Goal: Task Accomplishment & Management: Manage account settings

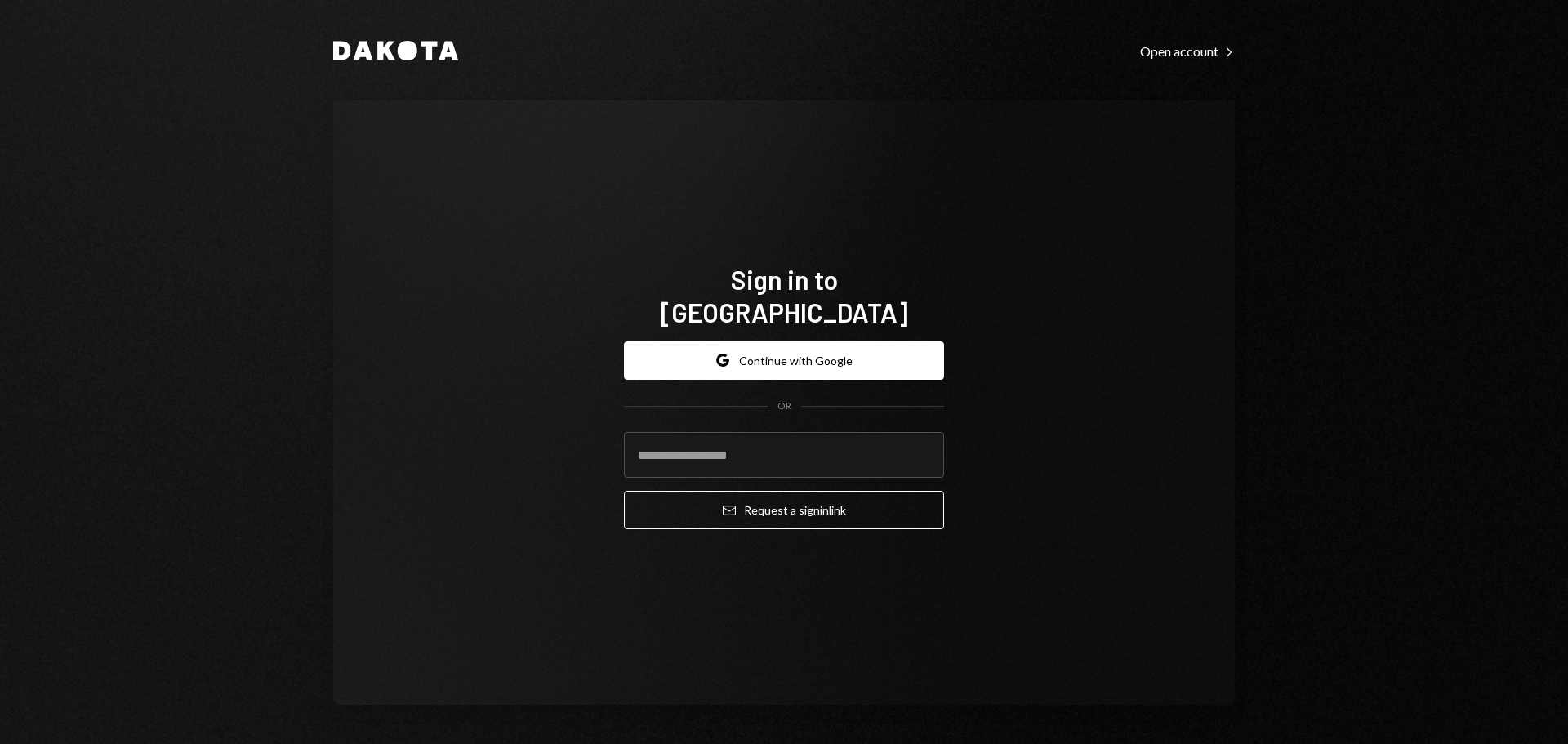
type input "**********"
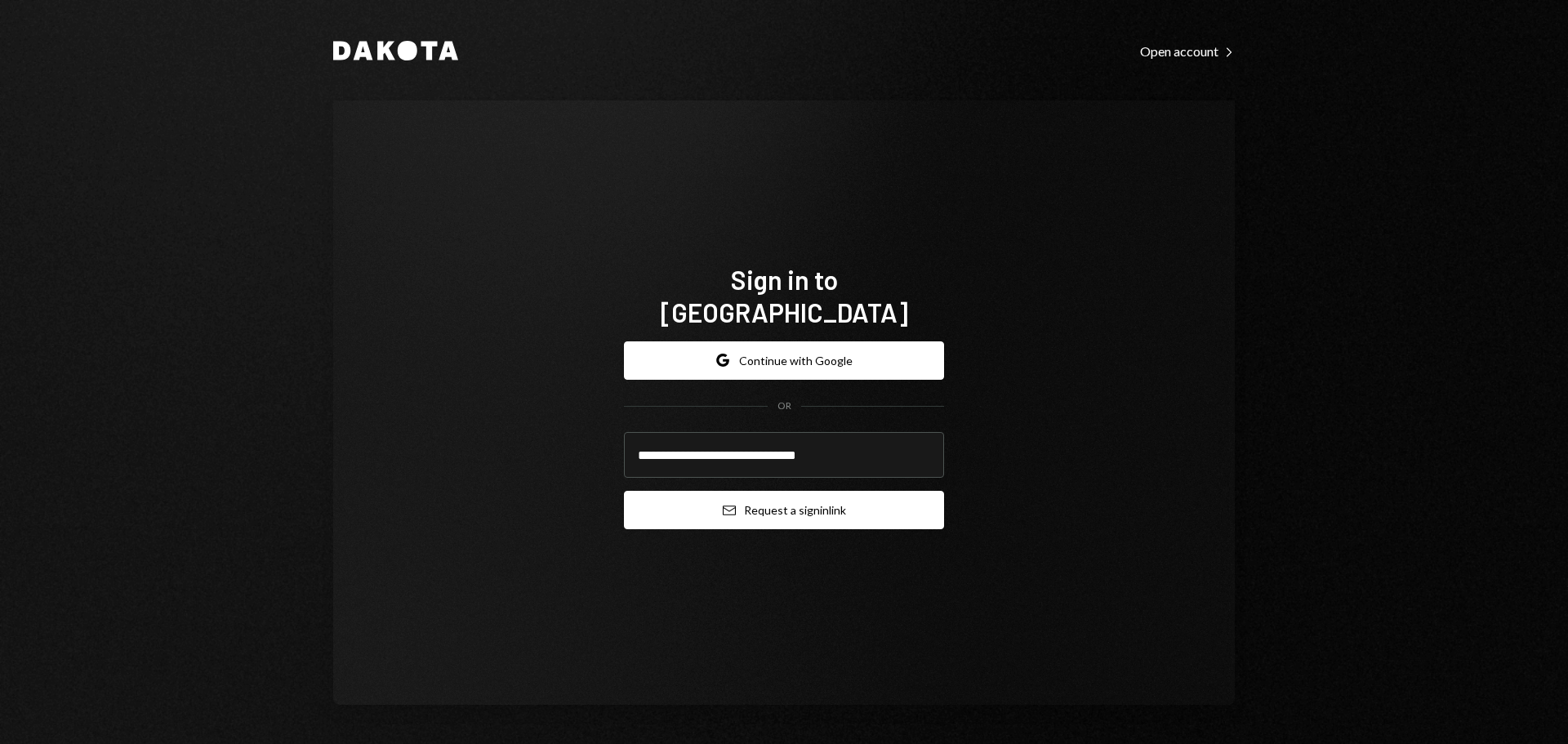
click at [762, 490] on button "Email Request a sign in link" at bounding box center [784, 510] width 320 height 38
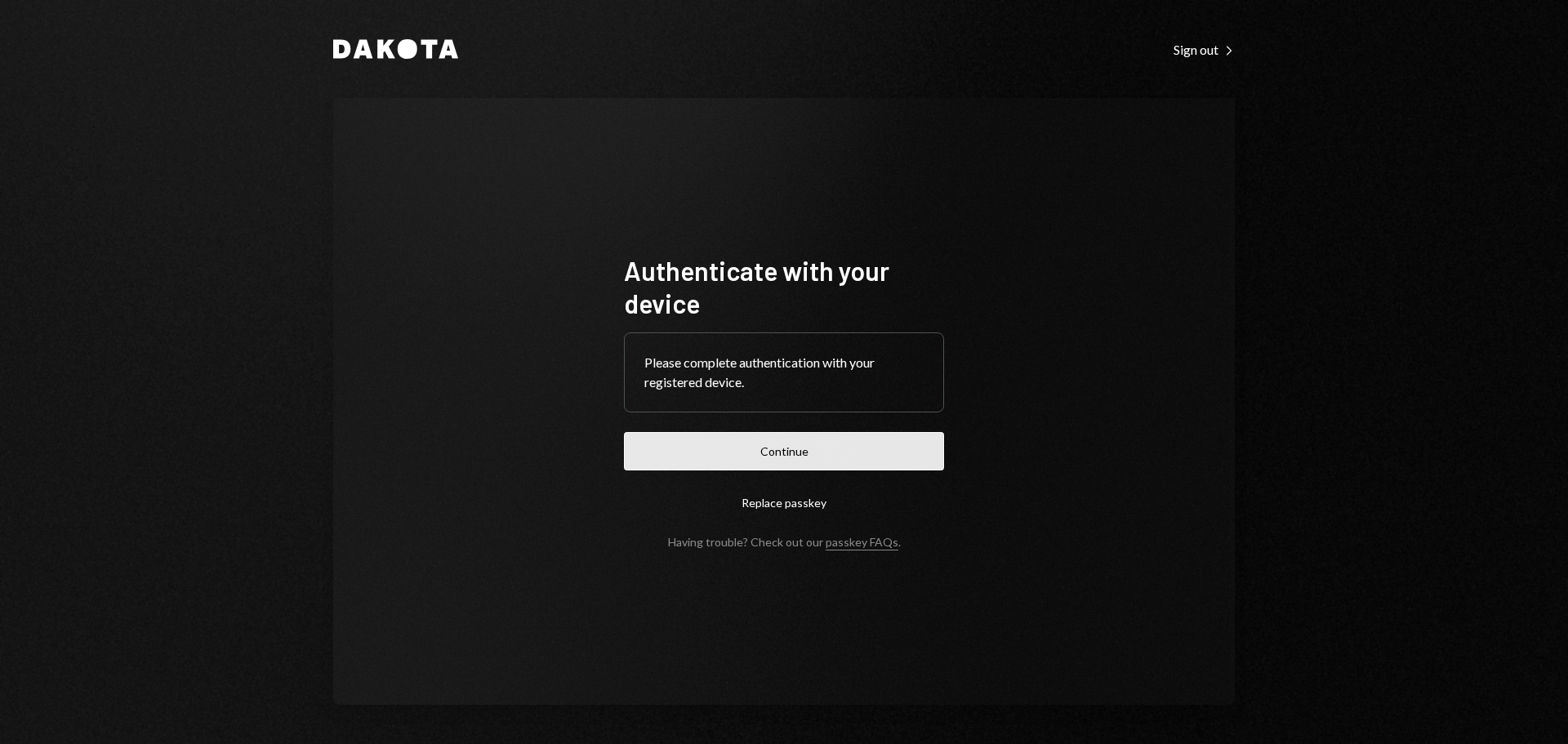
click at [789, 447] on button "Continue" at bounding box center [784, 451] width 320 height 38
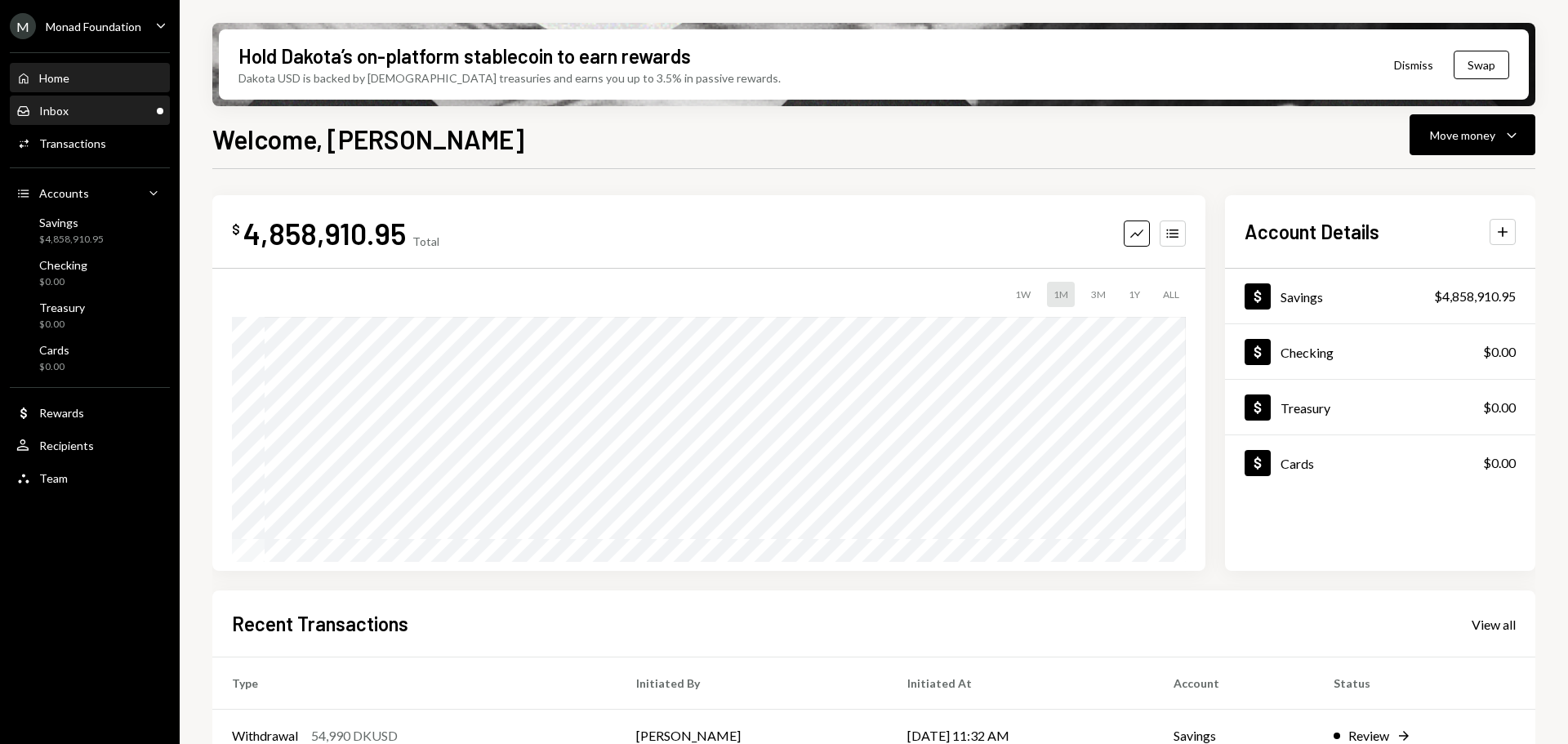
click at [67, 114] on div "Inbox" at bounding box center [54, 110] width 29 height 14
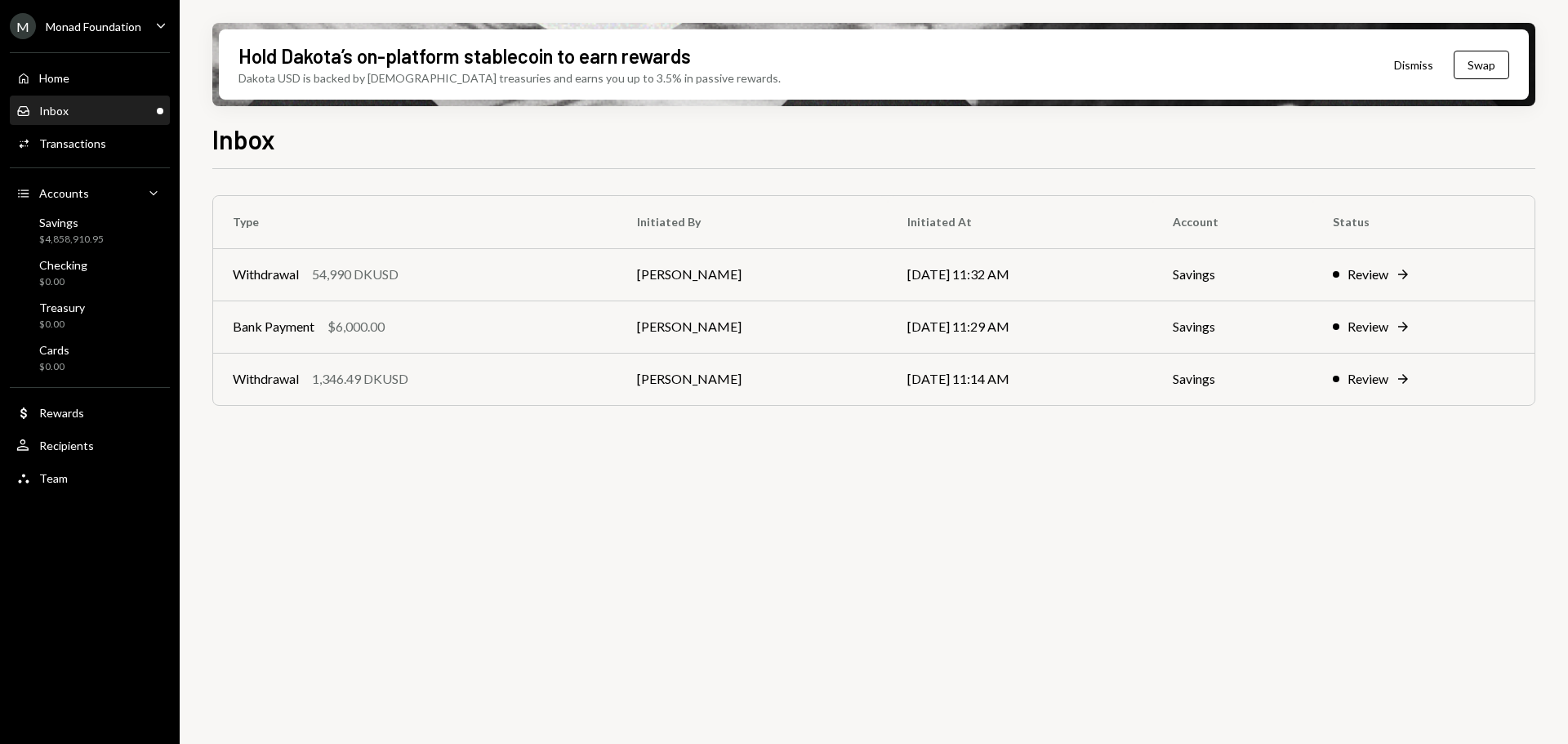
click at [90, 26] on div "Monad Foundation" at bounding box center [94, 26] width 95 height 14
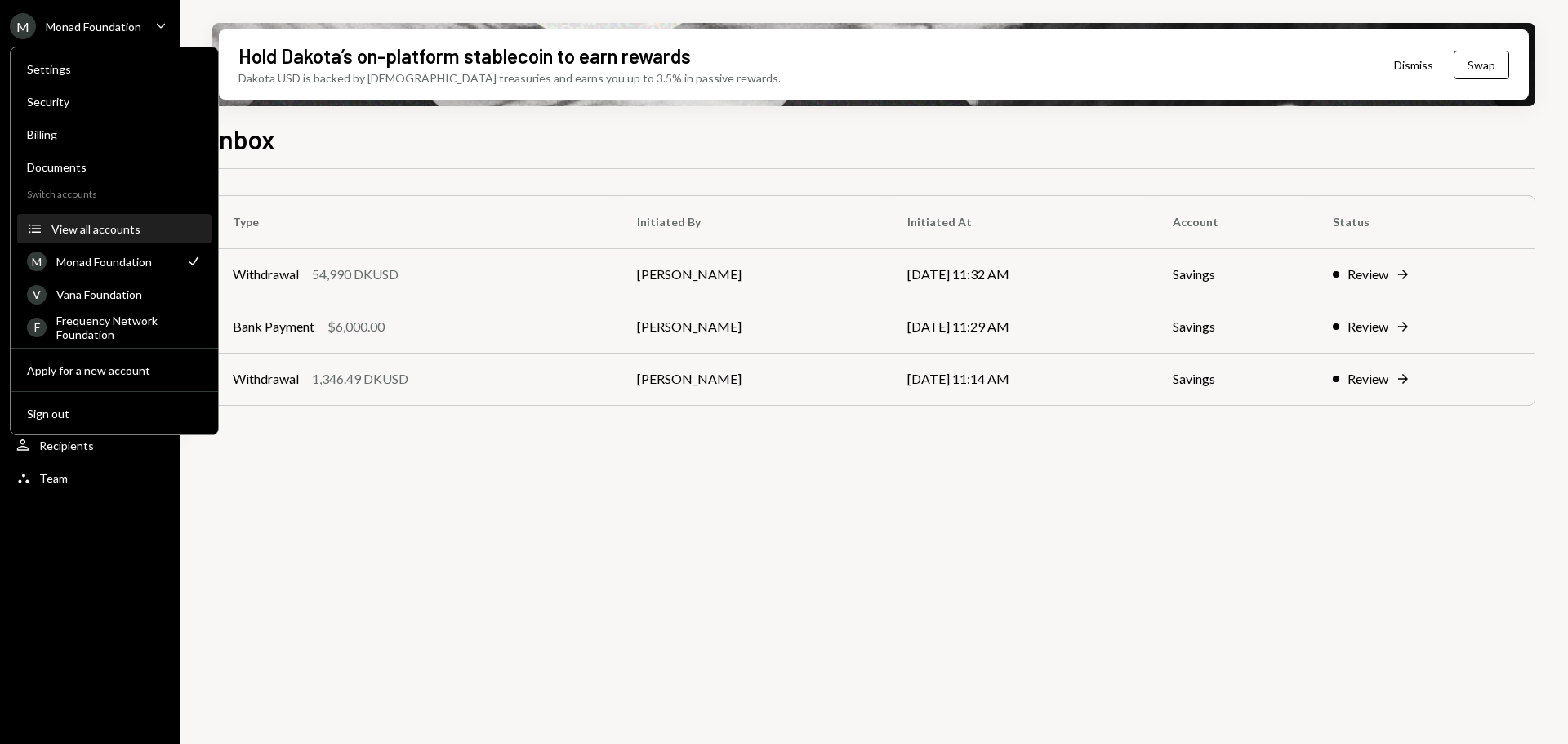
click at [113, 233] on div "View all accounts" at bounding box center [126, 228] width 151 height 14
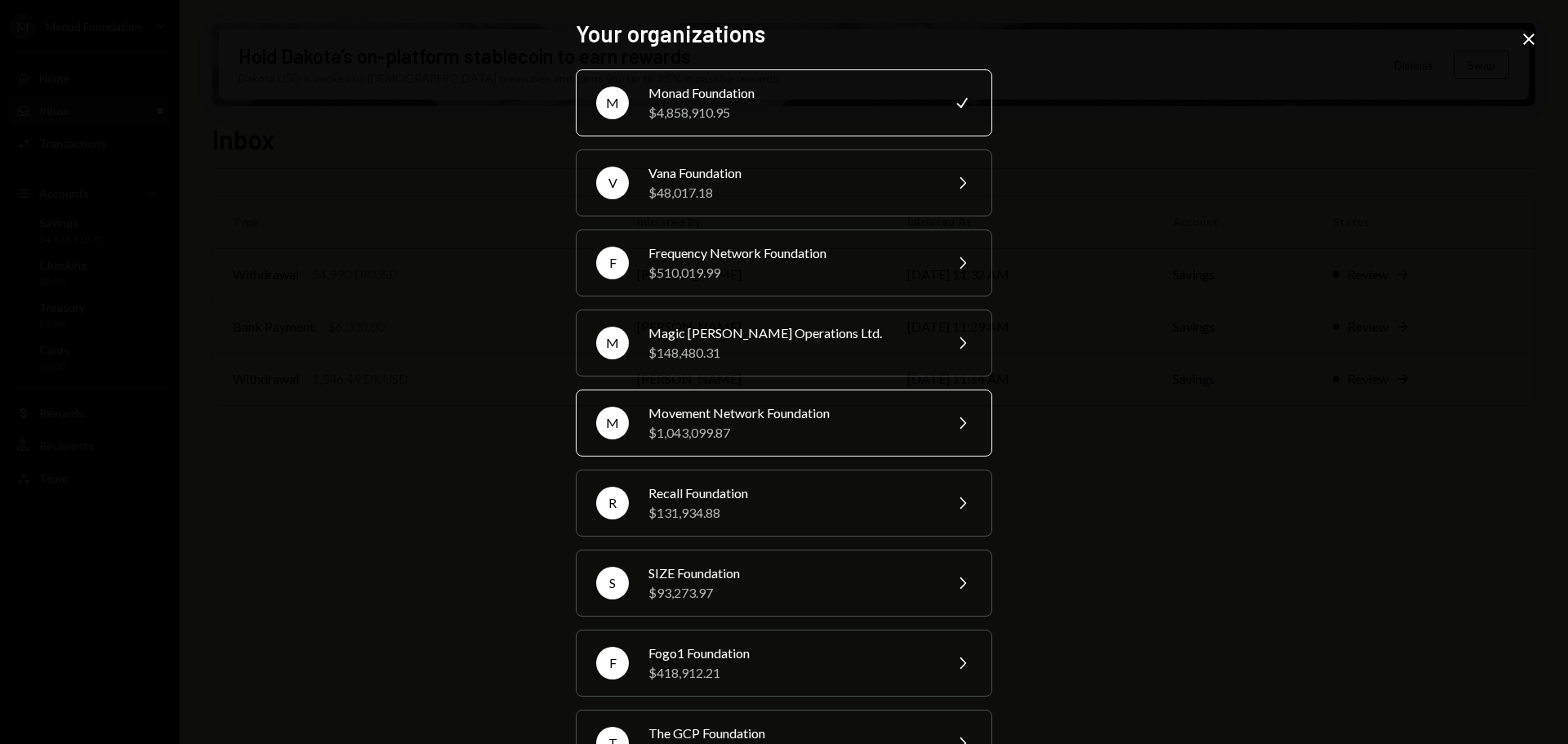
click at [734, 413] on div "Movement Network Foundation" at bounding box center [791, 413] width 284 height 19
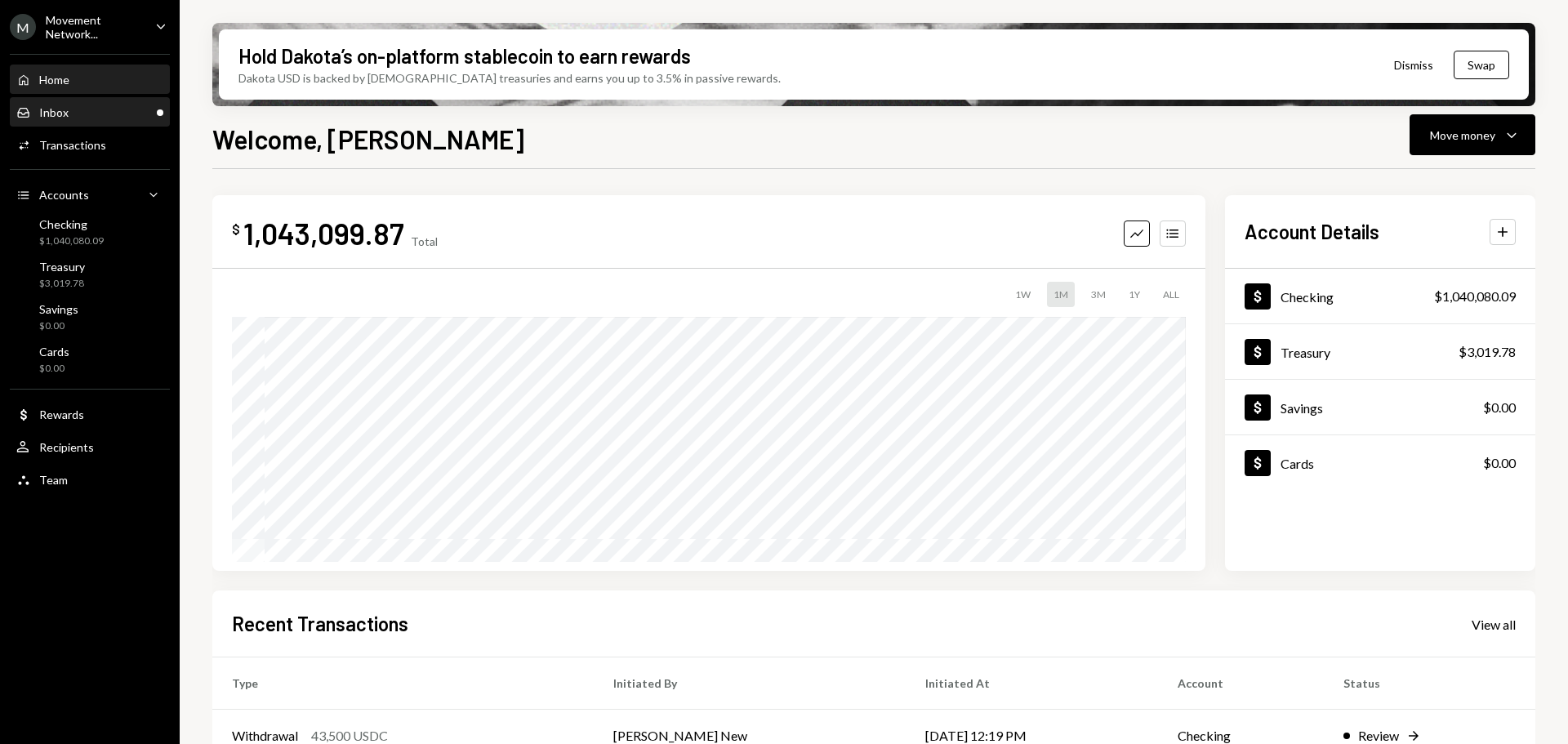
click at [100, 118] on div "Inbox Inbox" at bounding box center [90, 113] width 147 height 15
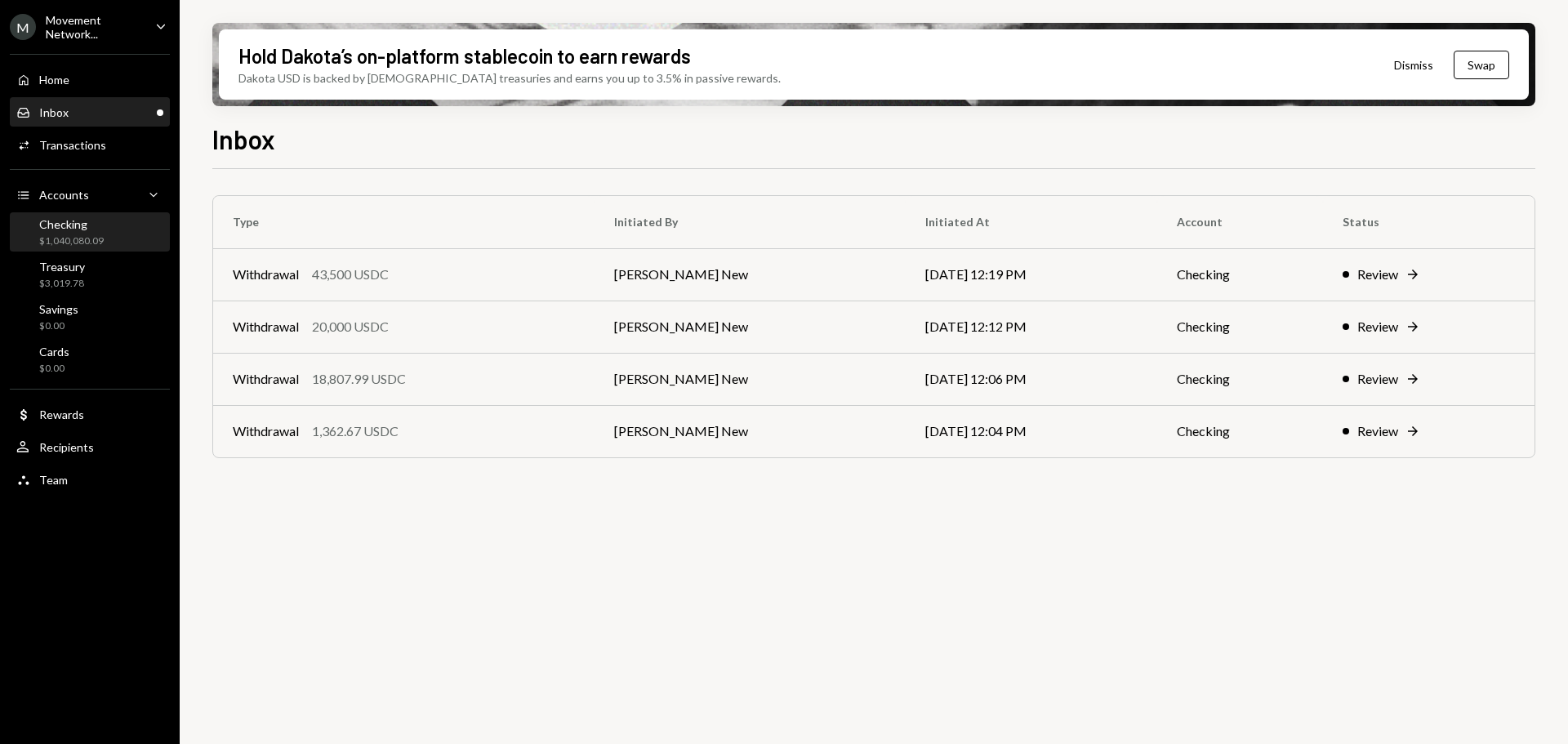
click at [81, 233] on div "Checking $1,040,080.09" at bounding box center [71, 233] width 64 height 31
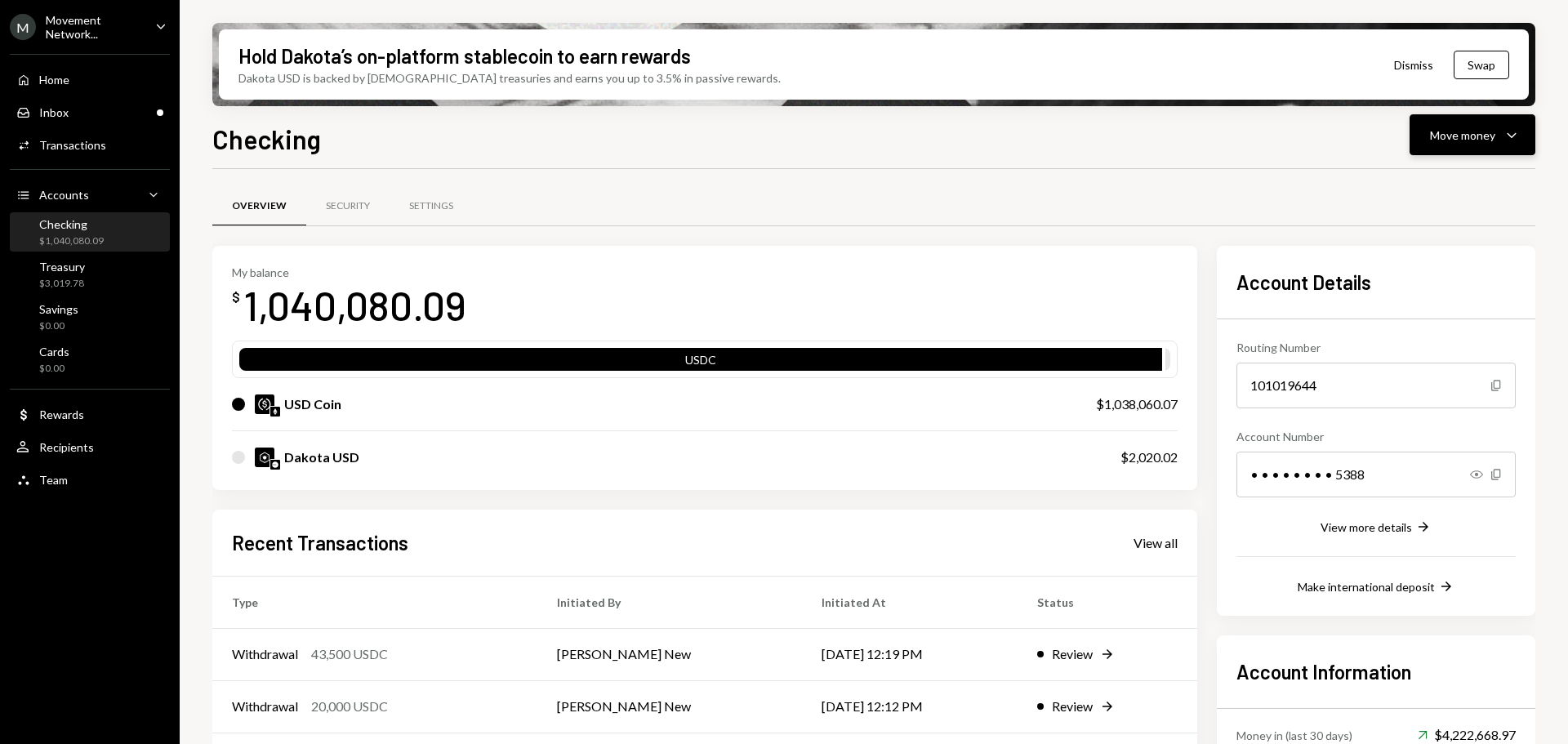
click at [1451, 135] on div "Move money" at bounding box center [1463, 135] width 65 height 17
click at [1442, 254] on div "Deposit" at bounding box center [1459, 258] width 119 height 17
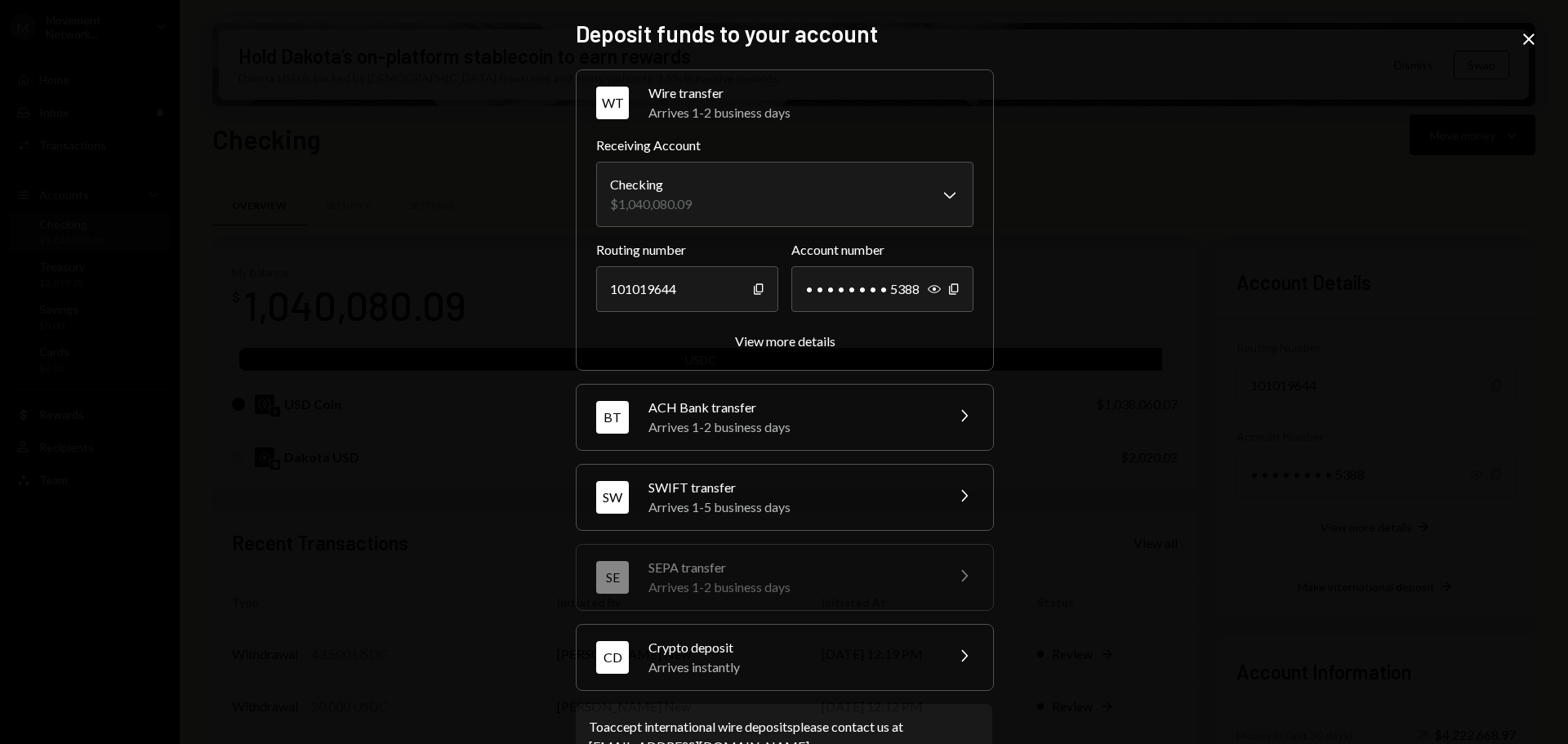
click at [837, 654] on div "Crypto deposit" at bounding box center [792, 647] width 286 height 19
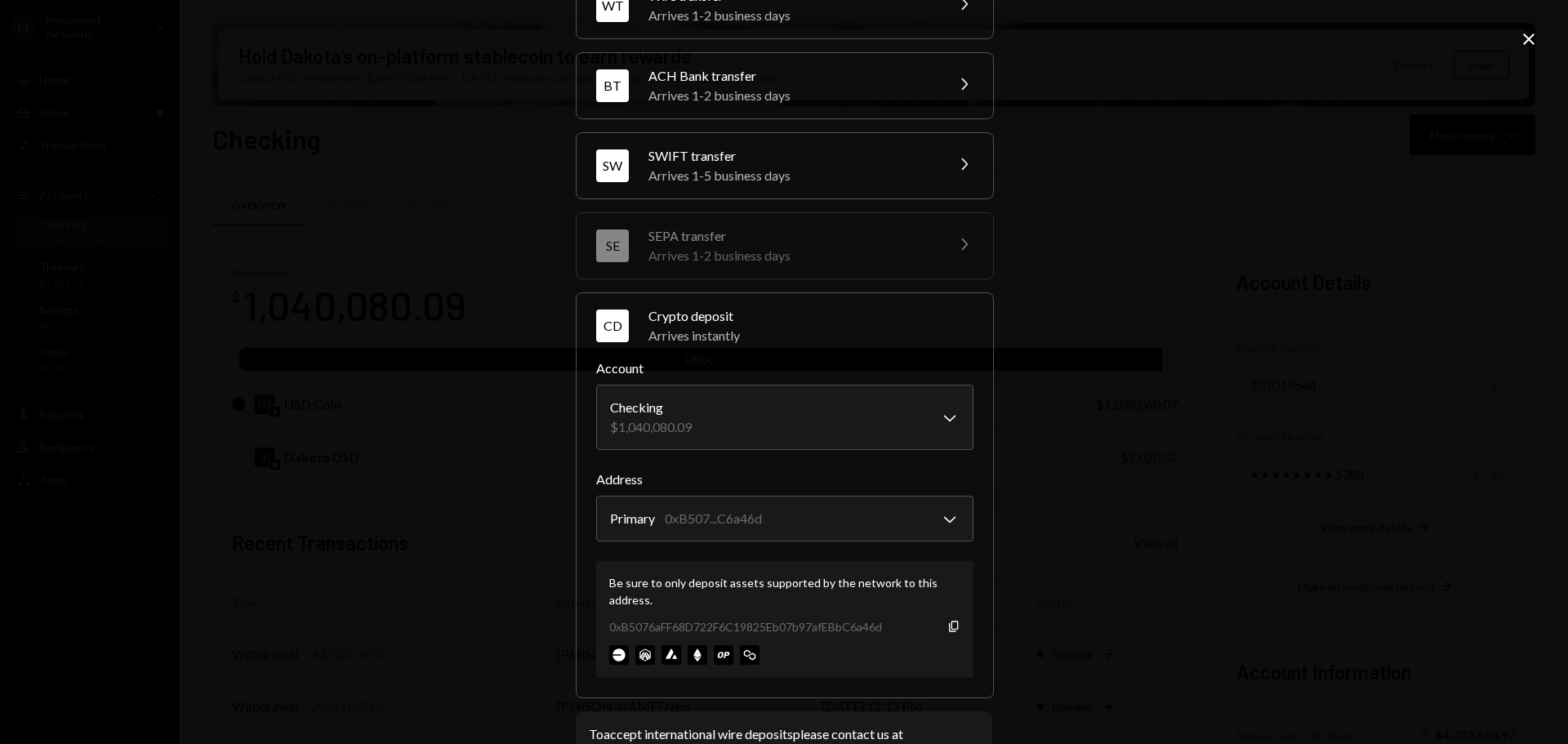
scroll to position [156, 0]
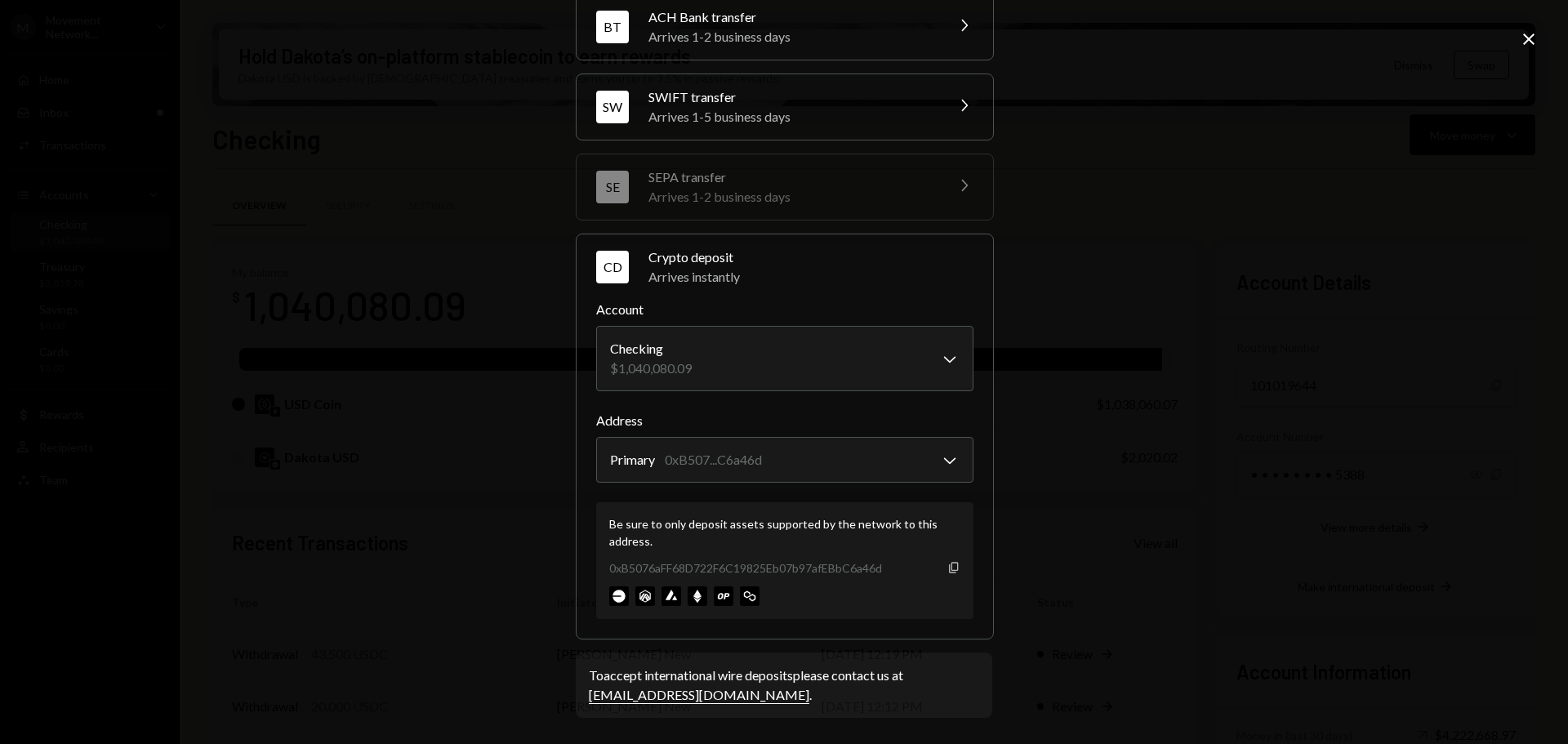
click at [949, 563] on icon "Copy" at bounding box center [954, 567] width 13 height 13
click at [1174, 351] on div "**********" at bounding box center [784, 372] width 1568 height 744
click at [1521, 38] on icon "Close" at bounding box center [1528, 38] width 19 height 19
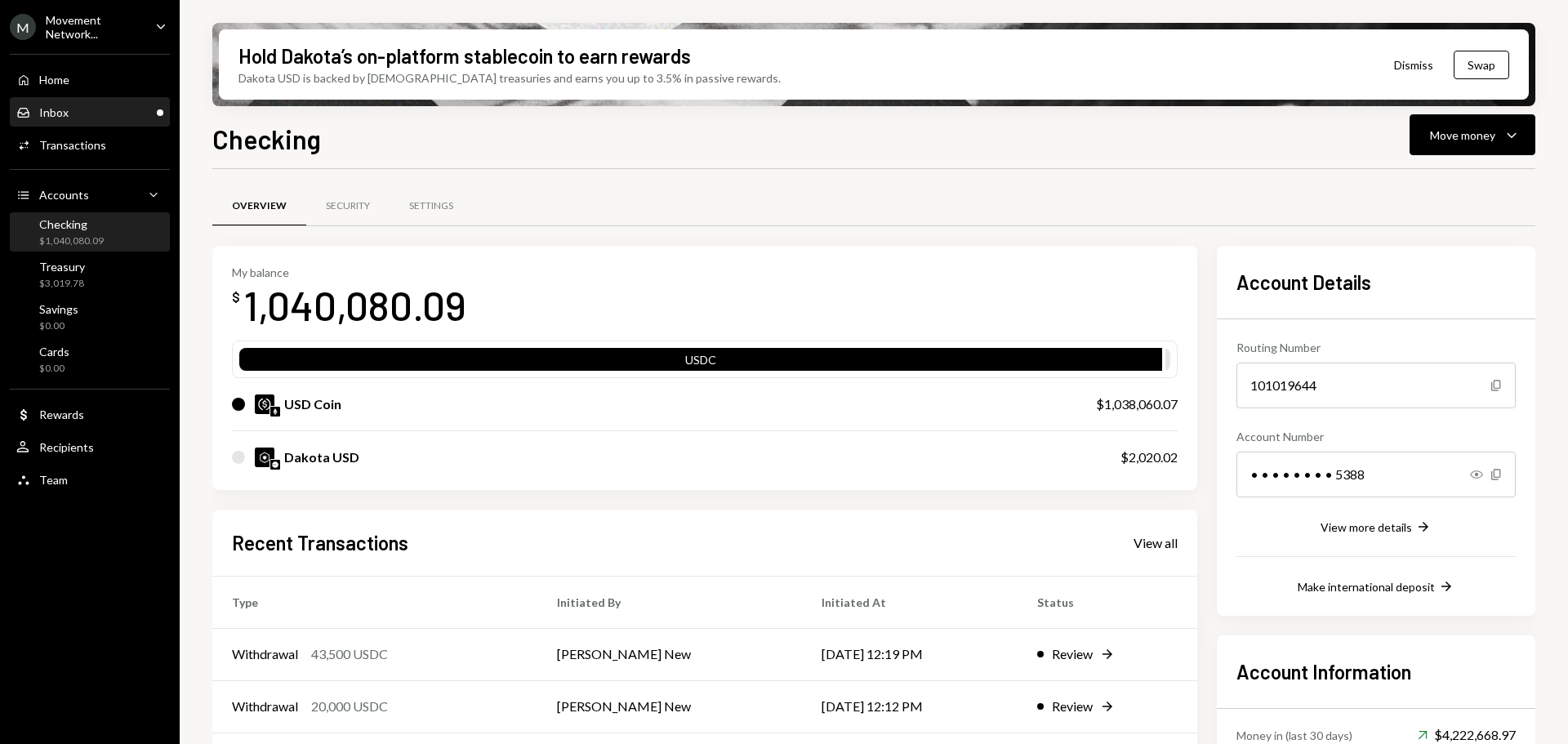
click at [64, 115] on div "Inbox" at bounding box center [54, 112] width 29 height 14
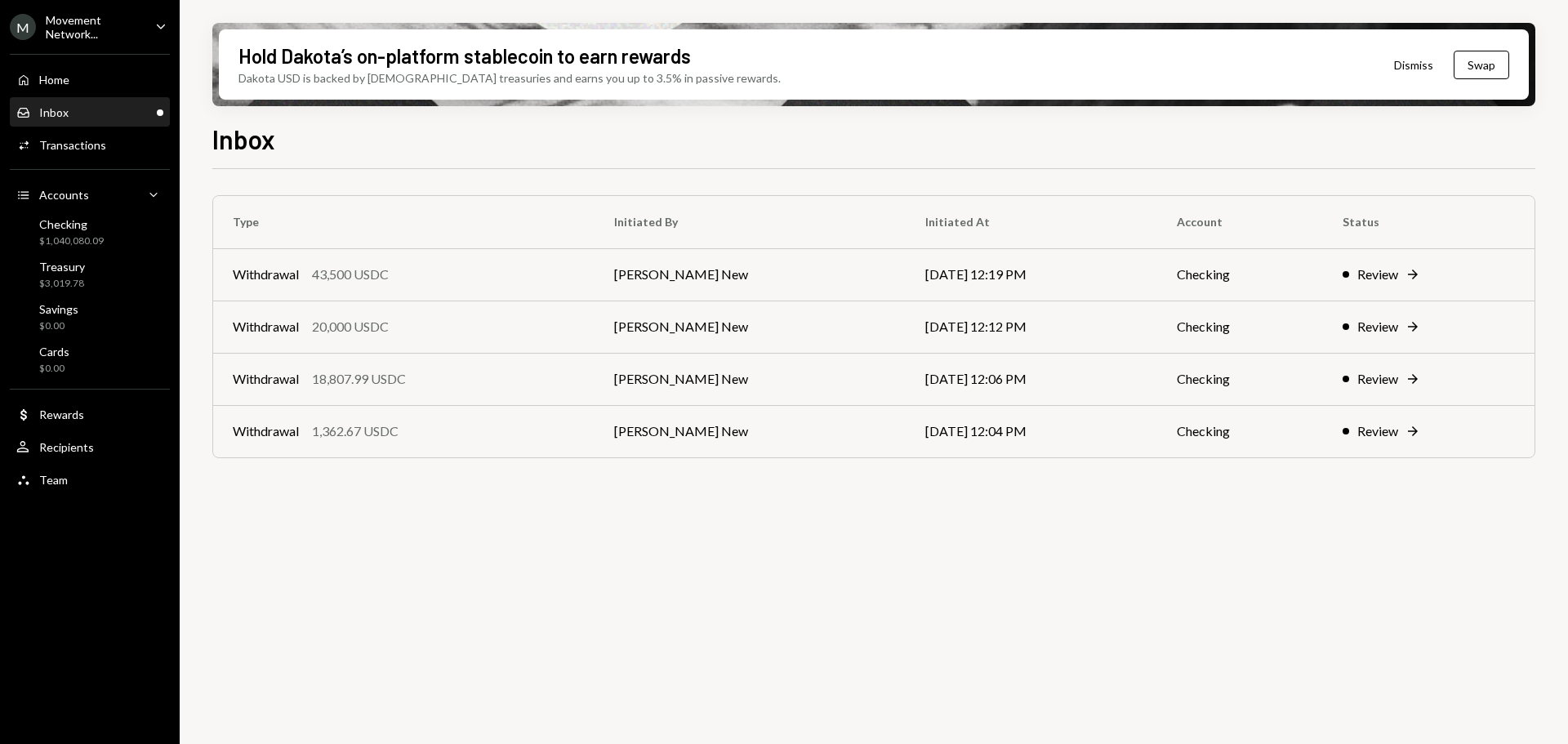
click at [85, 113] on div "Inbox Inbox" at bounding box center [90, 113] width 147 height 15
click at [88, 118] on div "Inbox Inbox" at bounding box center [90, 113] width 147 height 15
click at [91, 220] on div "Checking" at bounding box center [71, 224] width 64 height 14
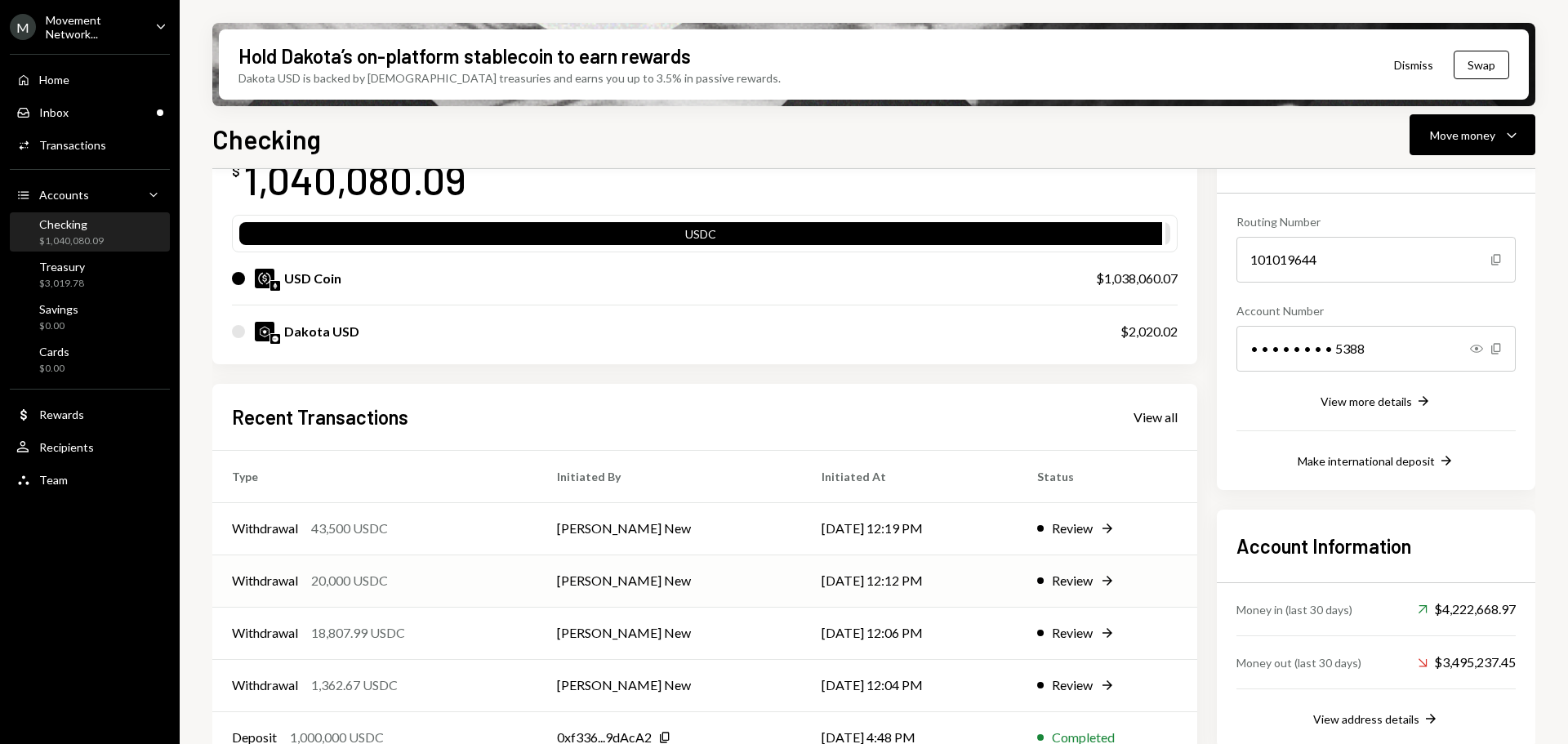
scroll to position [159, 0]
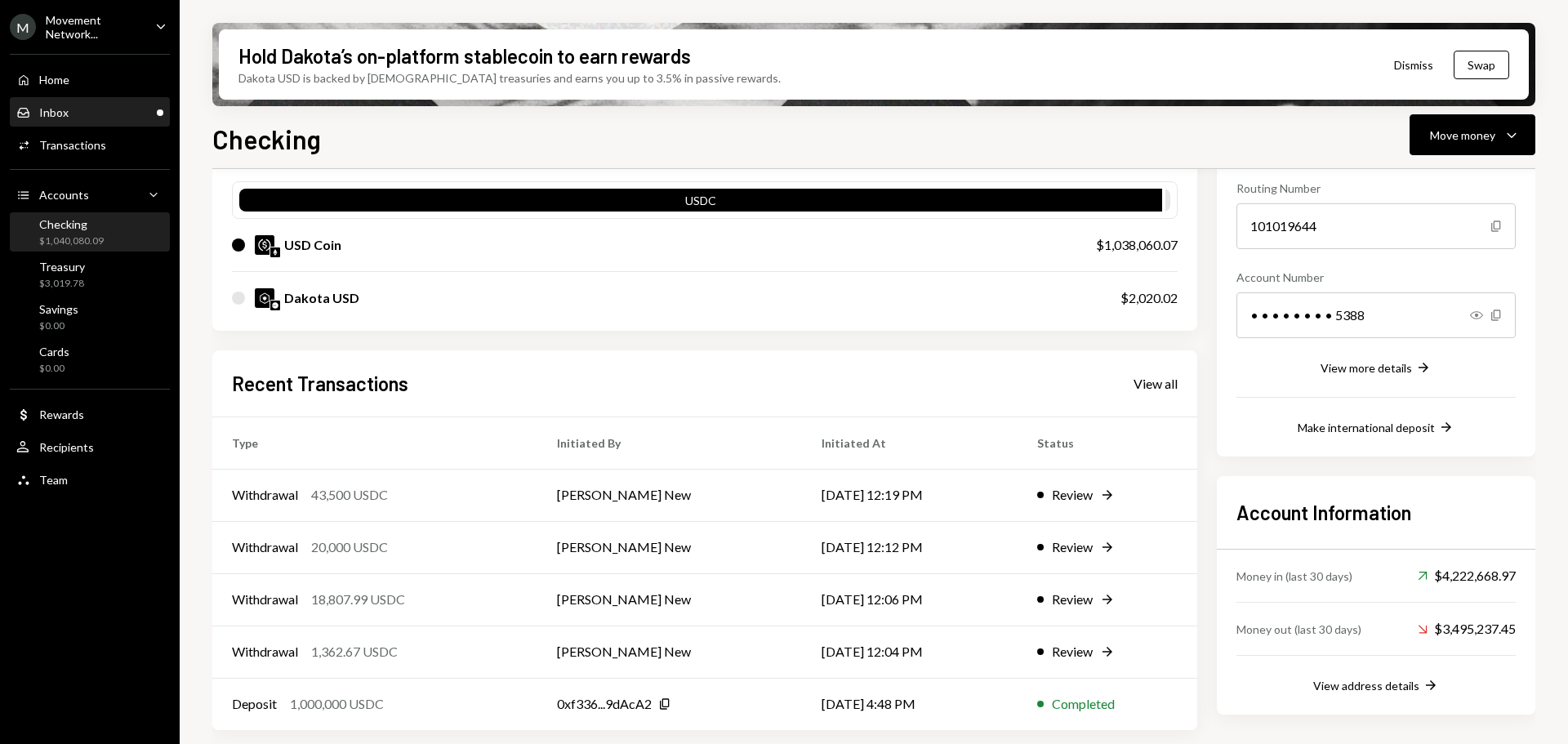
click at [98, 103] on div "Inbox Inbox" at bounding box center [90, 112] width 147 height 28
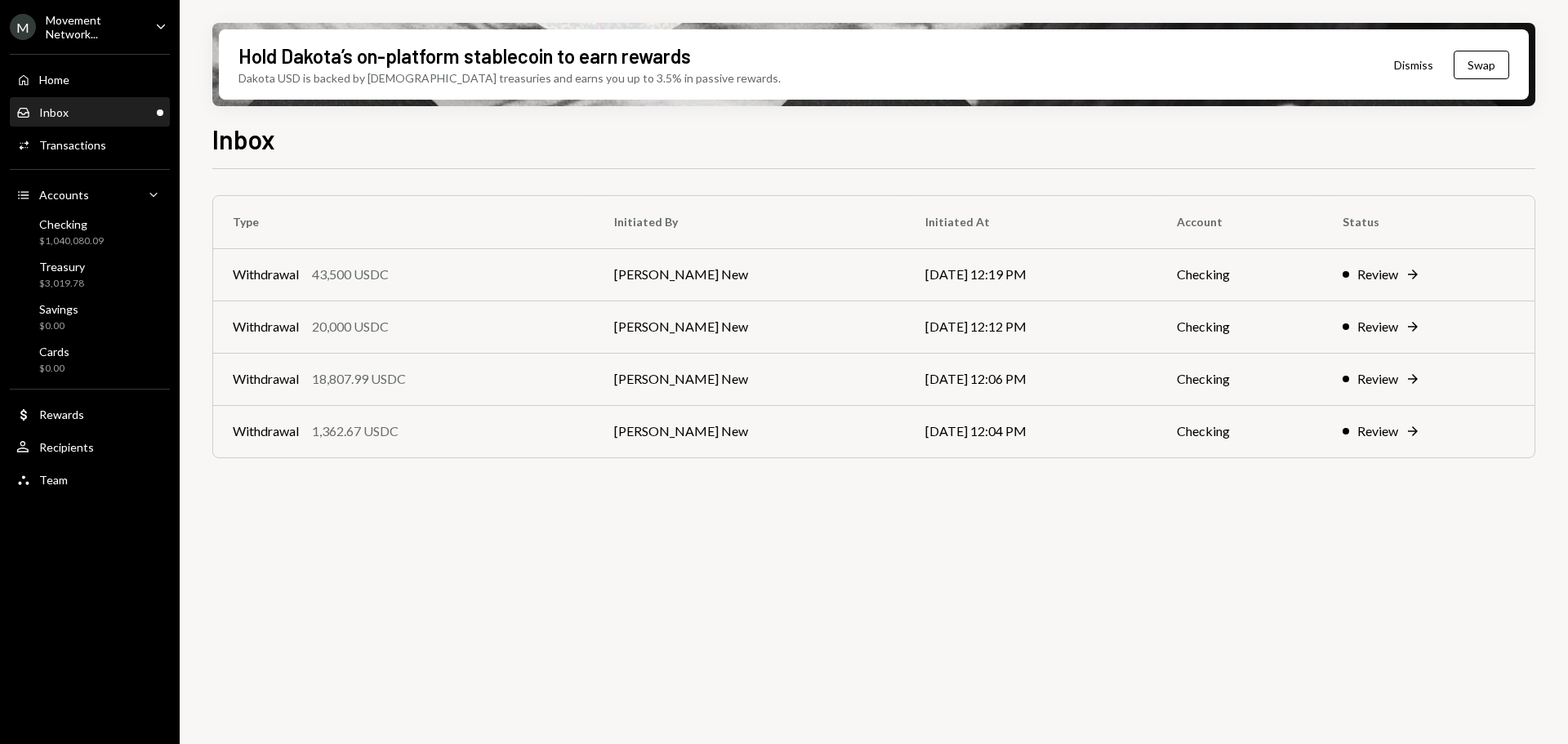
click at [67, 121] on div "Inbox Inbox" at bounding box center [90, 112] width 147 height 28
click at [71, 83] on div "Home Home" at bounding box center [90, 80] width 147 height 15
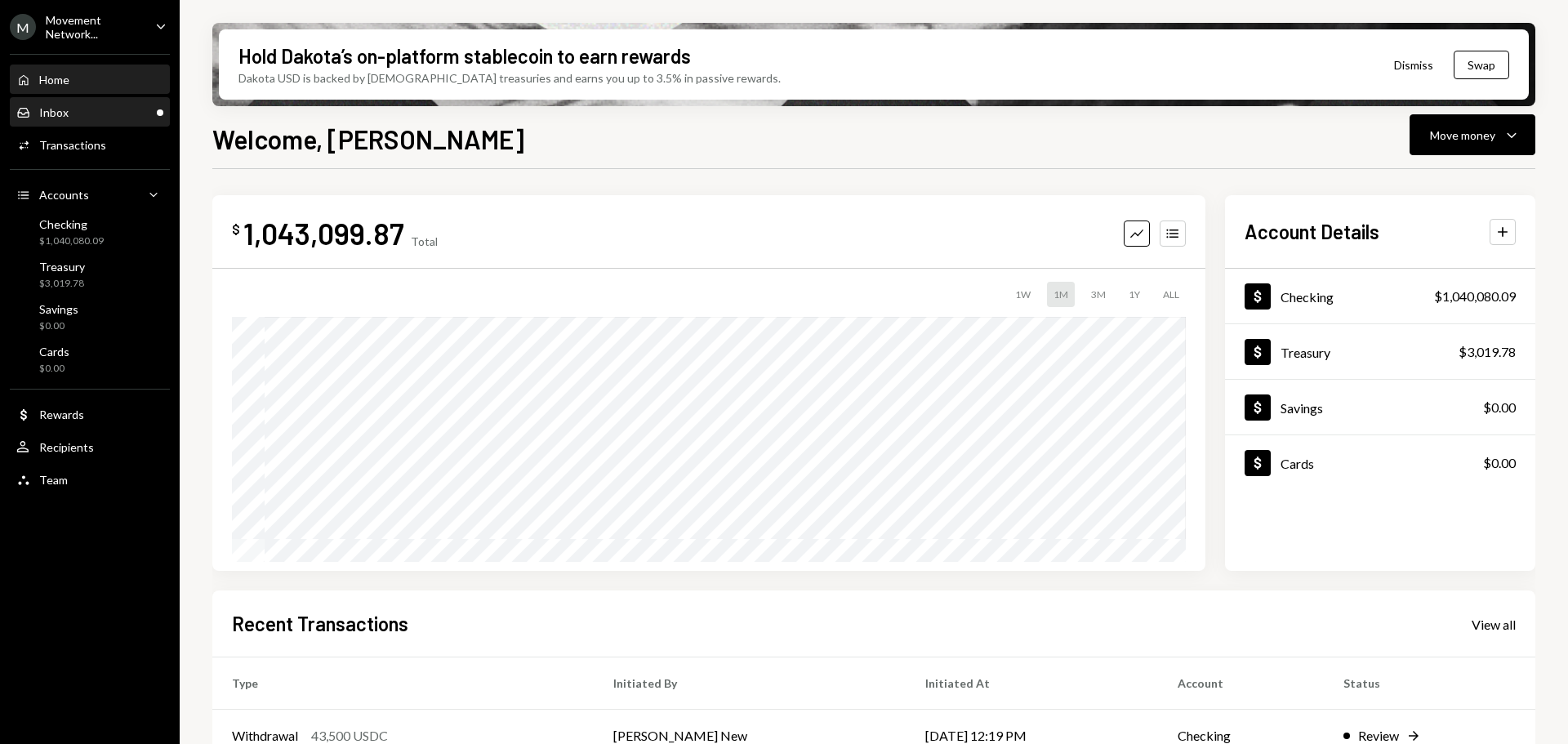
click at [67, 105] on div "Inbox Inbox" at bounding box center [43, 113] width 52 height 15
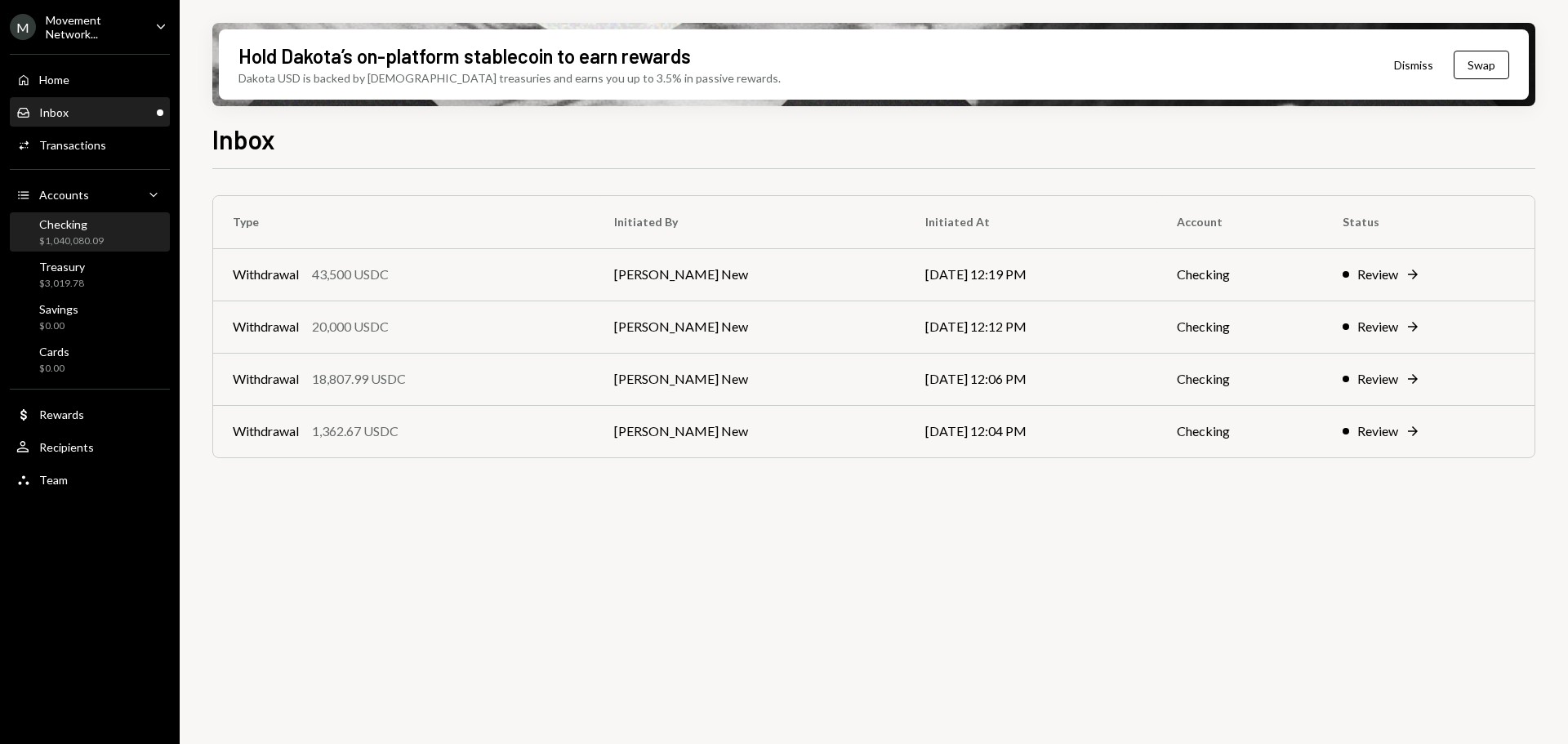
click at [82, 247] on div "$1,040,080.09" at bounding box center [71, 241] width 64 height 14
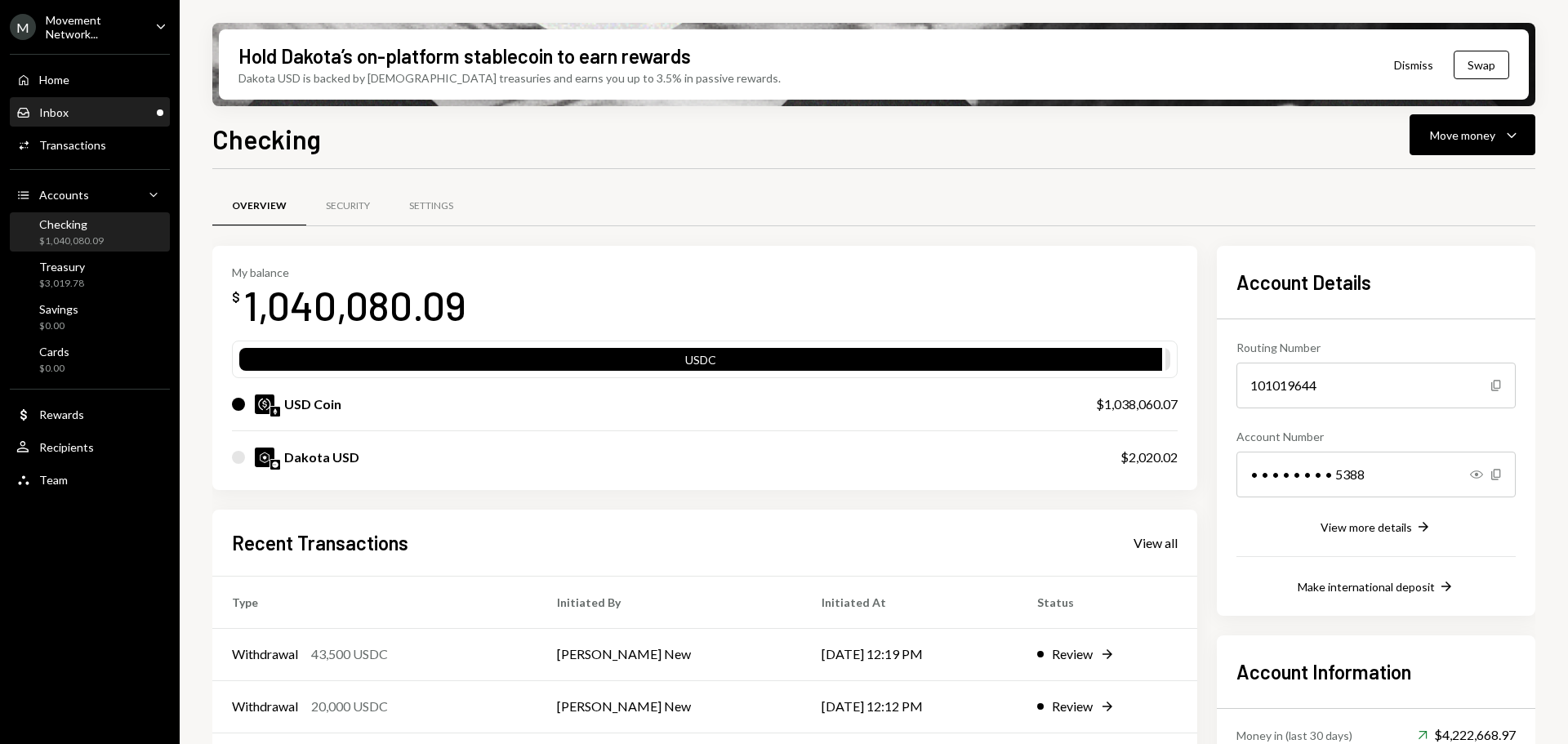
click at [95, 116] on div "Inbox Inbox" at bounding box center [90, 113] width 147 height 15
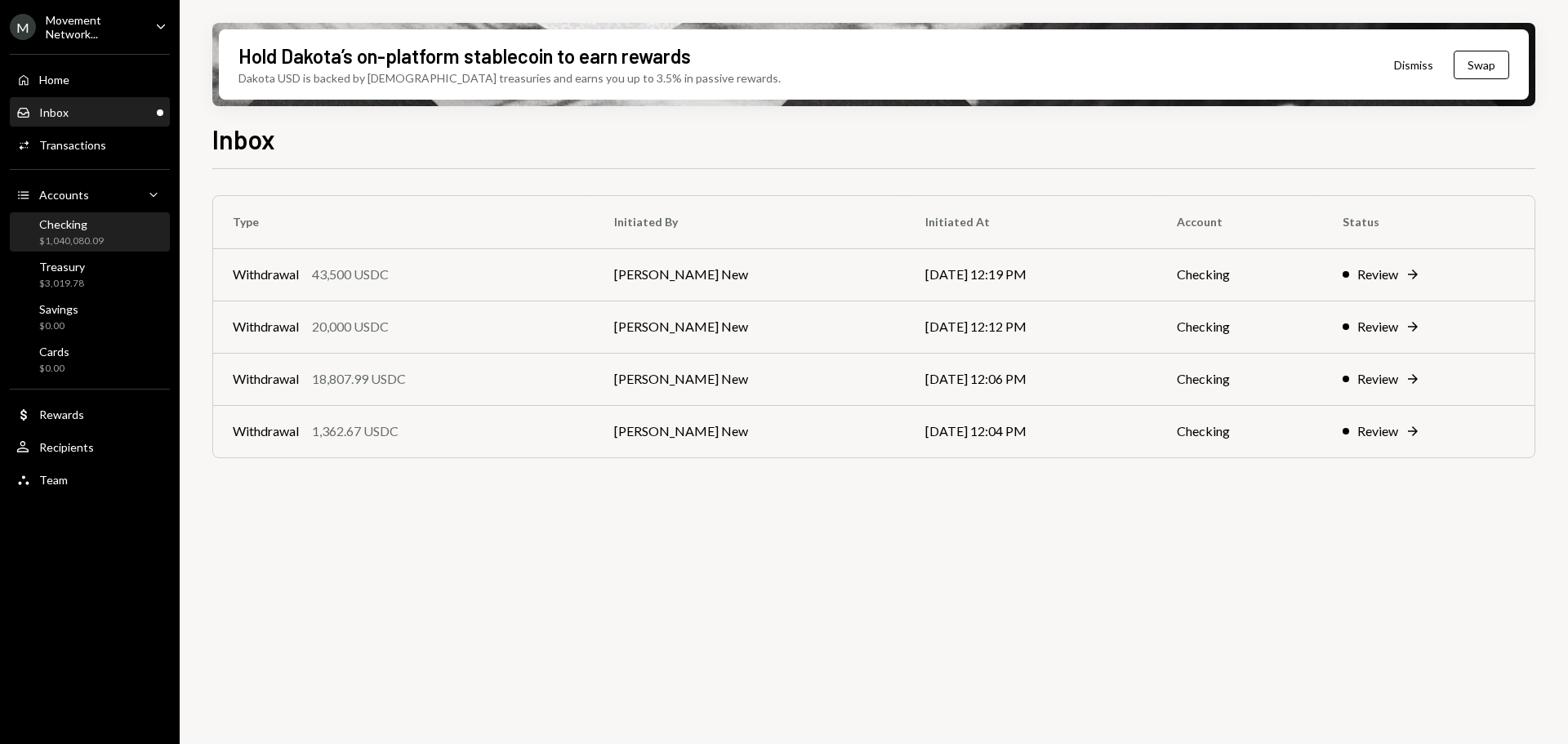
click at [75, 238] on div "$1,040,080.09" at bounding box center [71, 241] width 64 height 14
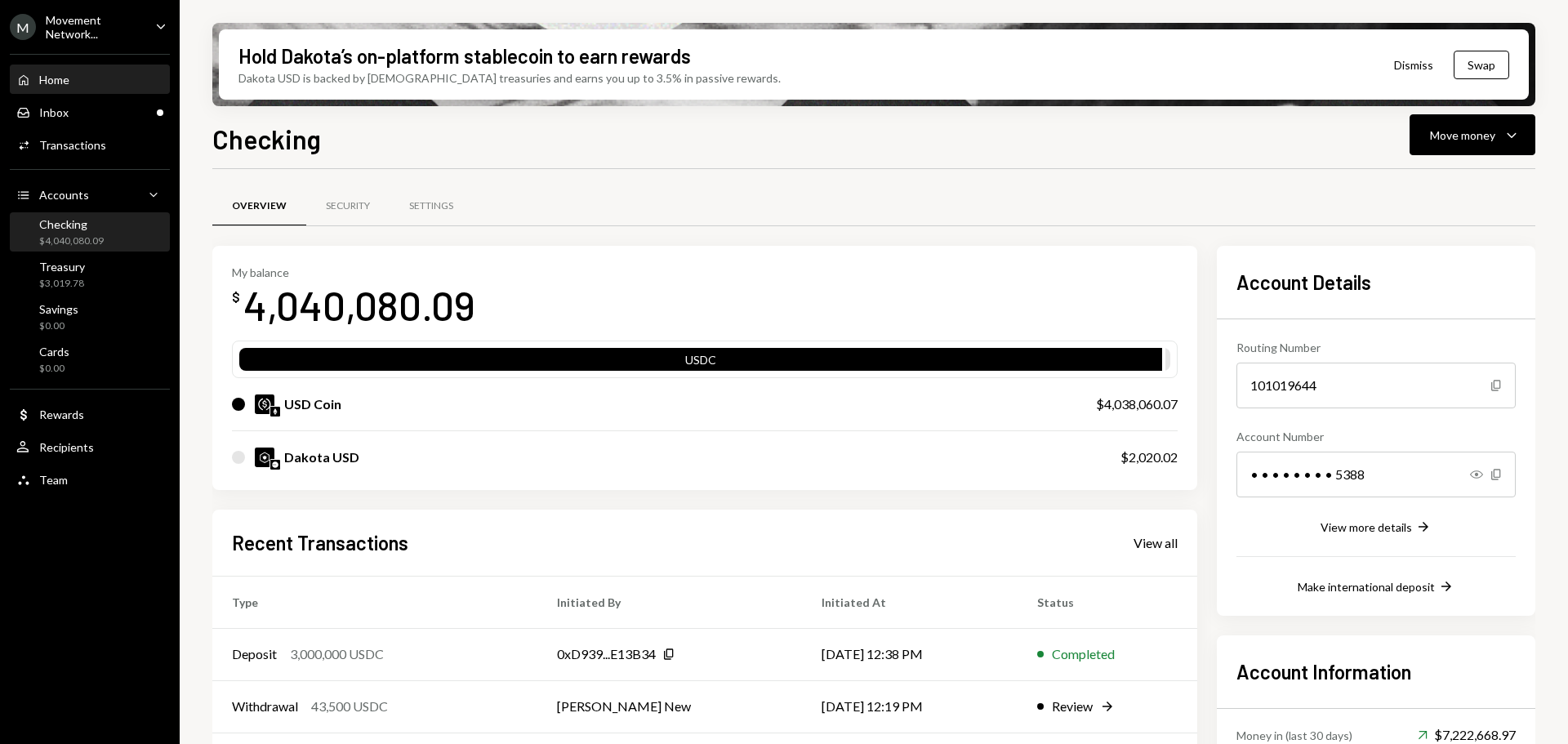
click at [71, 85] on div "Home Home" at bounding box center [90, 80] width 147 height 15
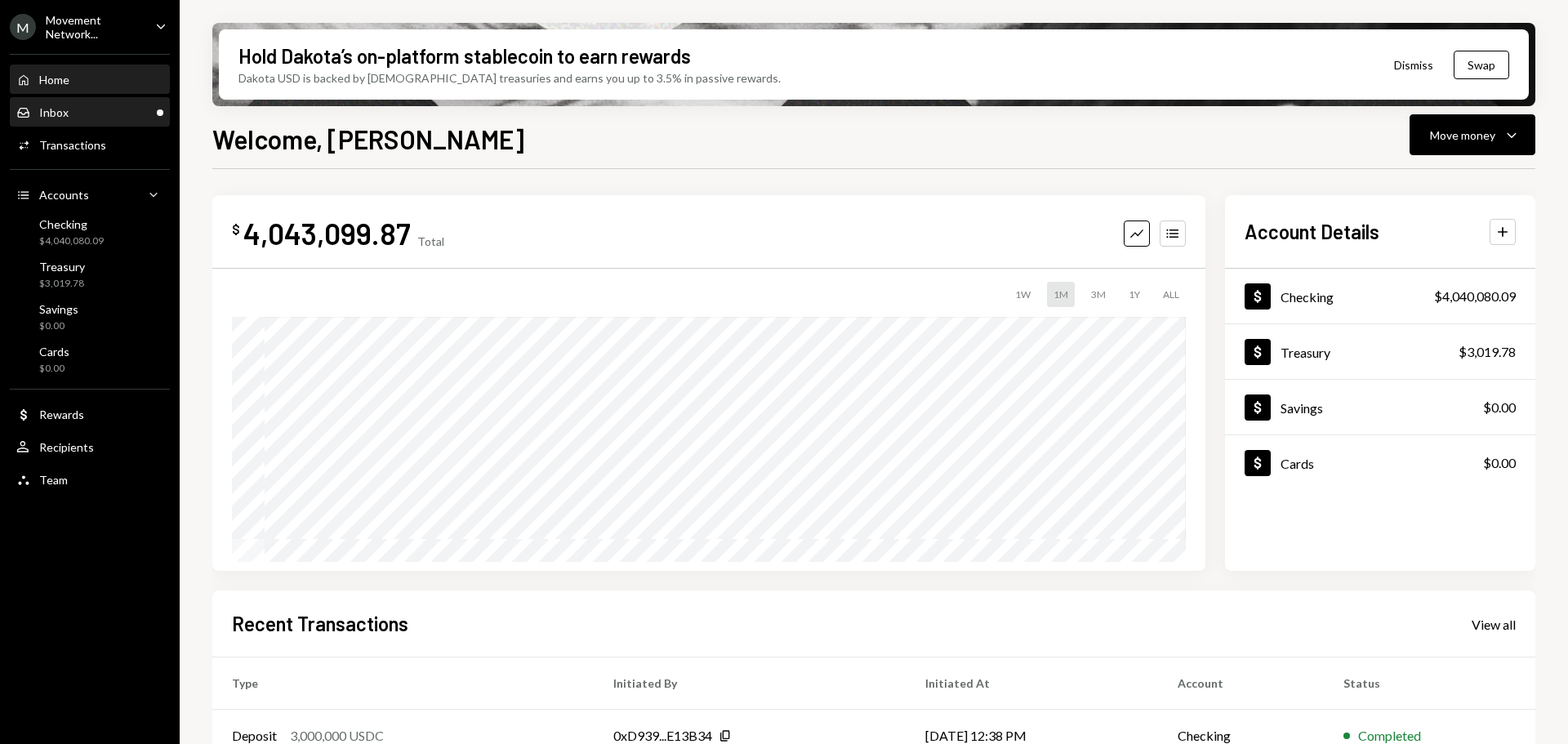
click at [79, 124] on div "Inbox Inbox" at bounding box center [90, 112] width 147 height 28
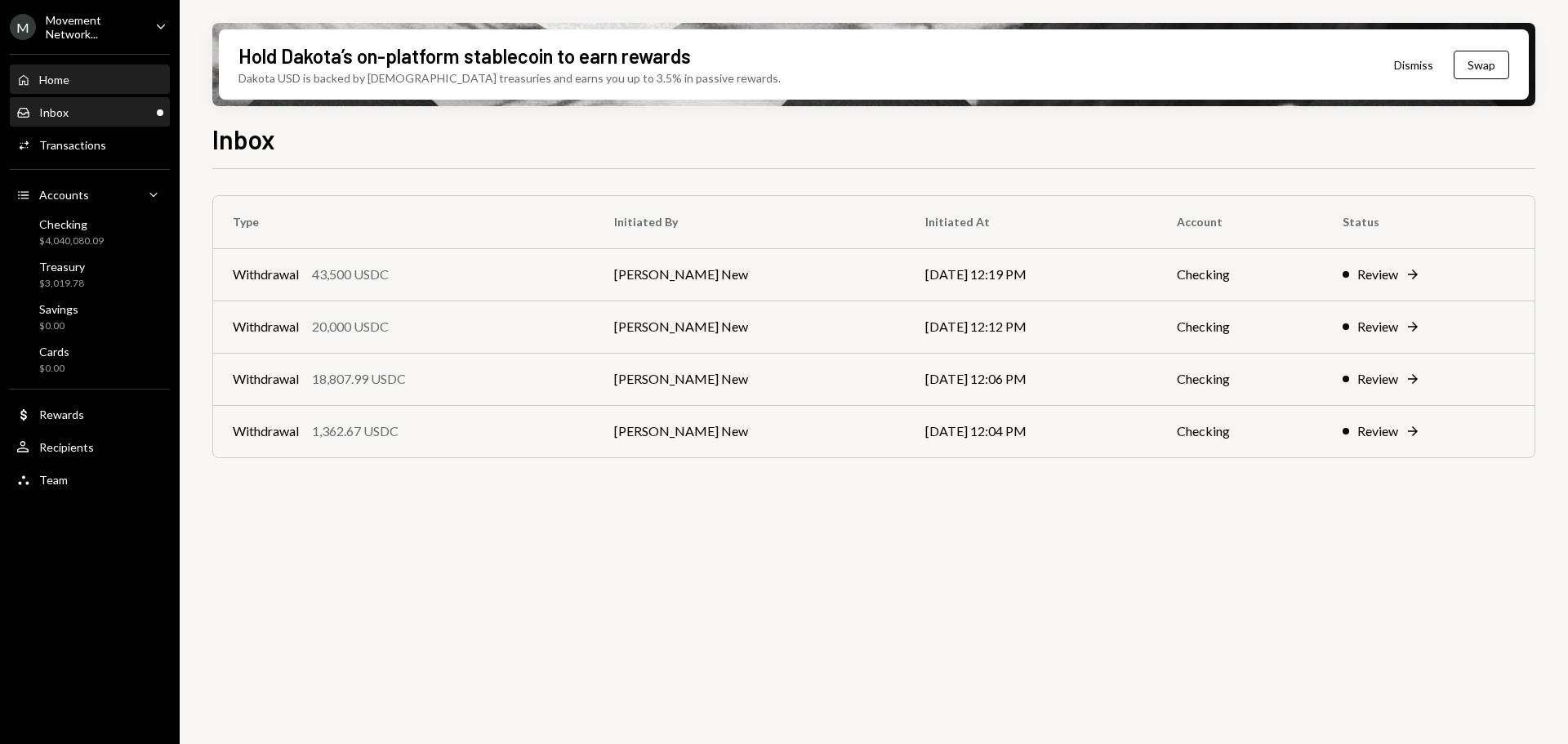
click at [76, 87] on div "Home Home" at bounding box center [90, 80] width 147 height 28
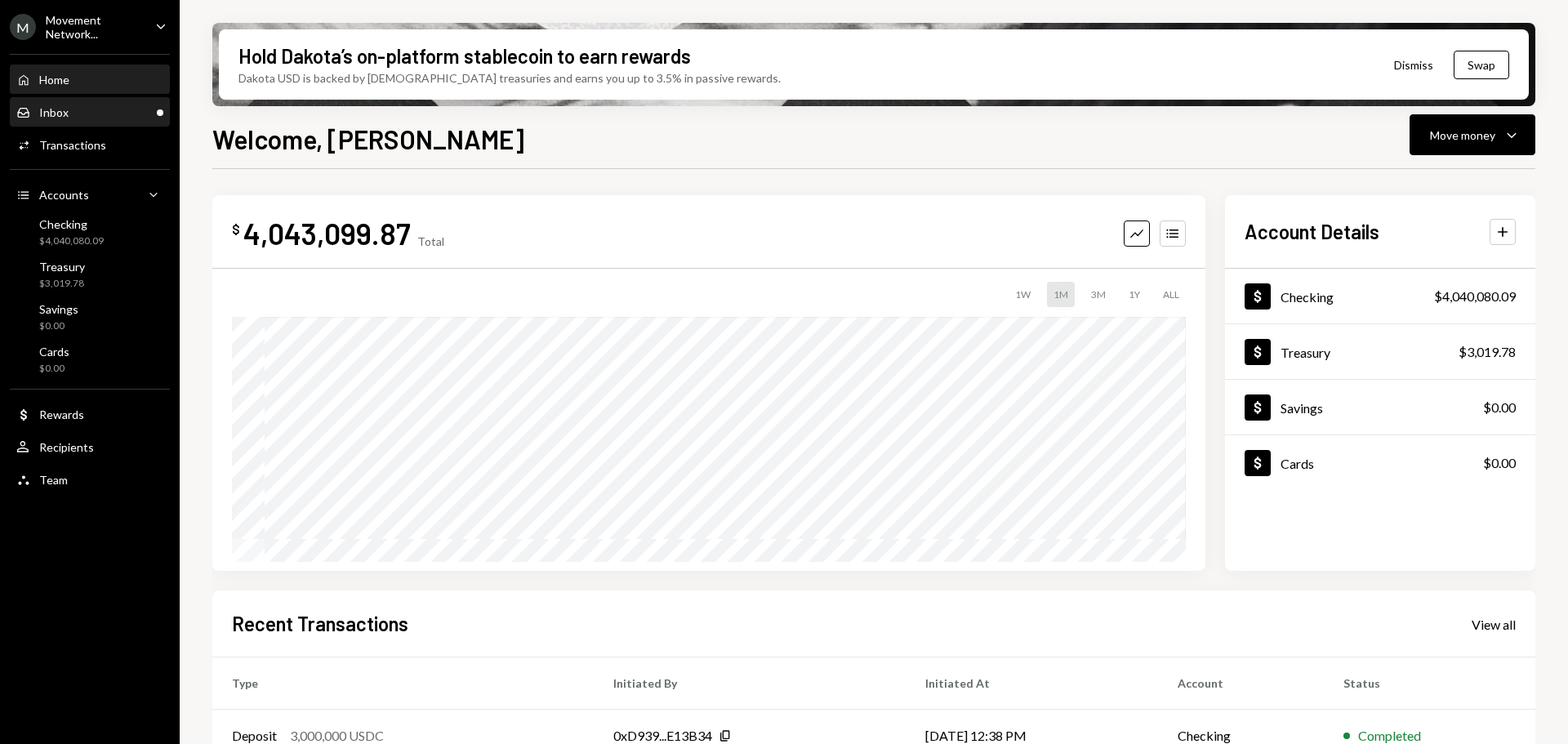
click at [75, 110] on div "Inbox Inbox" at bounding box center [90, 113] width 147 height 15
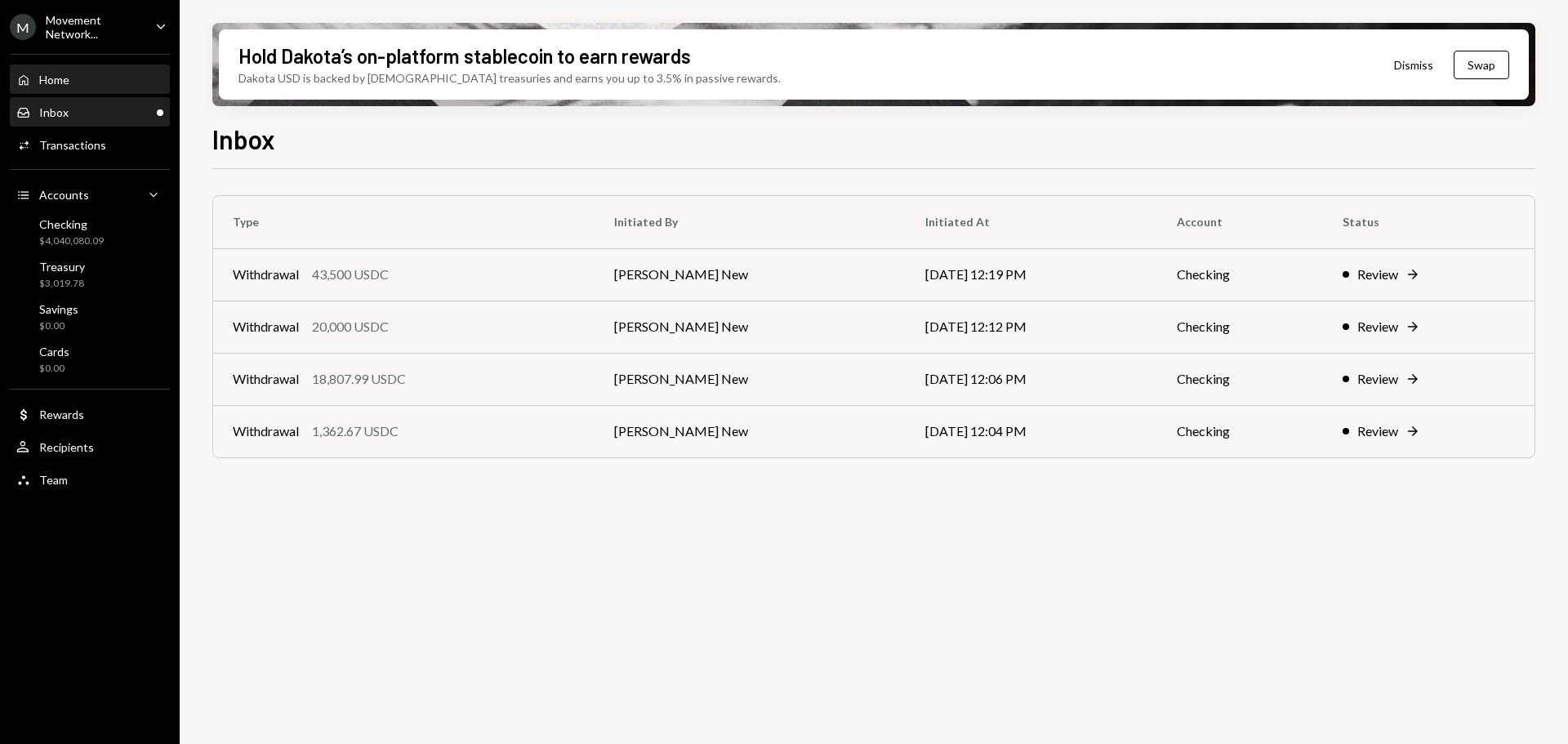
click at [73, 91] on div "Home Home" at bounding box center [90, 80] width 147 height 28
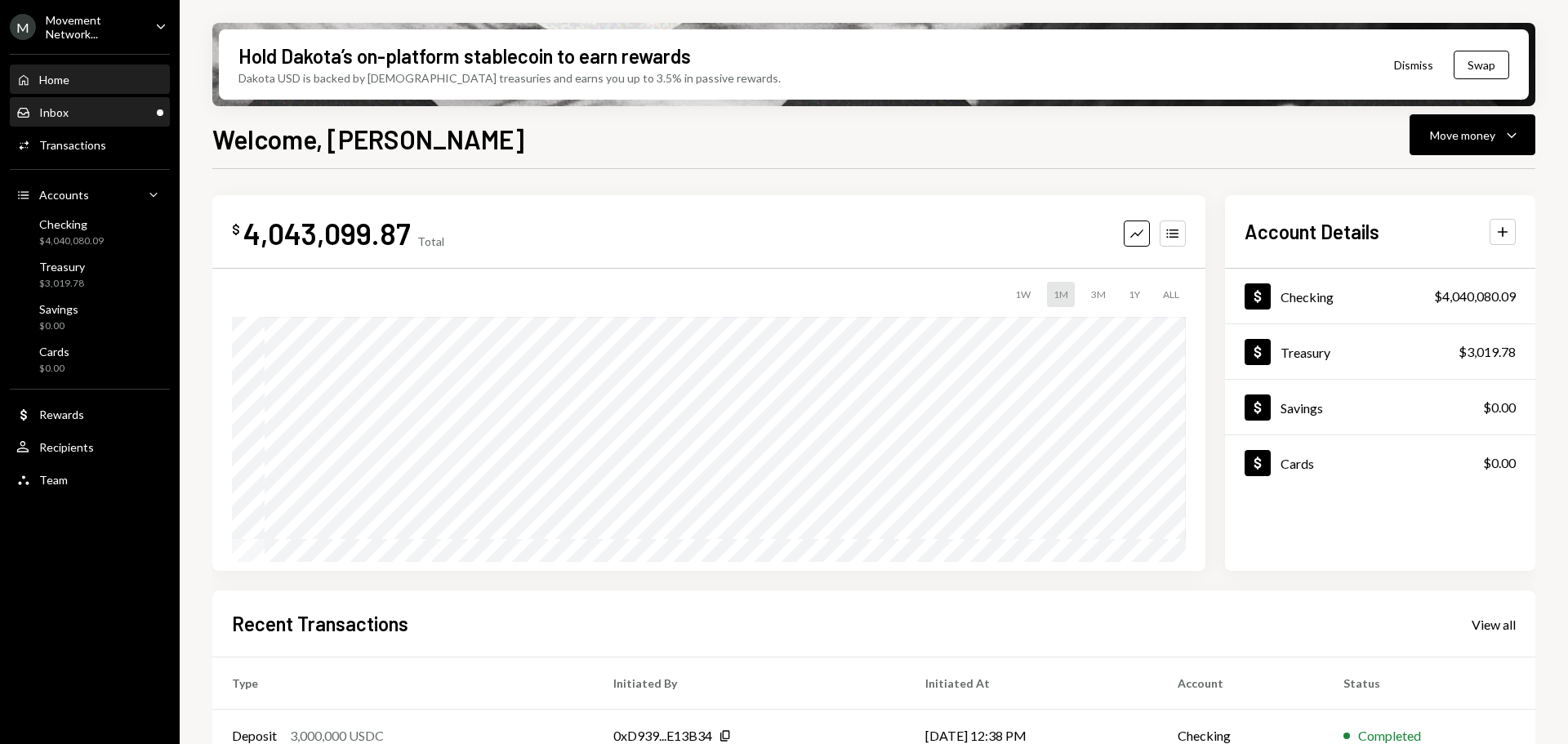
click at [90, 115] on div "Inbox Inbox" at bounding box center [90, 113] width 147 height 15
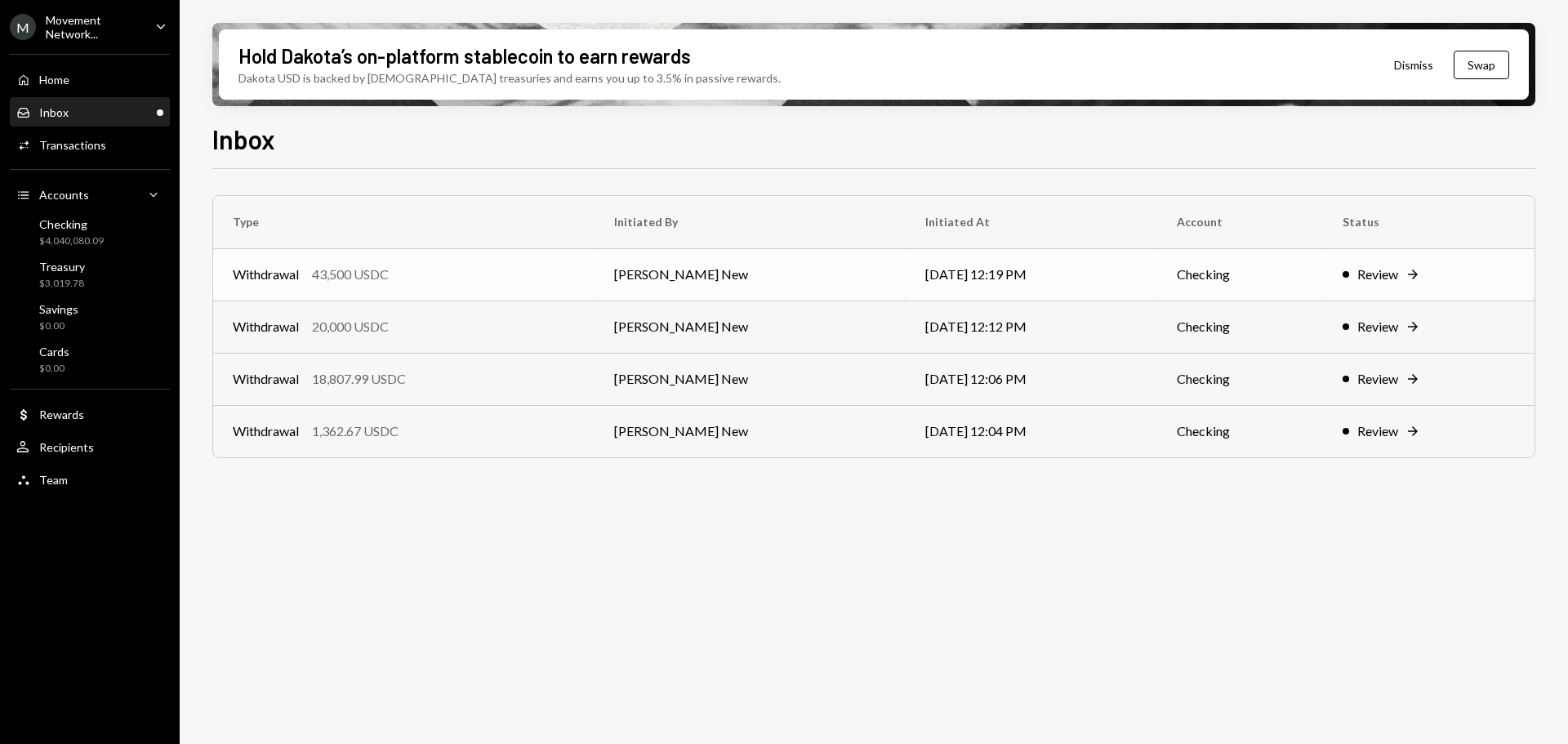
click at [495, 267] on div "Withdrawal 43,500 USDC" at bounding box center [403, 274] width 342 height 19
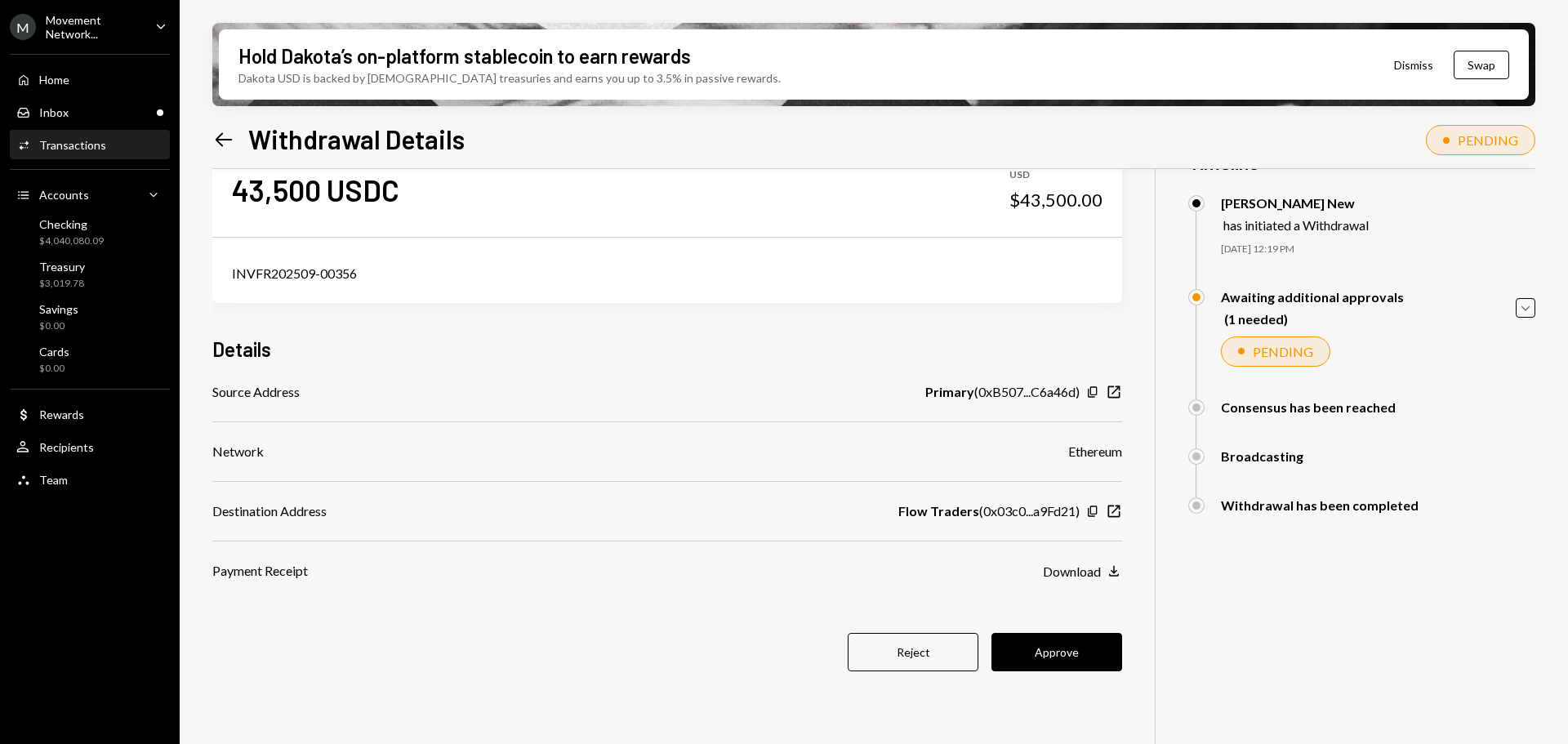
scroll to position [82, 0]
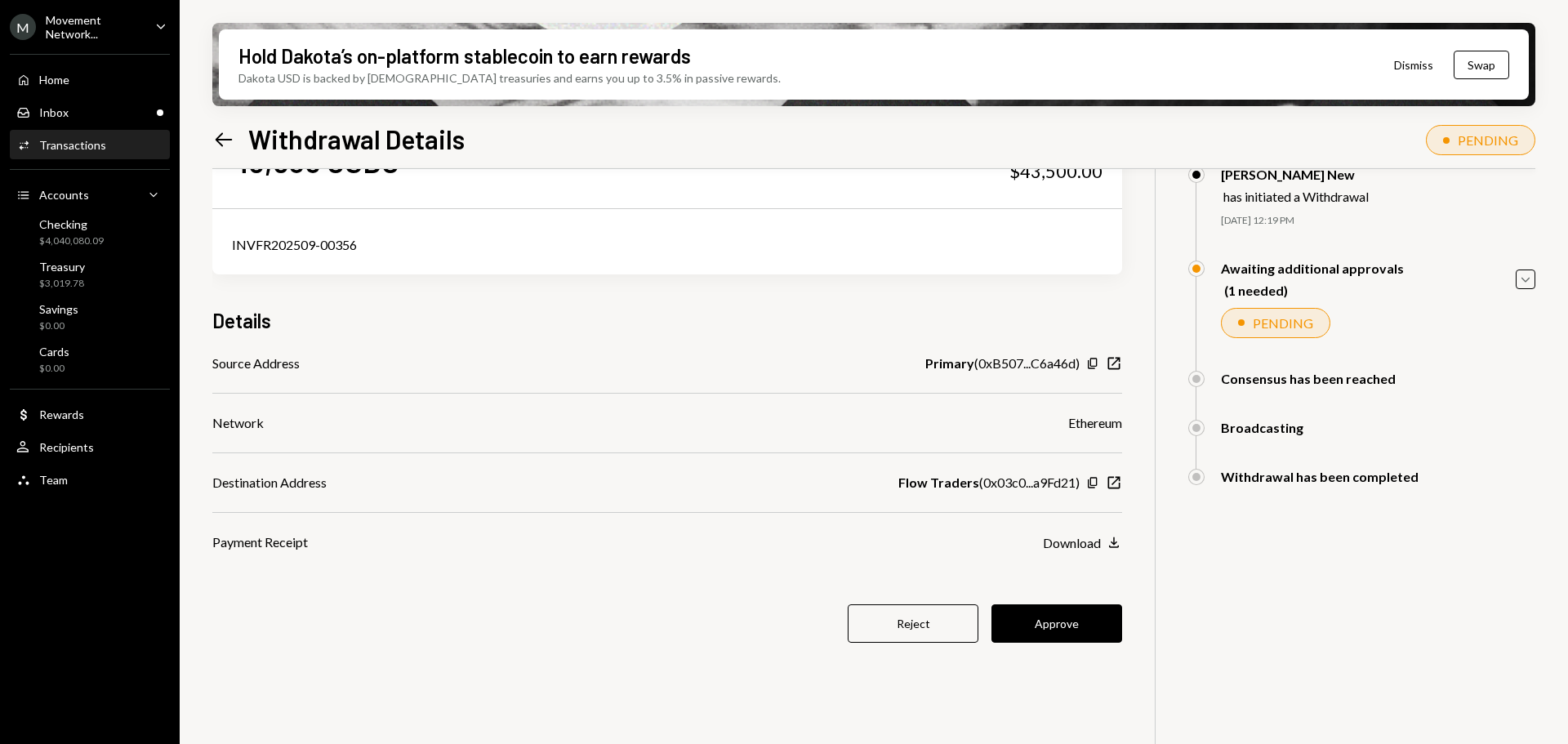
click at [946, 488] on b "Flow Traders" at bounding box center [938, 482] width 81 height 19
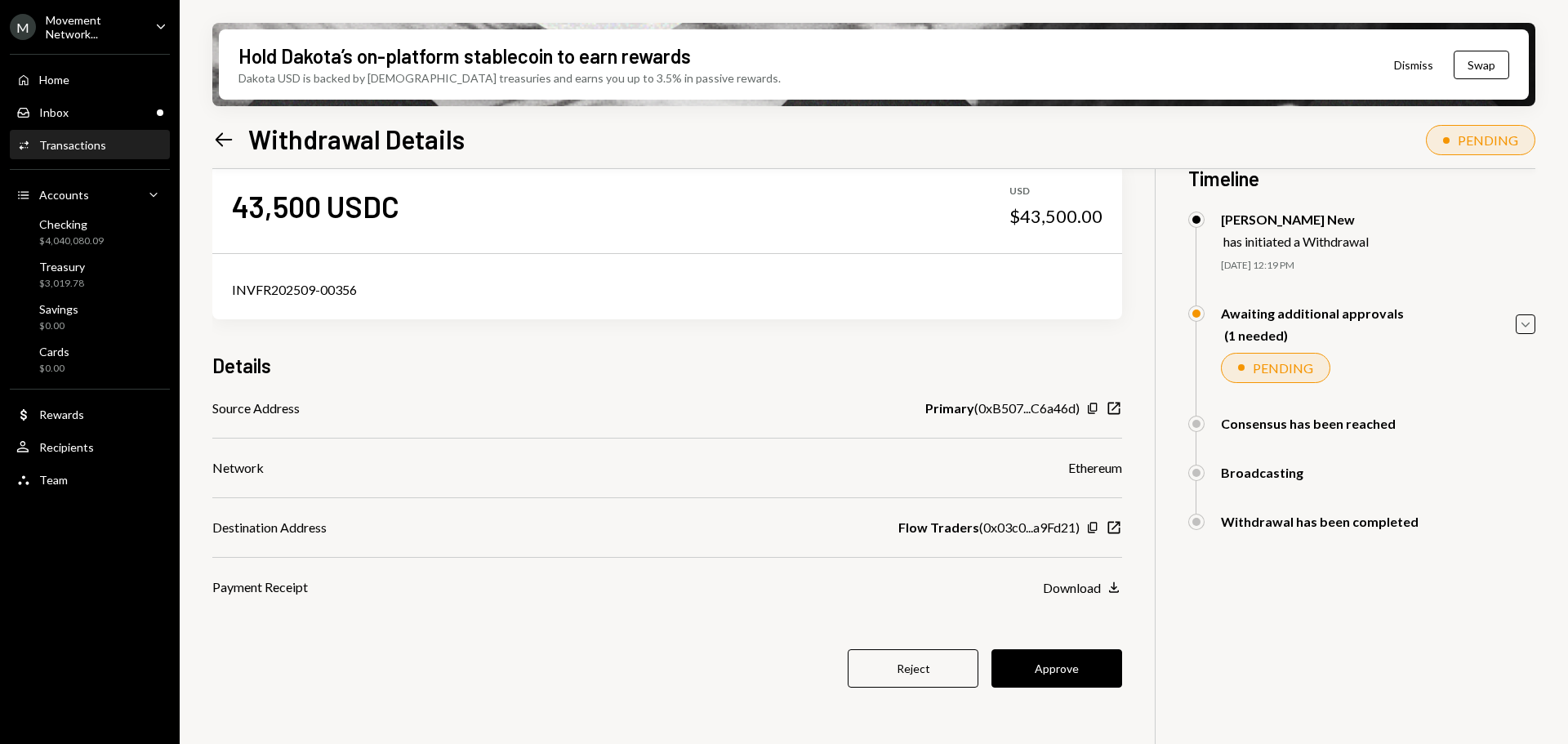
scroll to position [0, 0]
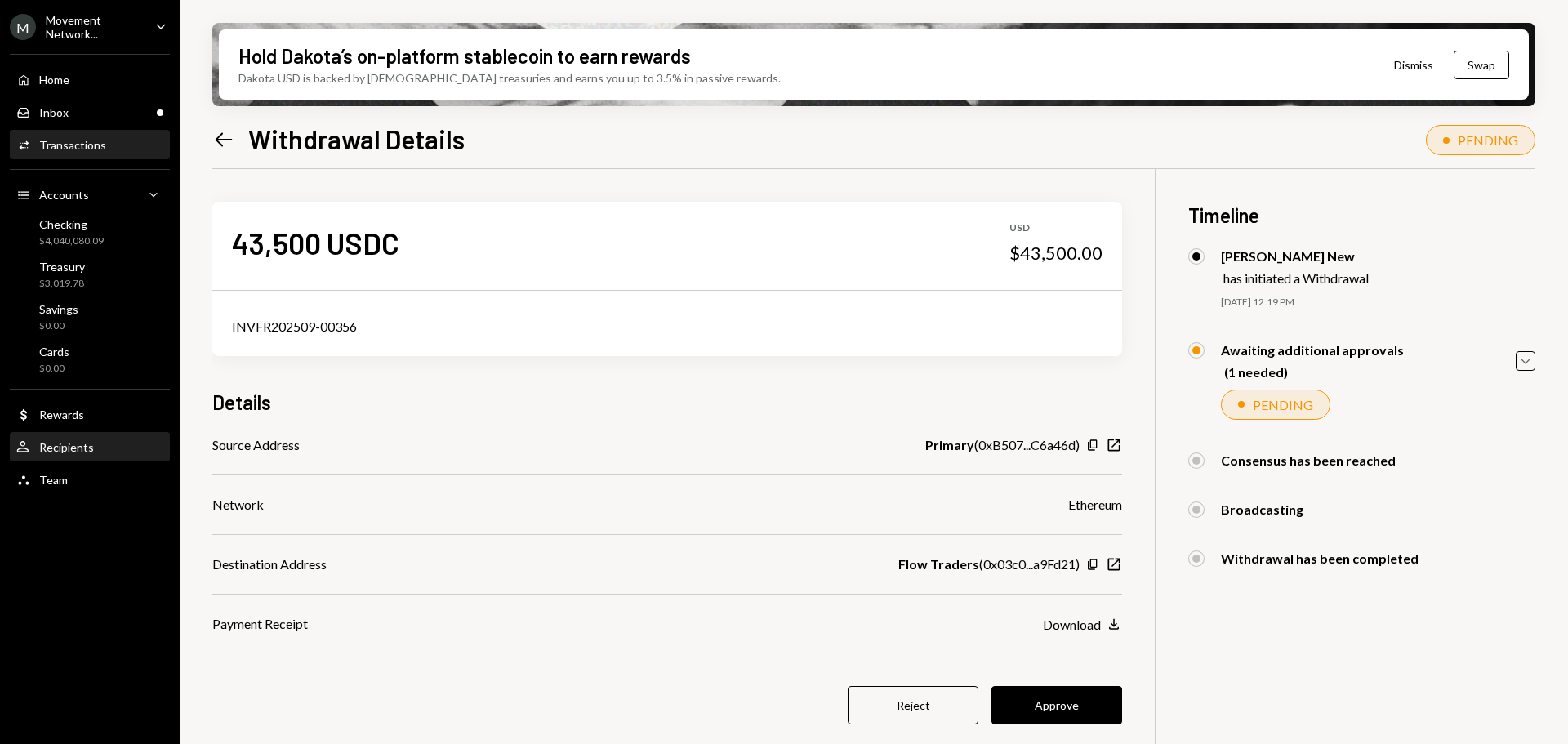
click at [68, 453] on div "Recipients" at bounding box center [66, 447] width 54 height 14
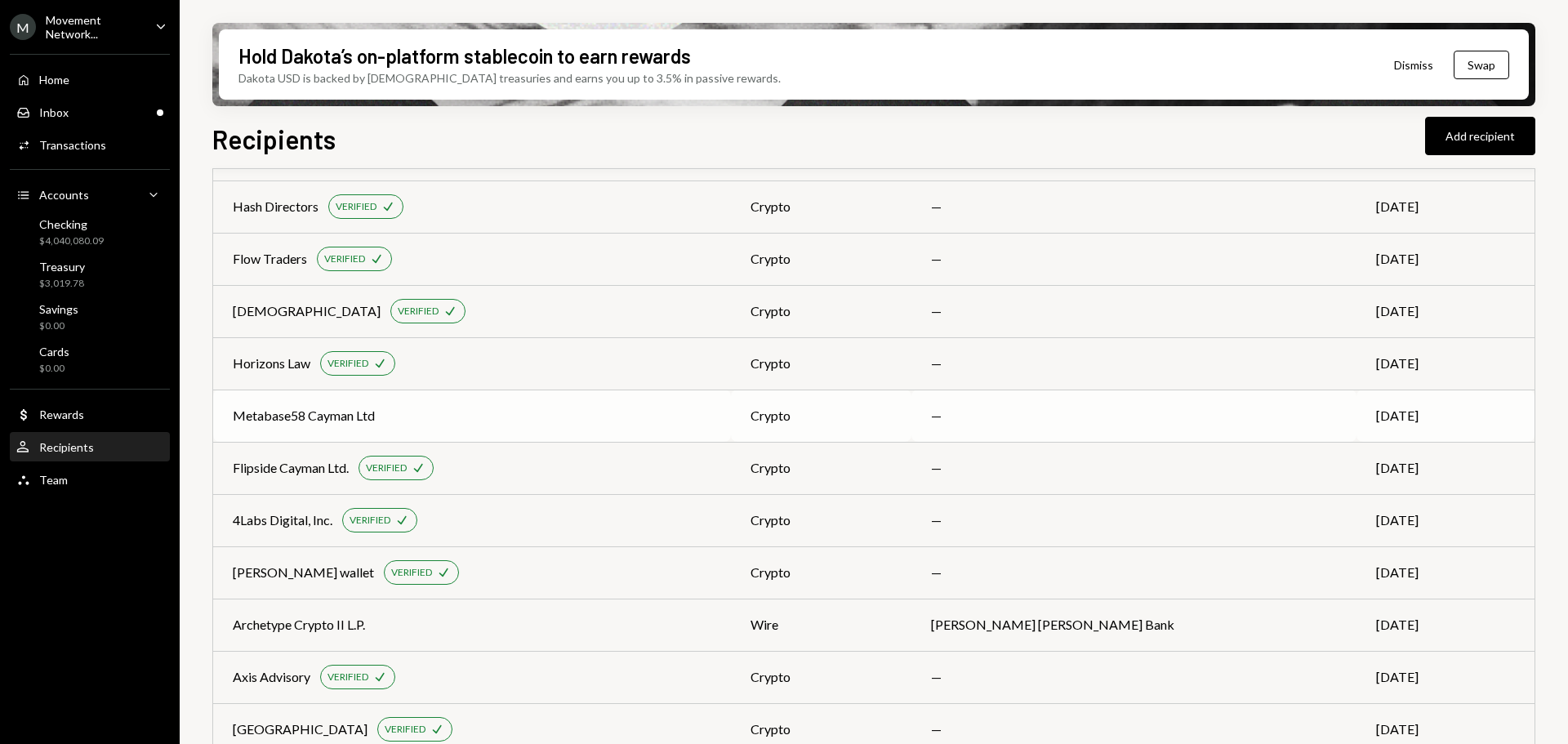
scroll to position [793, 0]
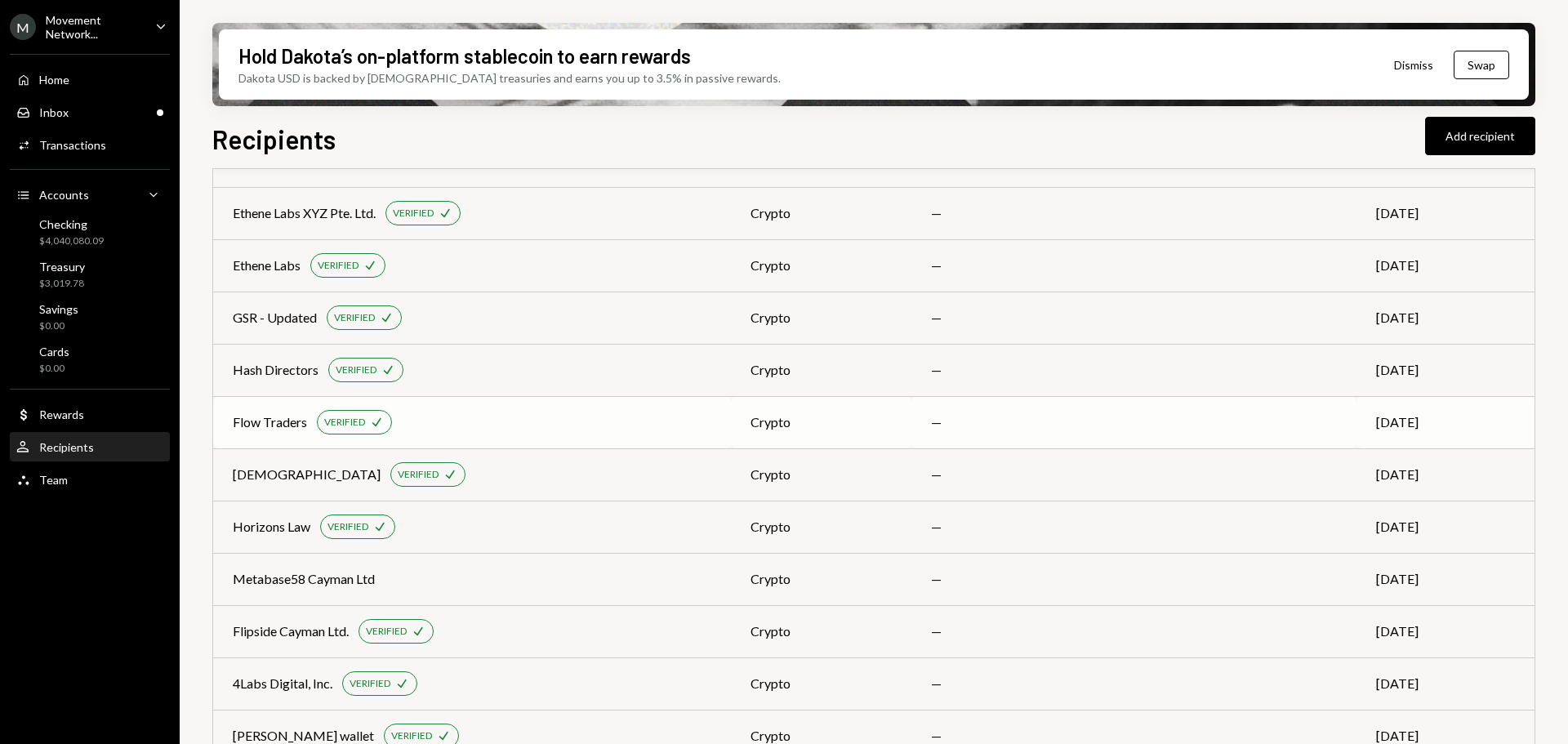
click at [526, 418] on div "Flow Traders VERIFIED Check" at bounding box center [472, 422] width 479 height 24
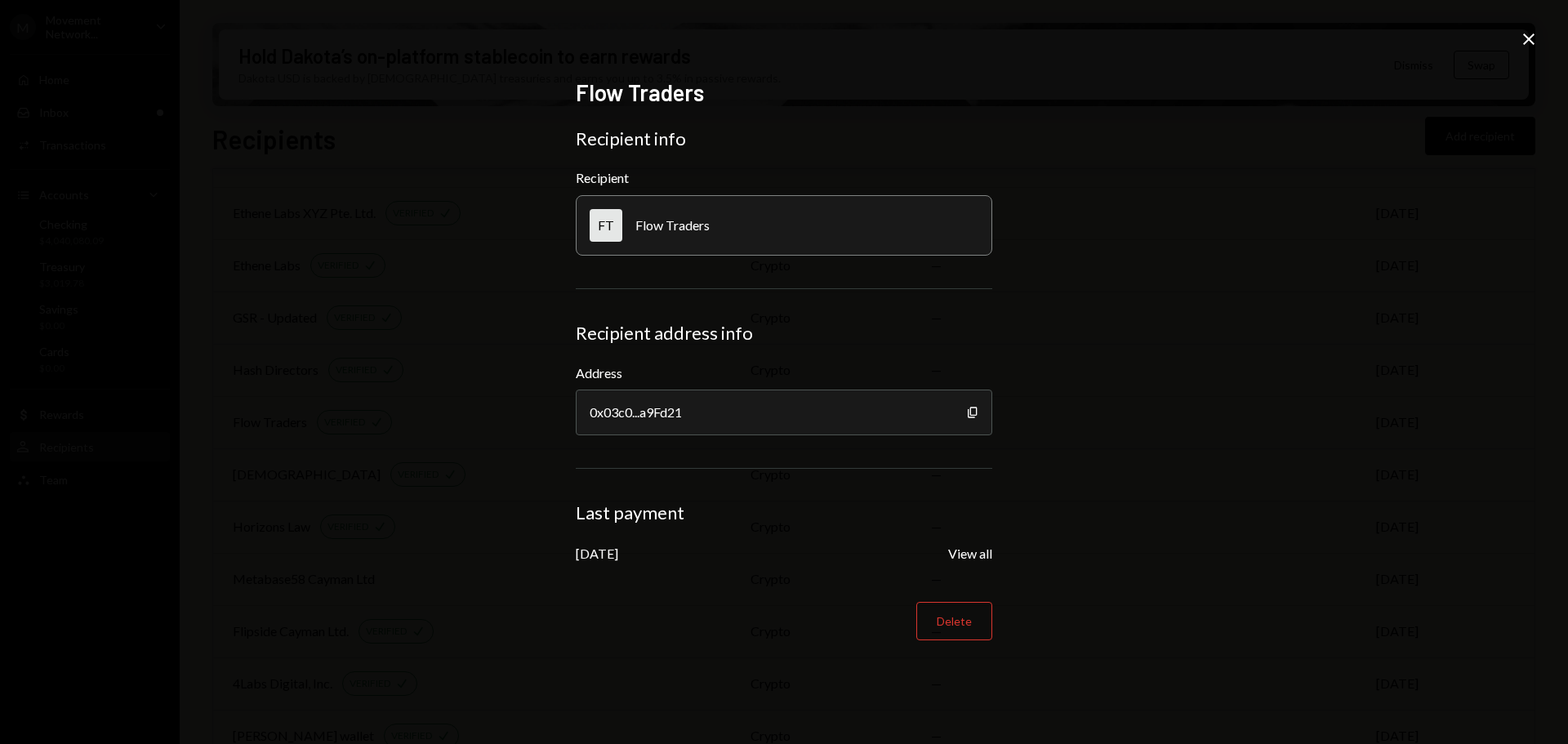
click at [1531, 29] on icon "Close" at bounding box center [1528, 38] width 19 height 19
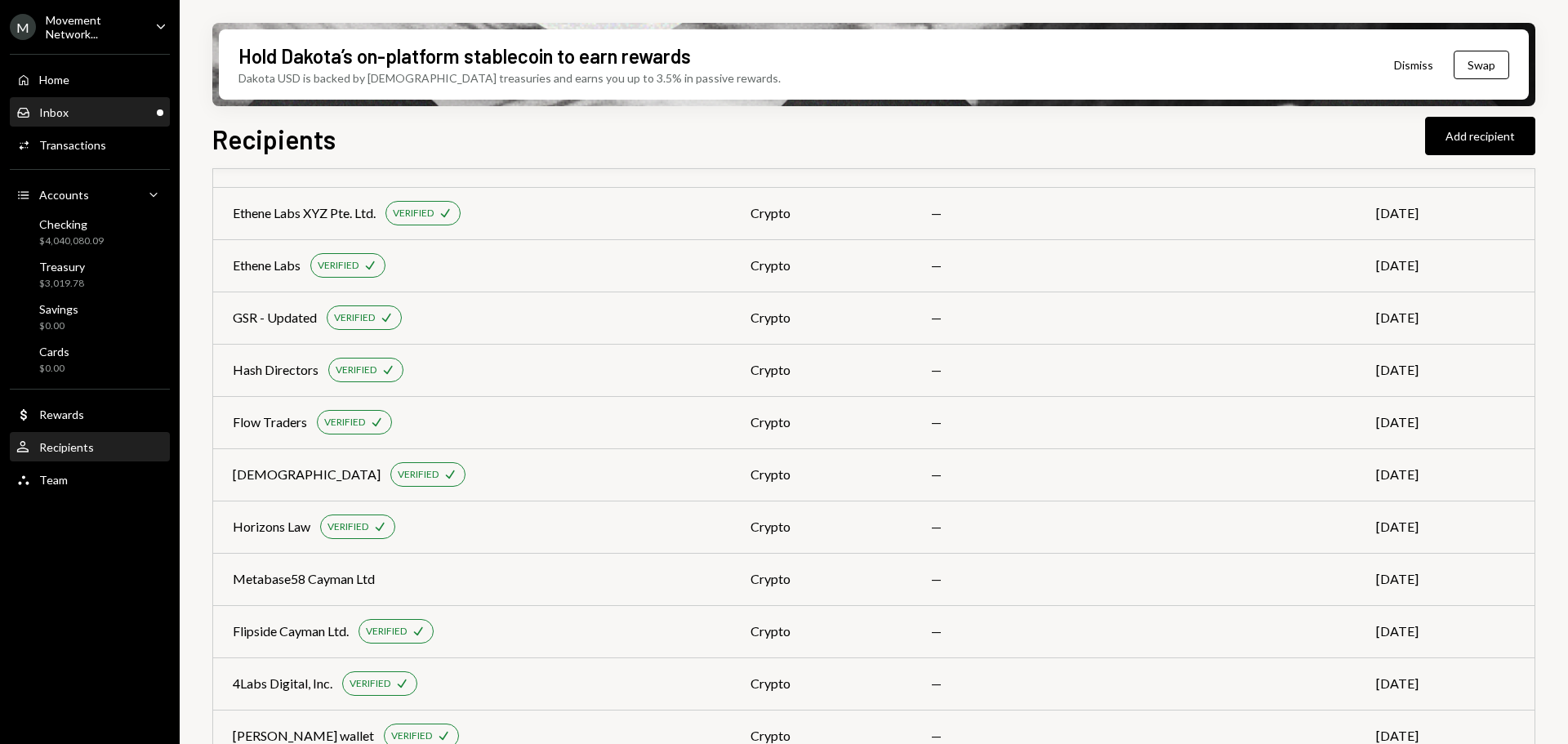
click at [97, 113] on div "Inbox Inbox" at bounding box center [90, 113] width 147 height 15
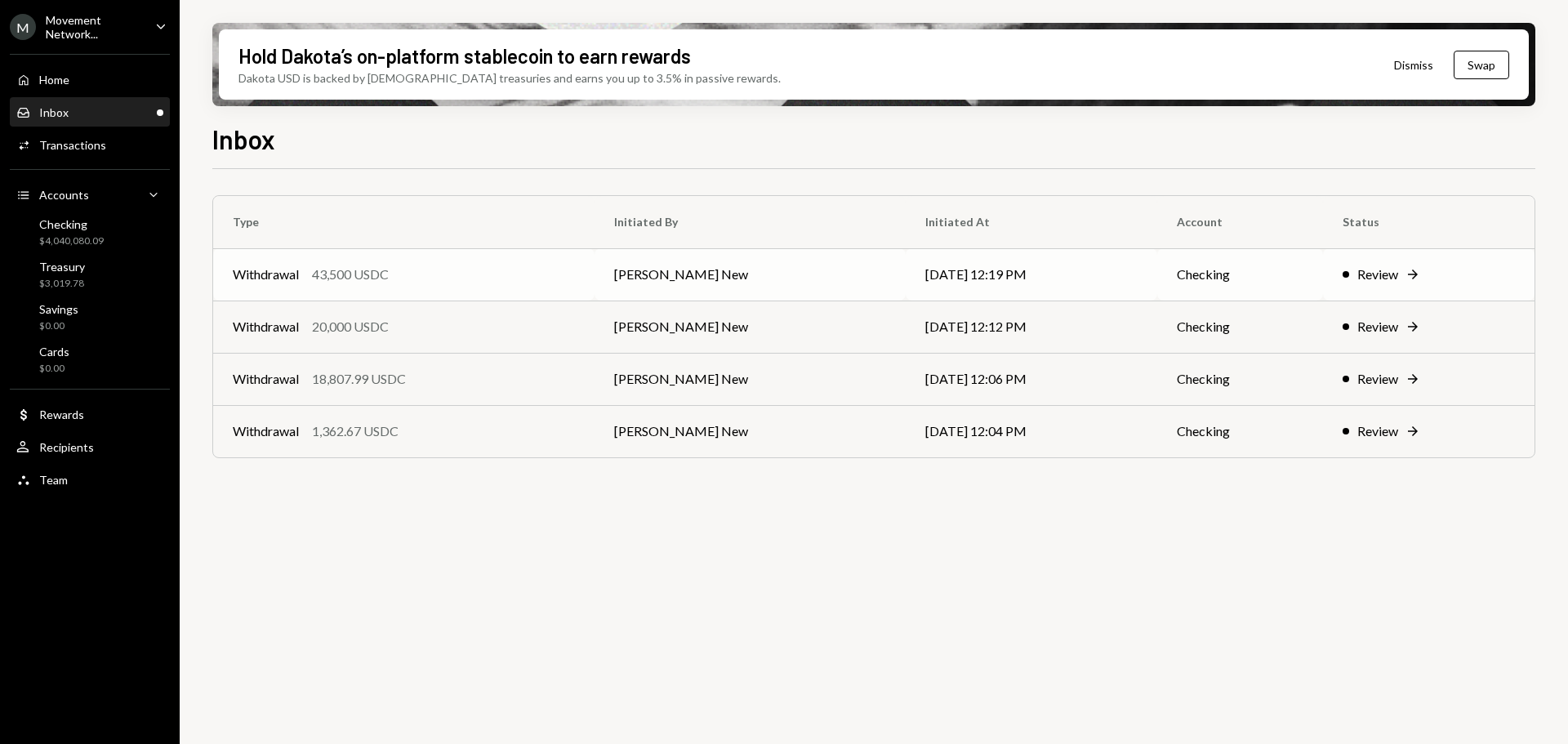
click at [418, 278] on div "Withdrawal 43,500 USDC" at bounding box center [403, 274] width 342 height 19
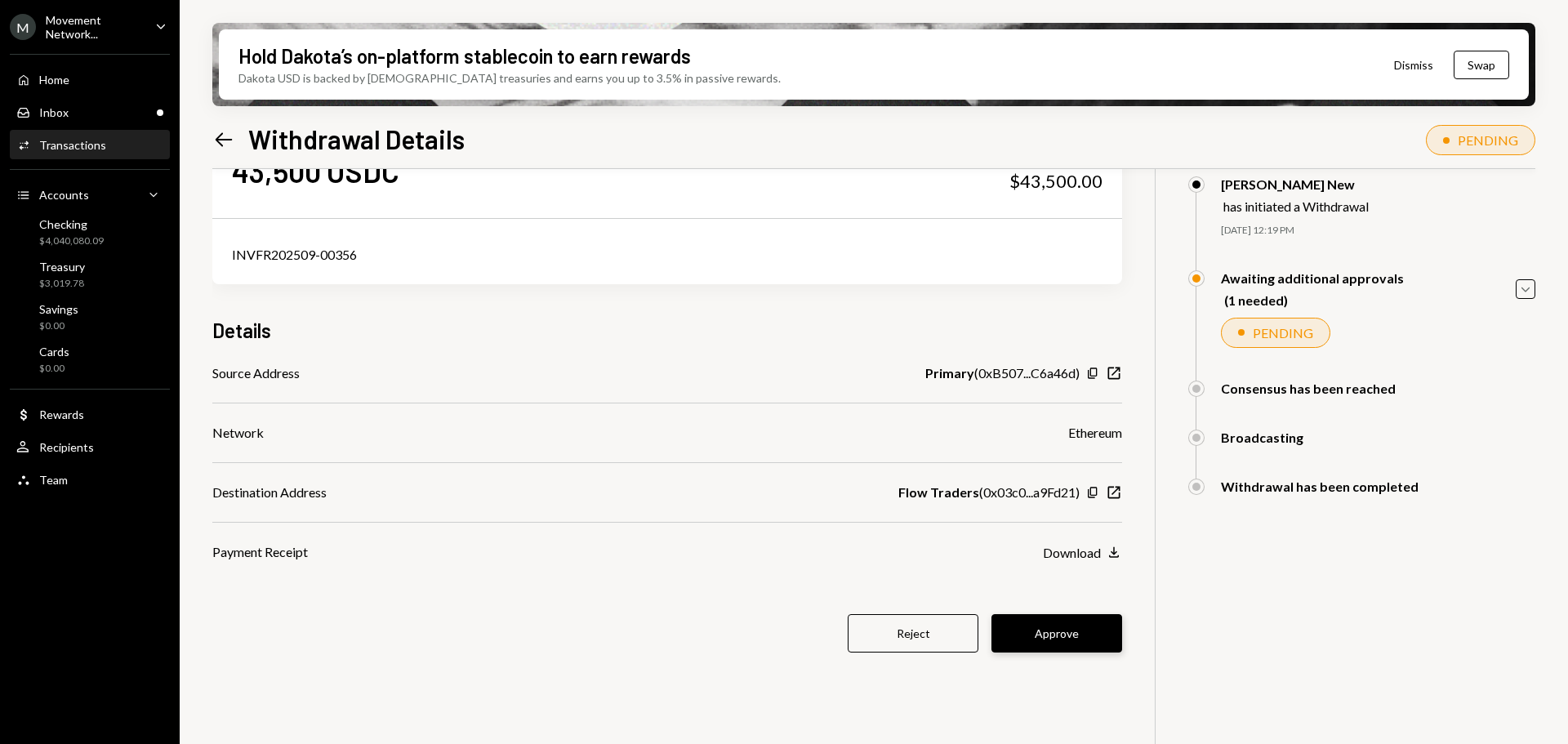
scroll to position [131, 0]
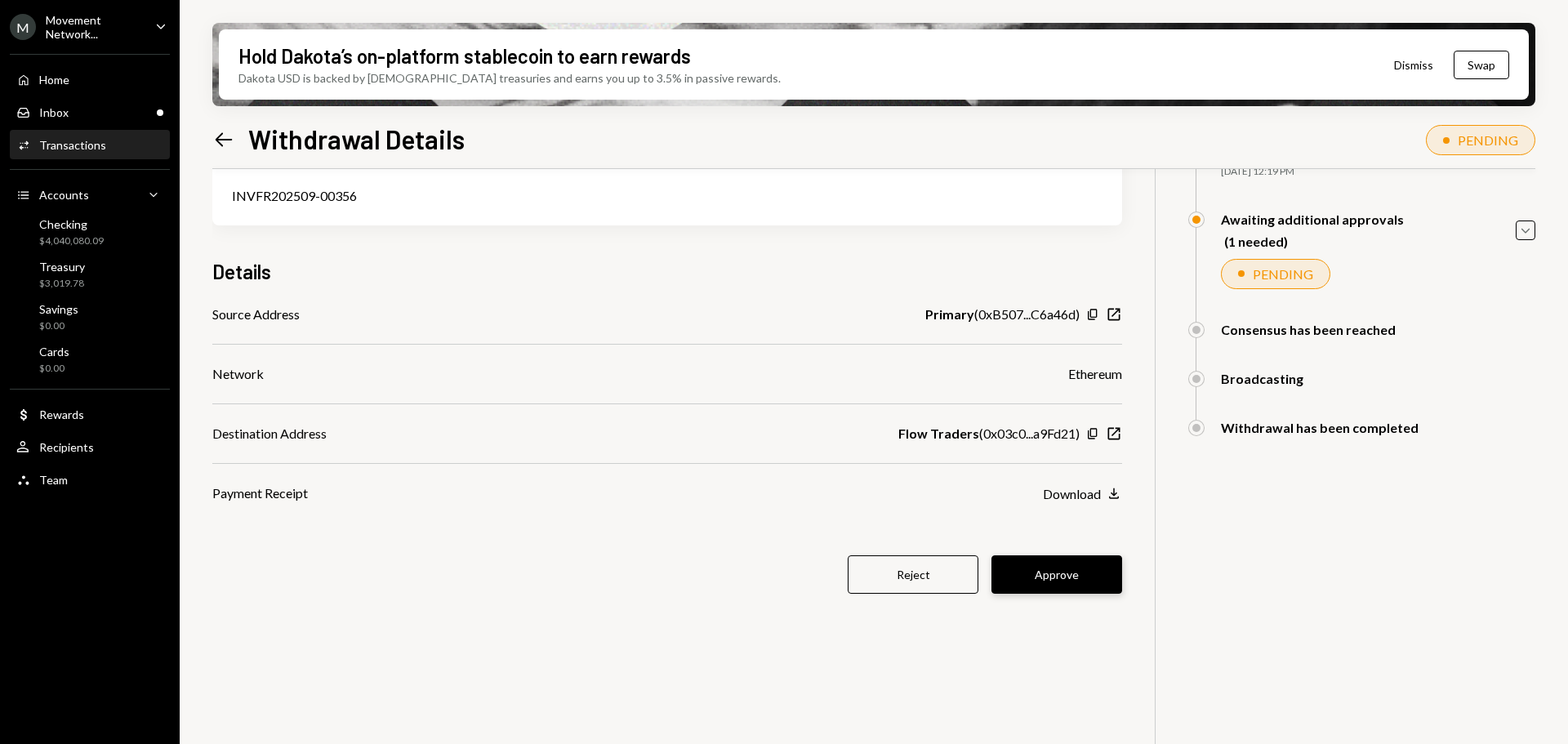
click at [1053, 575] on button "Approve" at bounding box center [1057, 575] width 131 height 38
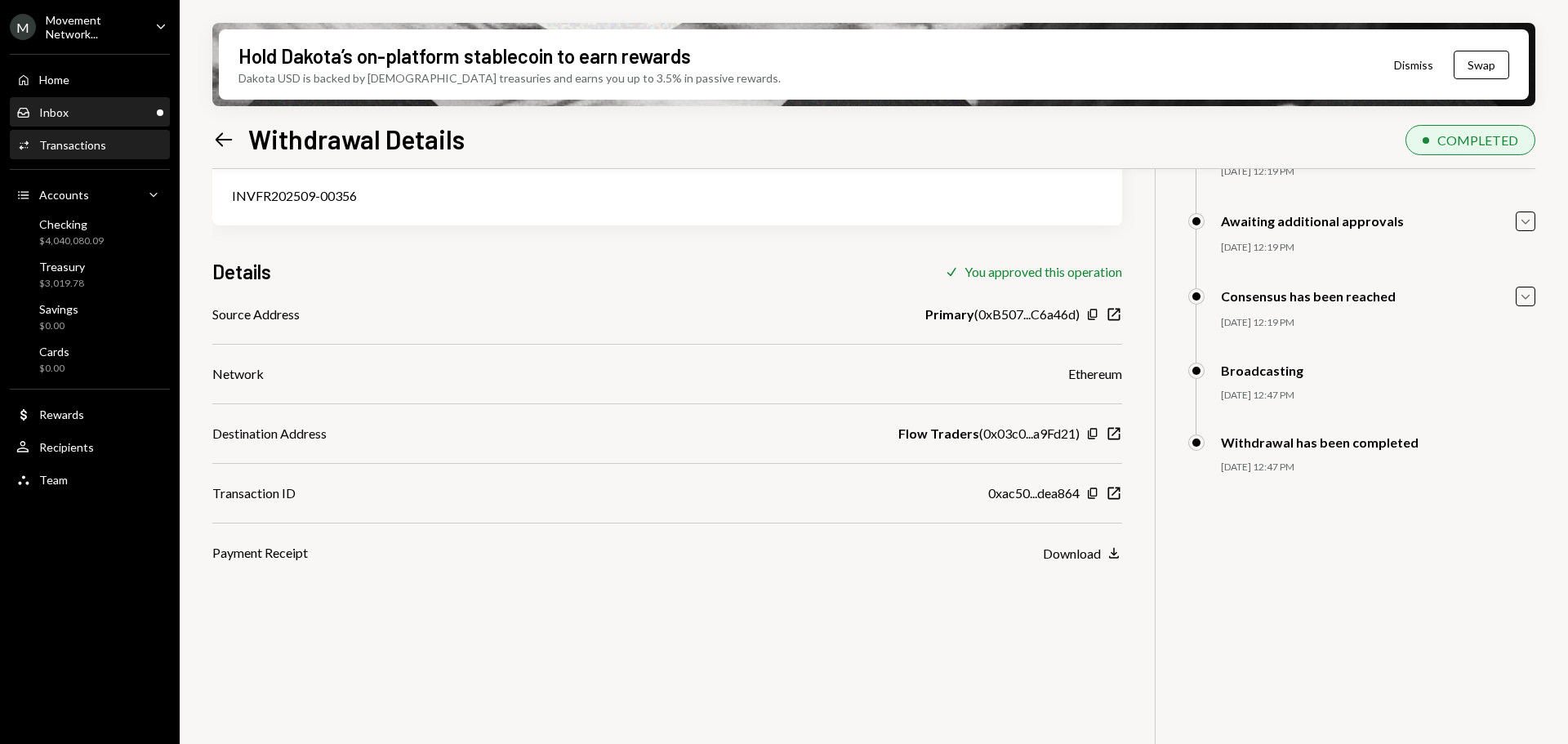
click at [78, 115] on div "Inbox Inbox" at bounding box center [90, 113] width 147 height 15
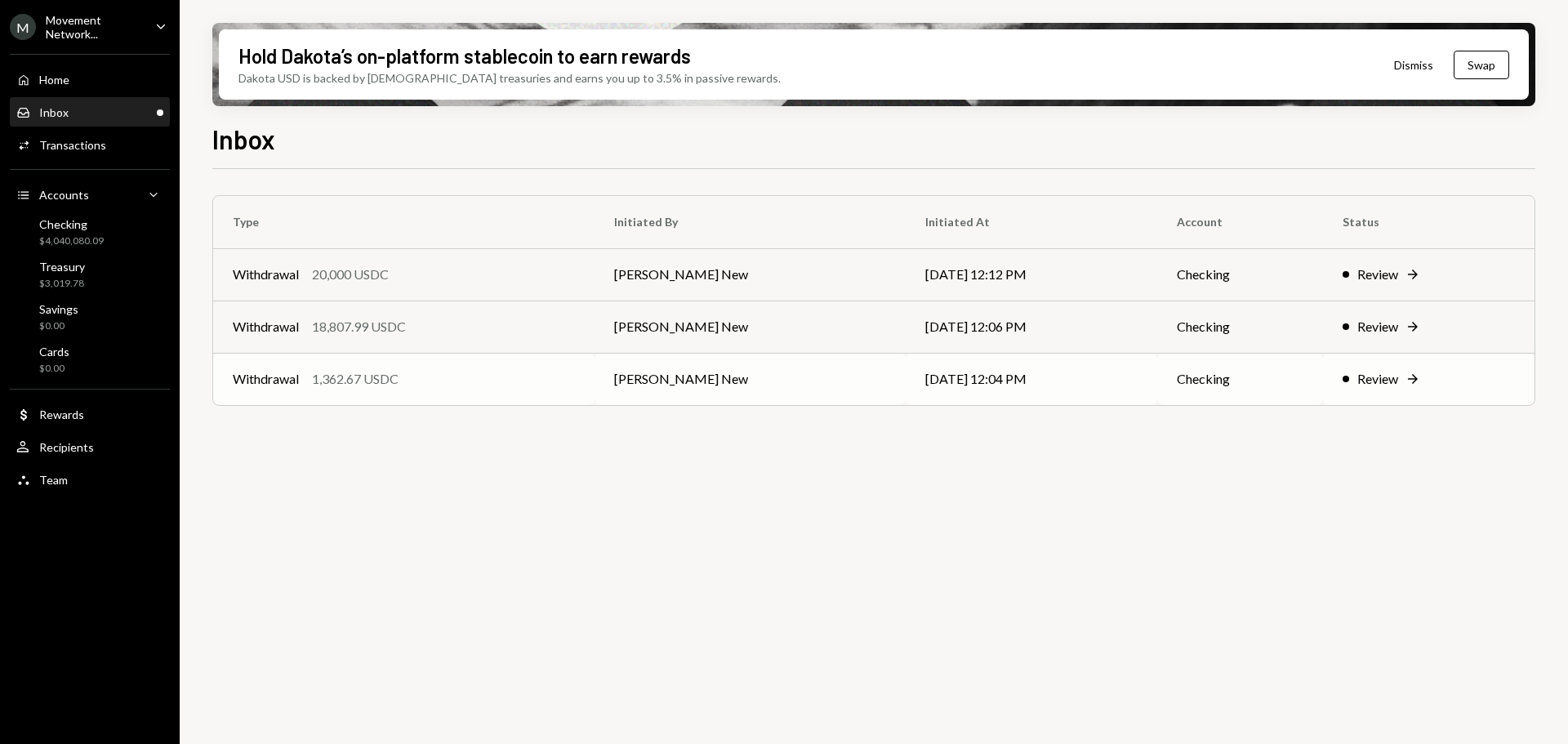
click at [456, 377] on div "Withdrawal 1,362.67 USDC" at bounding box center [403, 378] width 342 height 19
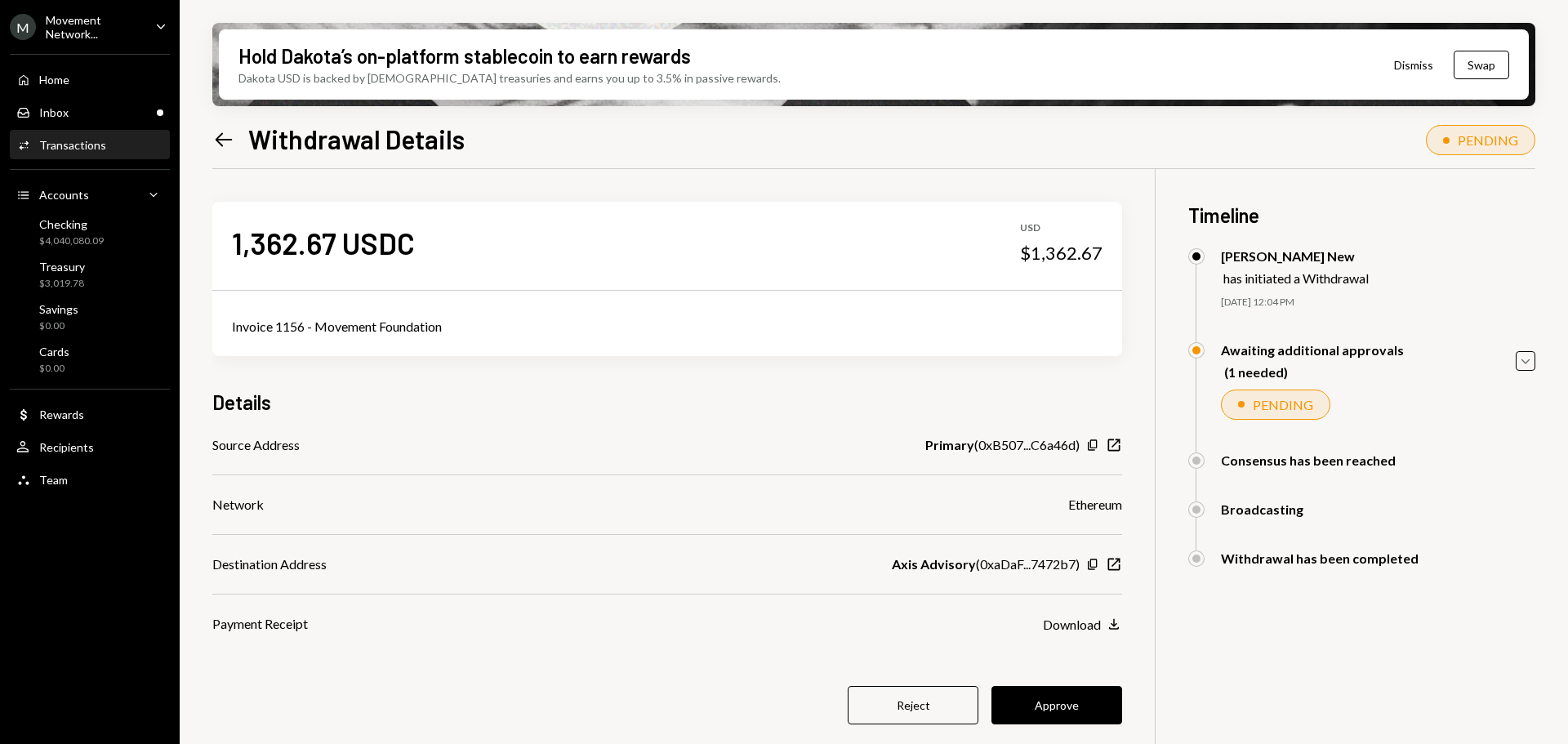
scroll to position [82, 0]
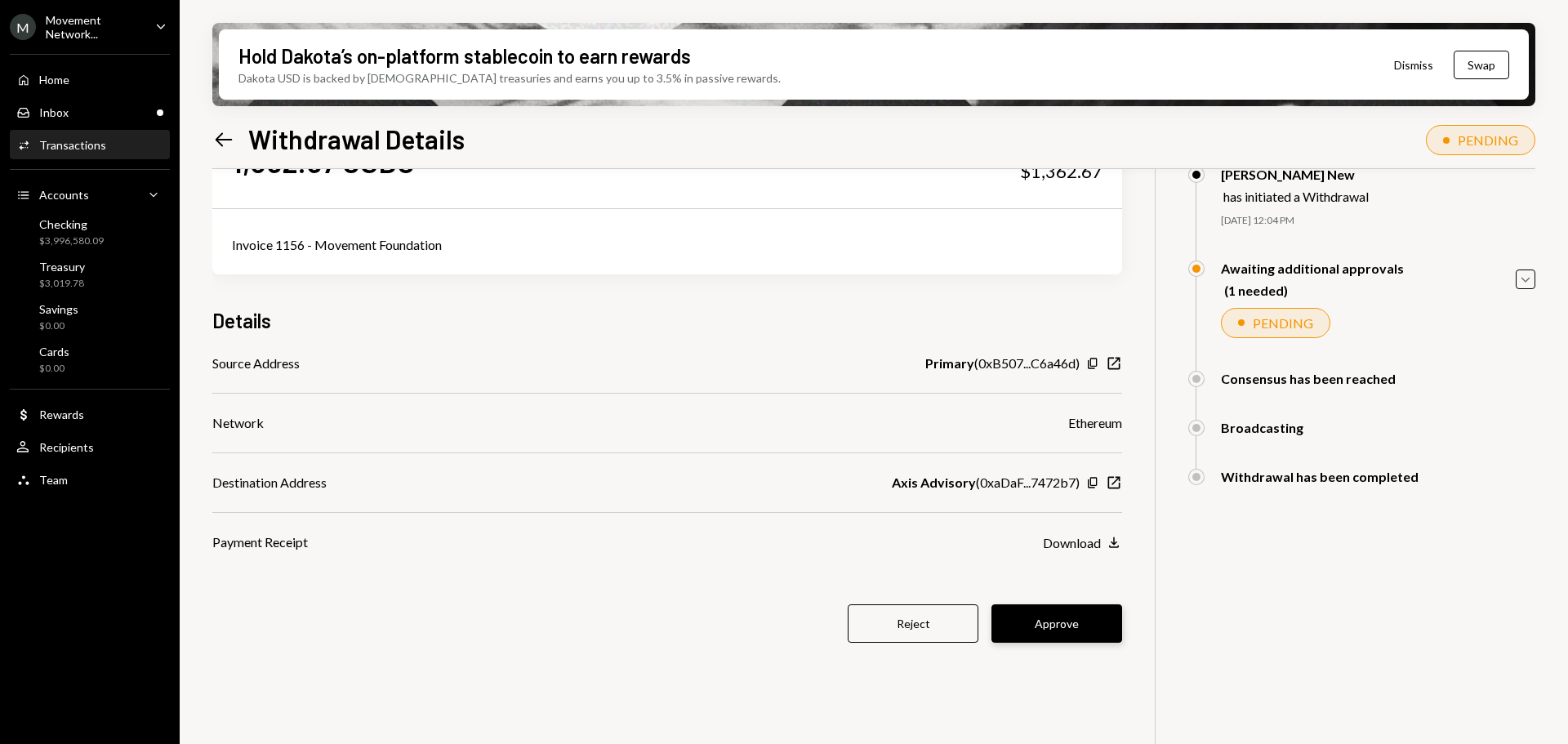
click at [1076, 619] on button "Approve" at bounding box center [1057, 623] width 131 height 38
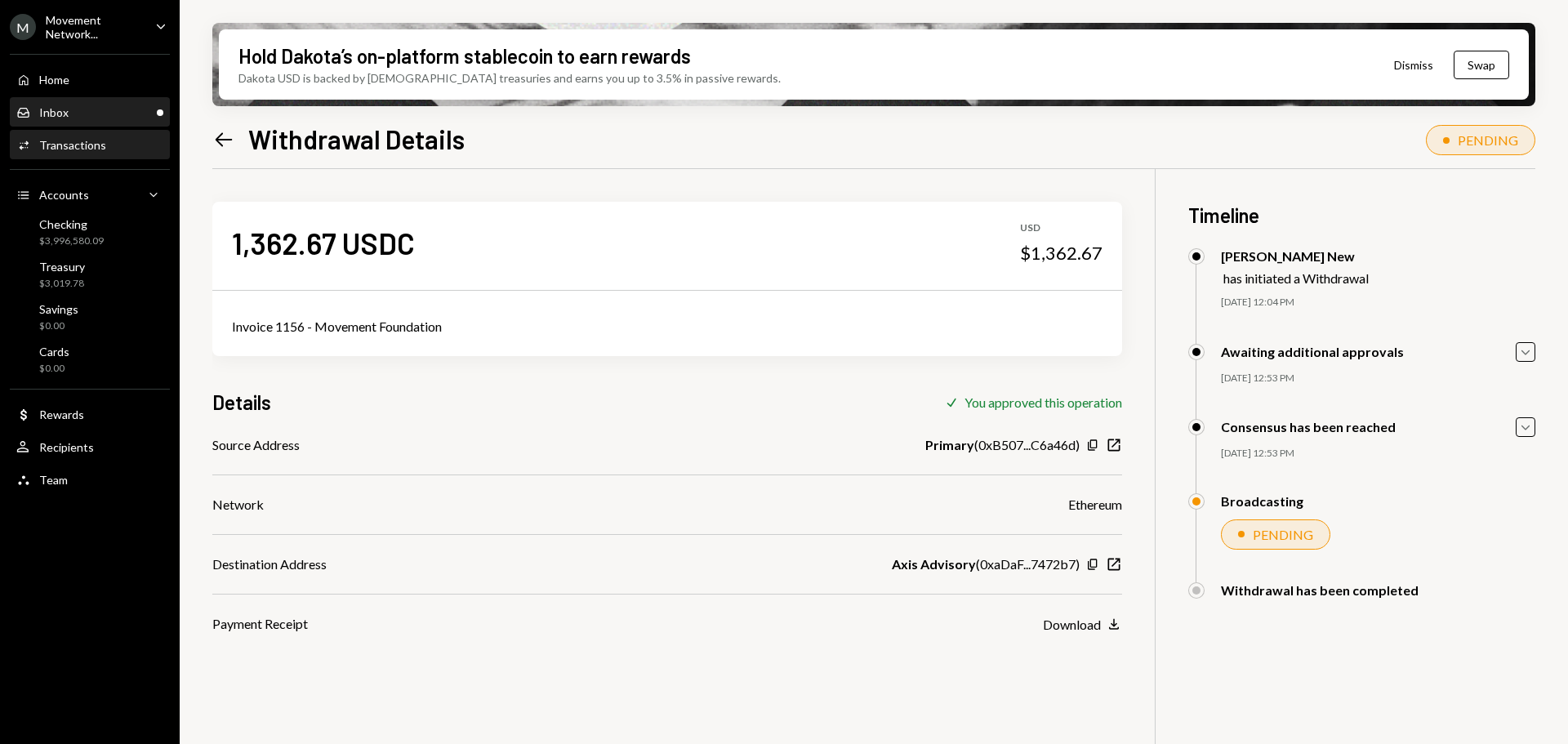
click at [66, 115] on div "Inbox" at bounding box center [54, 112] width 29 height 14
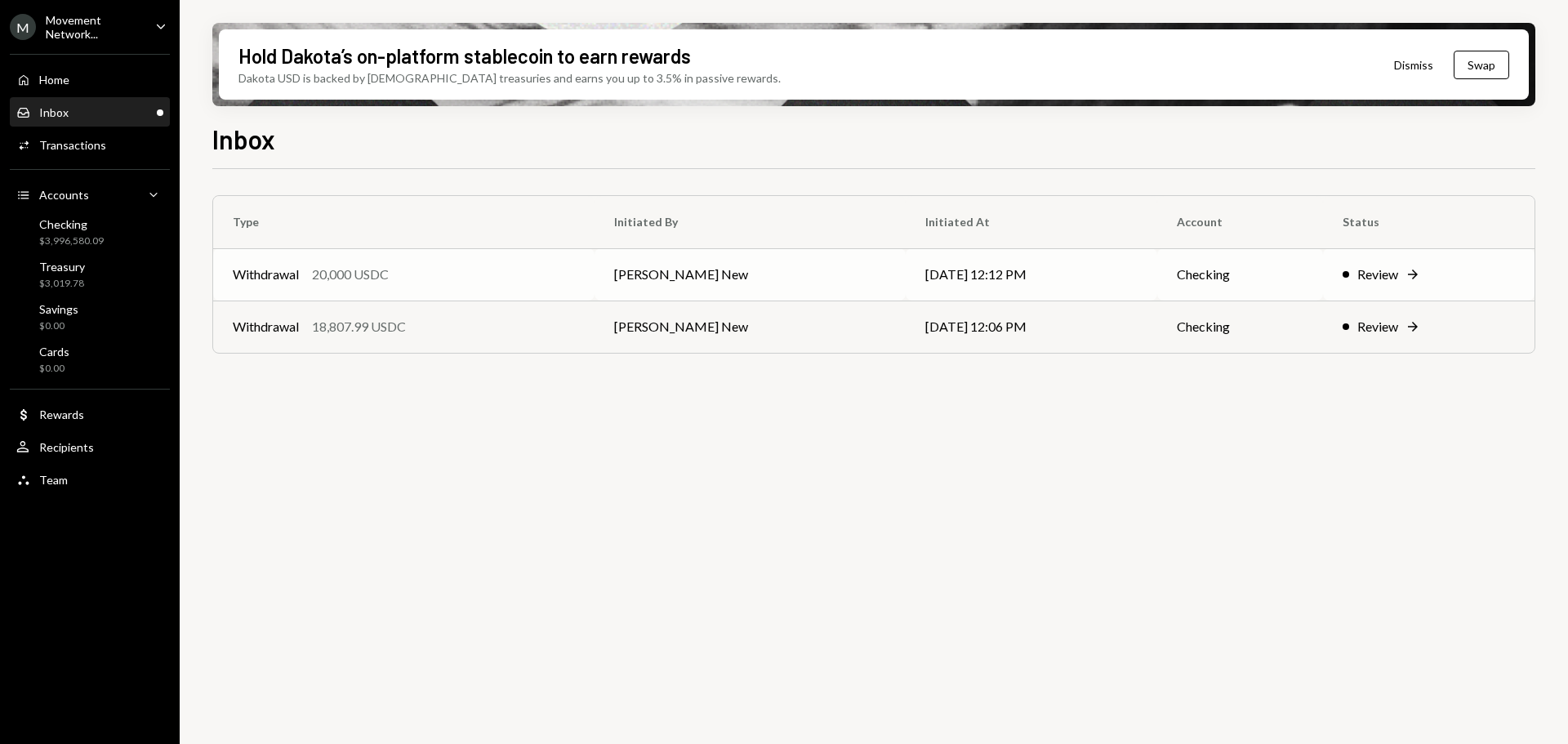
click at [430, 289] on td "Withdrawal 20,000 USDC" at bounding box center [404, 275] width 382 height 52
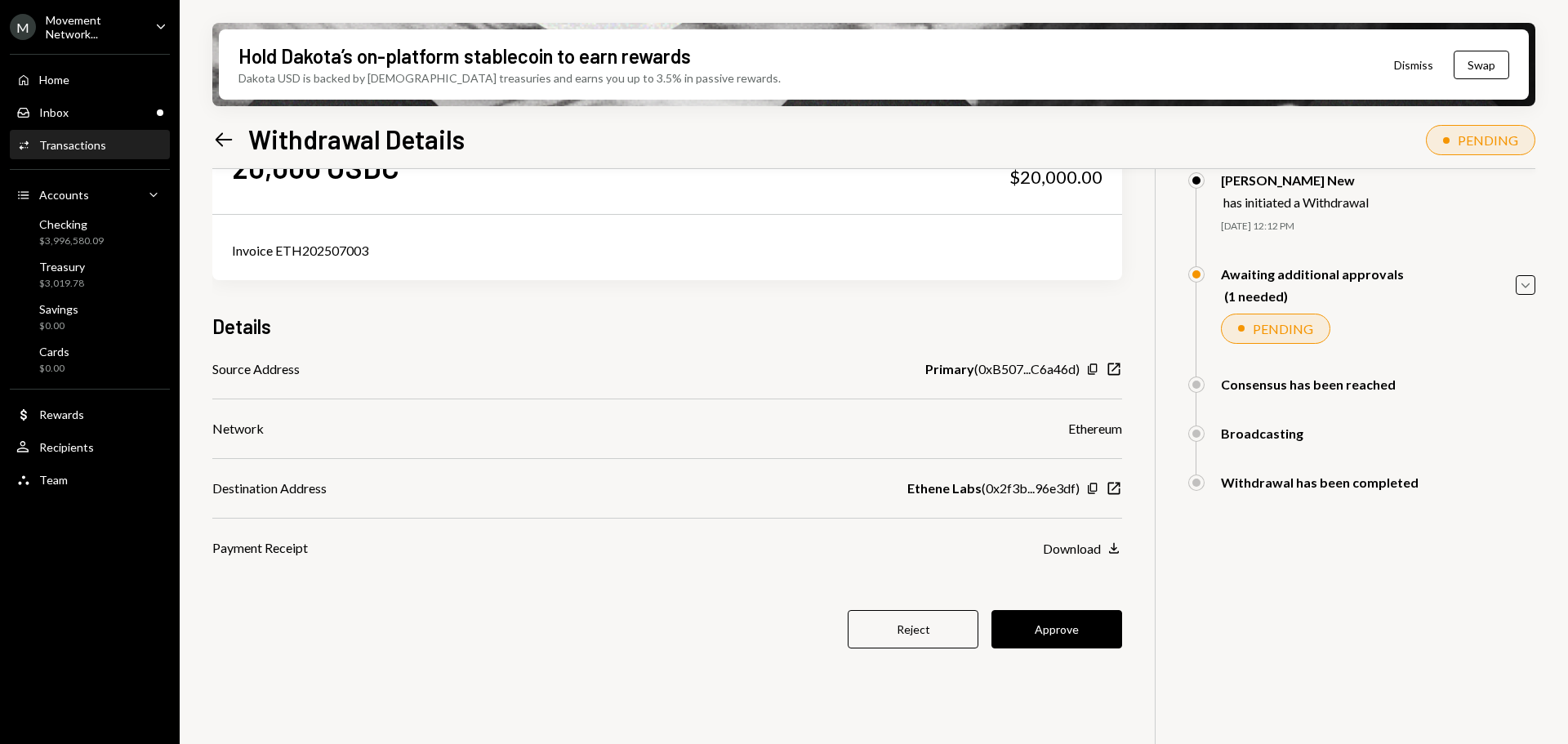
scroll to position [49, 0]
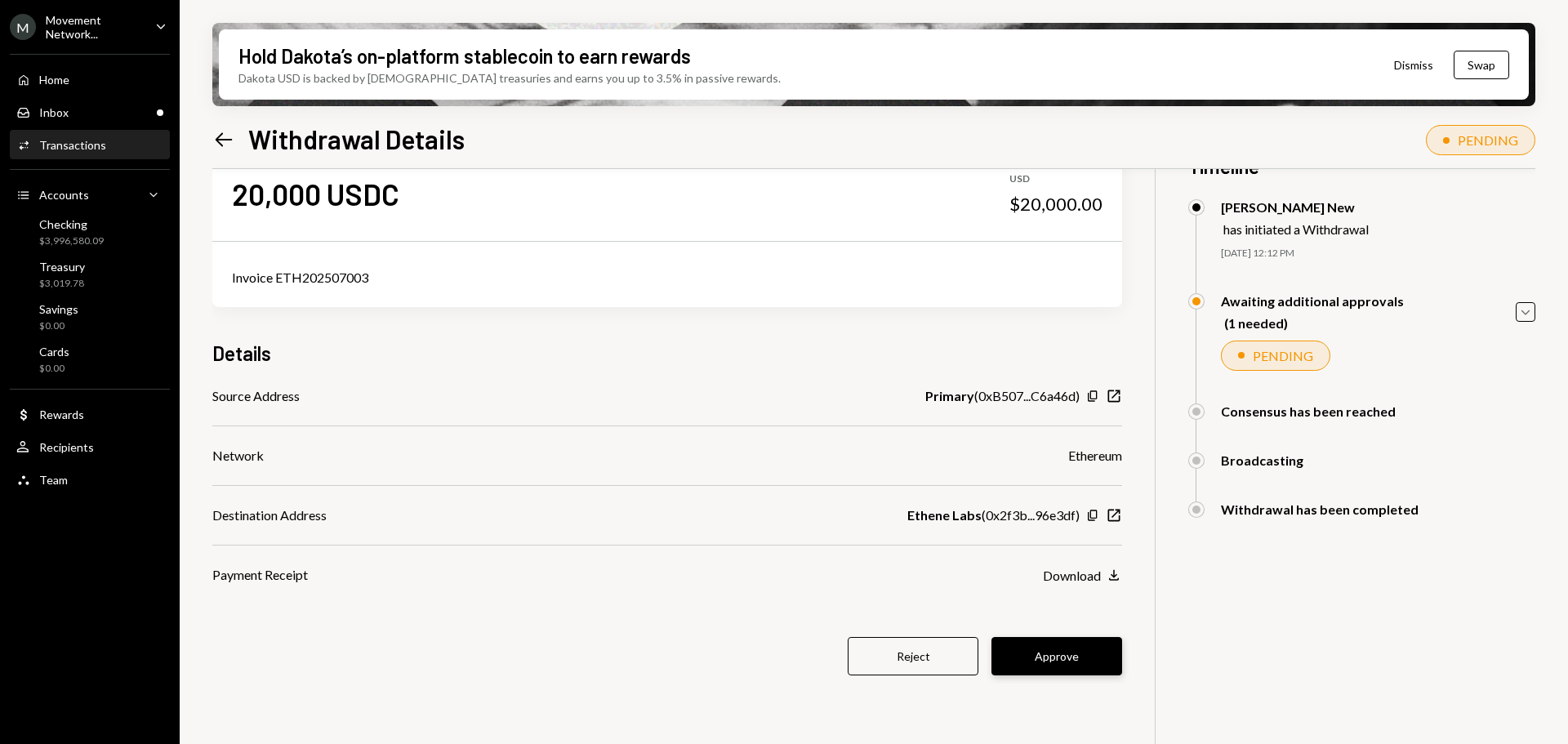
click at [1048, 649] on button "Approve" at bounding box center [1057, 656] width 131 height 38
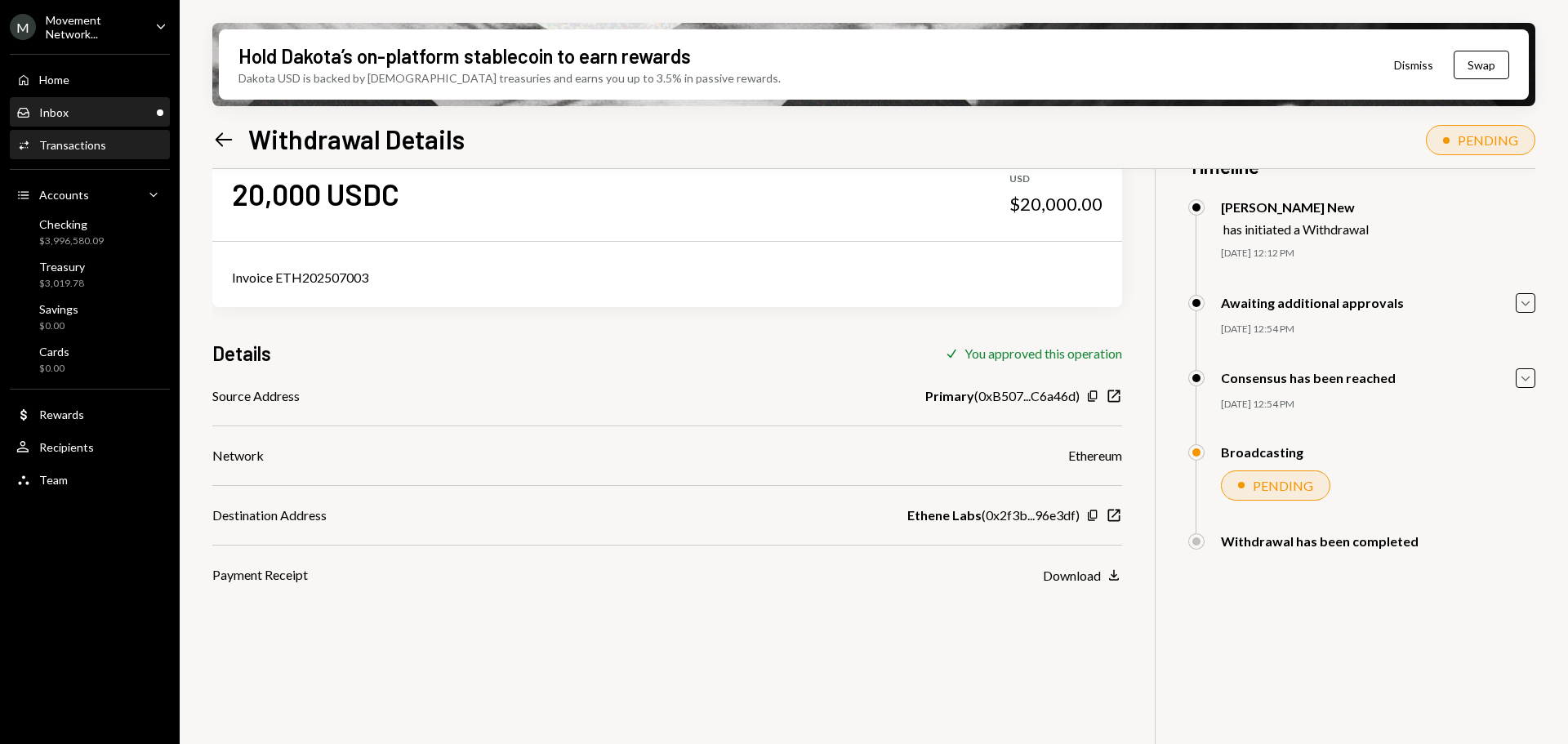
click at [45, 102] on div "Inbox Inbox" at bounding box center [90, 112] width 147 height 28
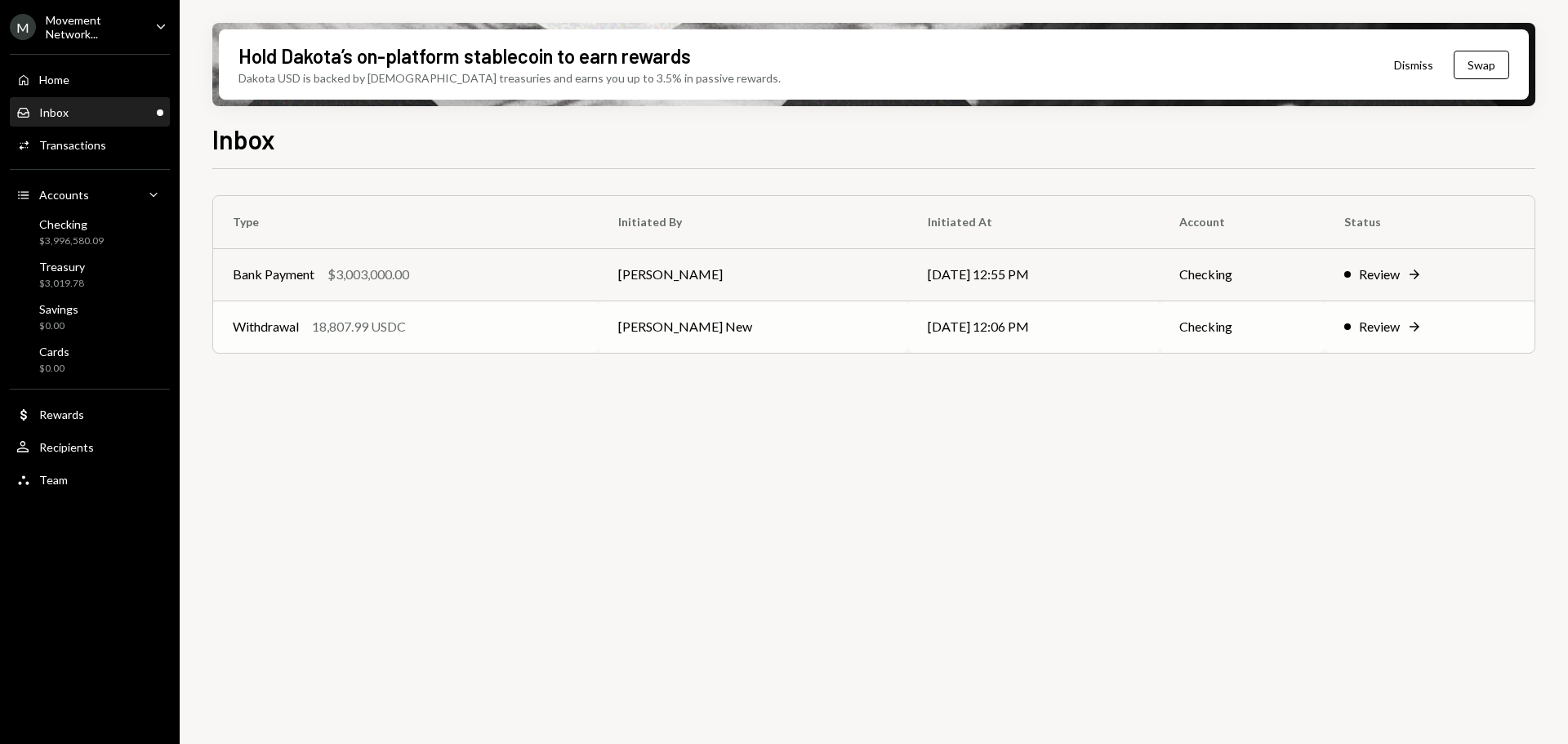
click at [476, 340] on td "Withdrawal 18,807.99 USDC" at bounding box center [406, 326] width 386 height 52
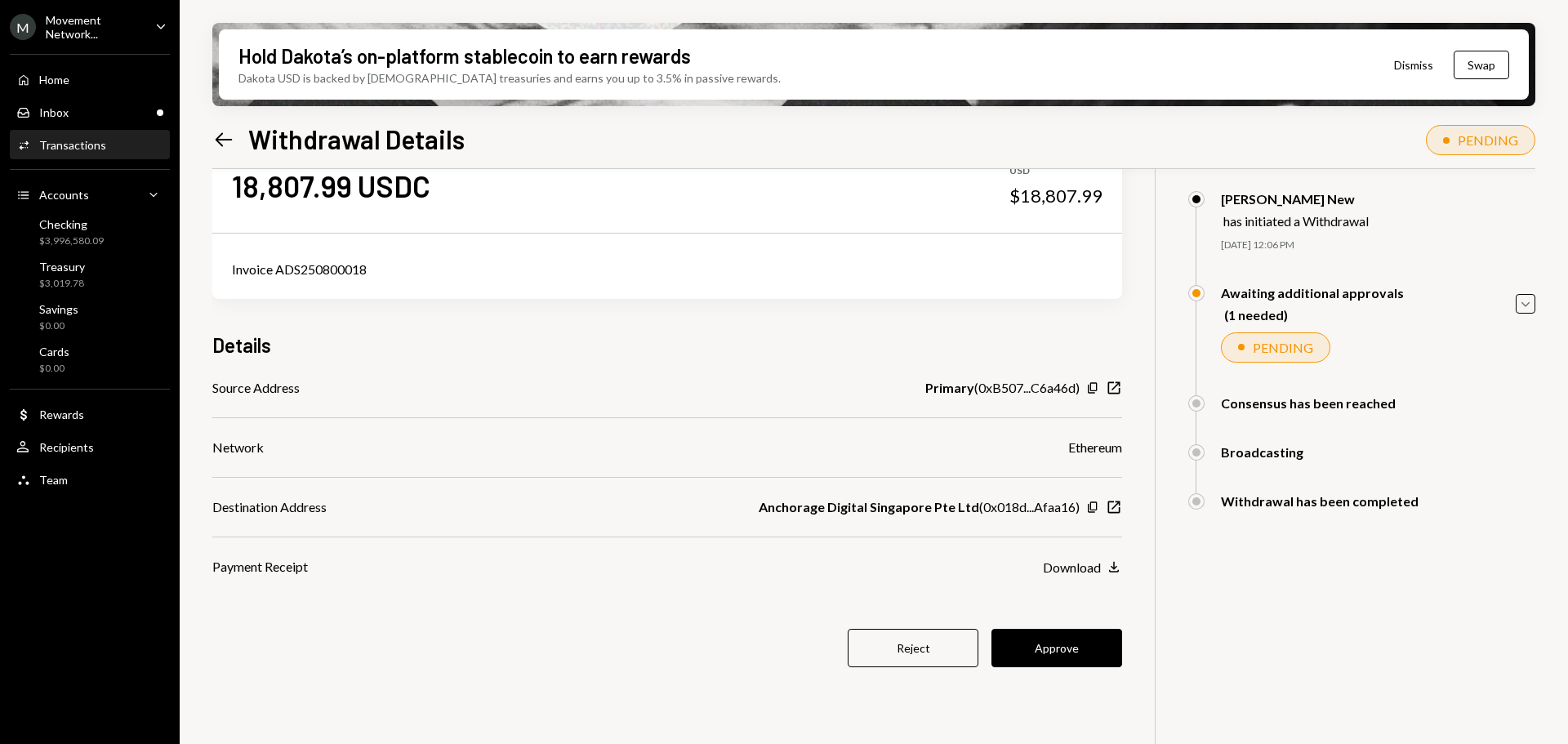
scroll to position [82, 0]
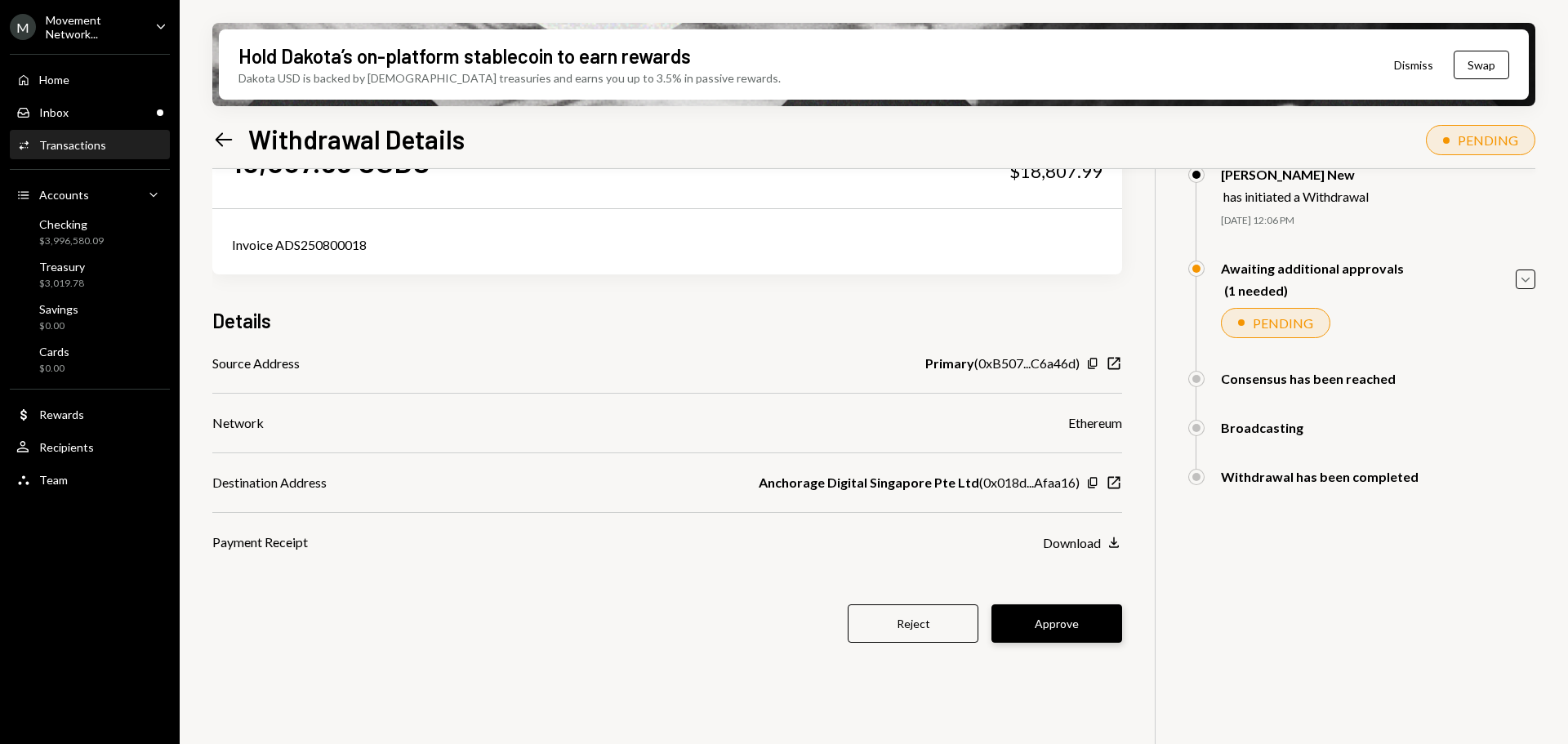
click at [1043, 626] on button "Approve" at bounding box center [1057, 623] width 131 height 38
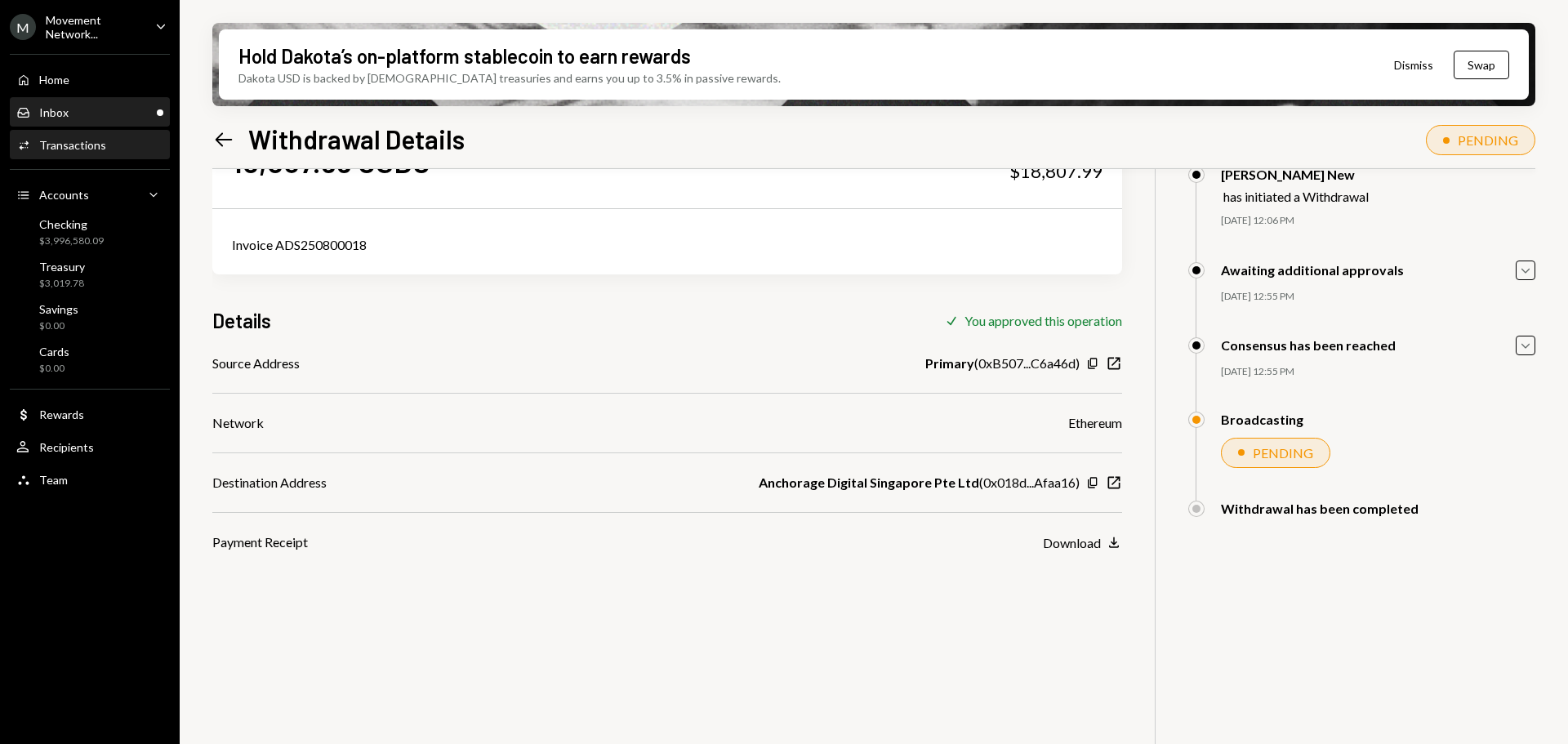
click at [64, 107] on div "Inbox" at bounding box center [54, 112] width 29 height 14
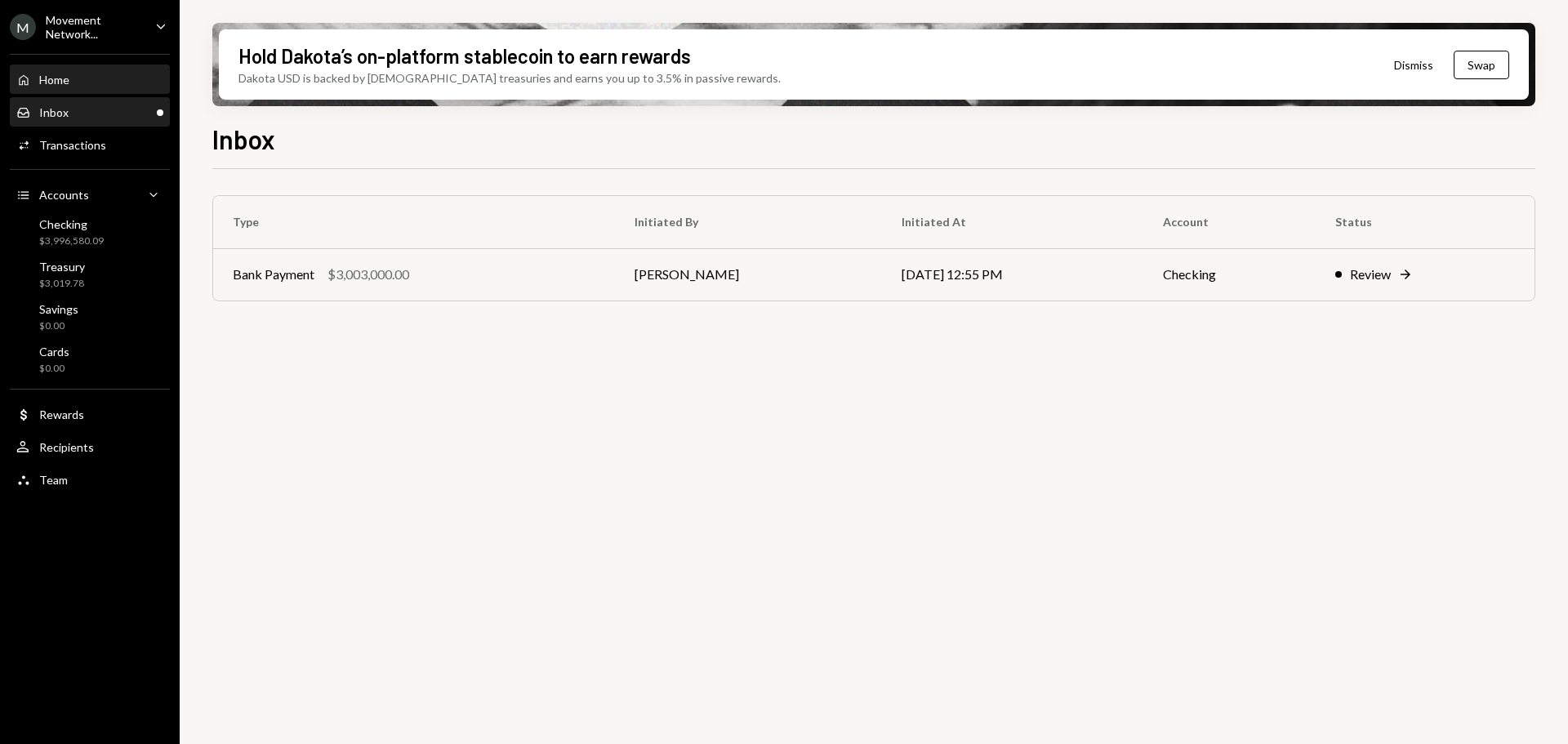
click at [74, 85] on div "Home Home" at bounding box center [90, 80] width 147 height 15
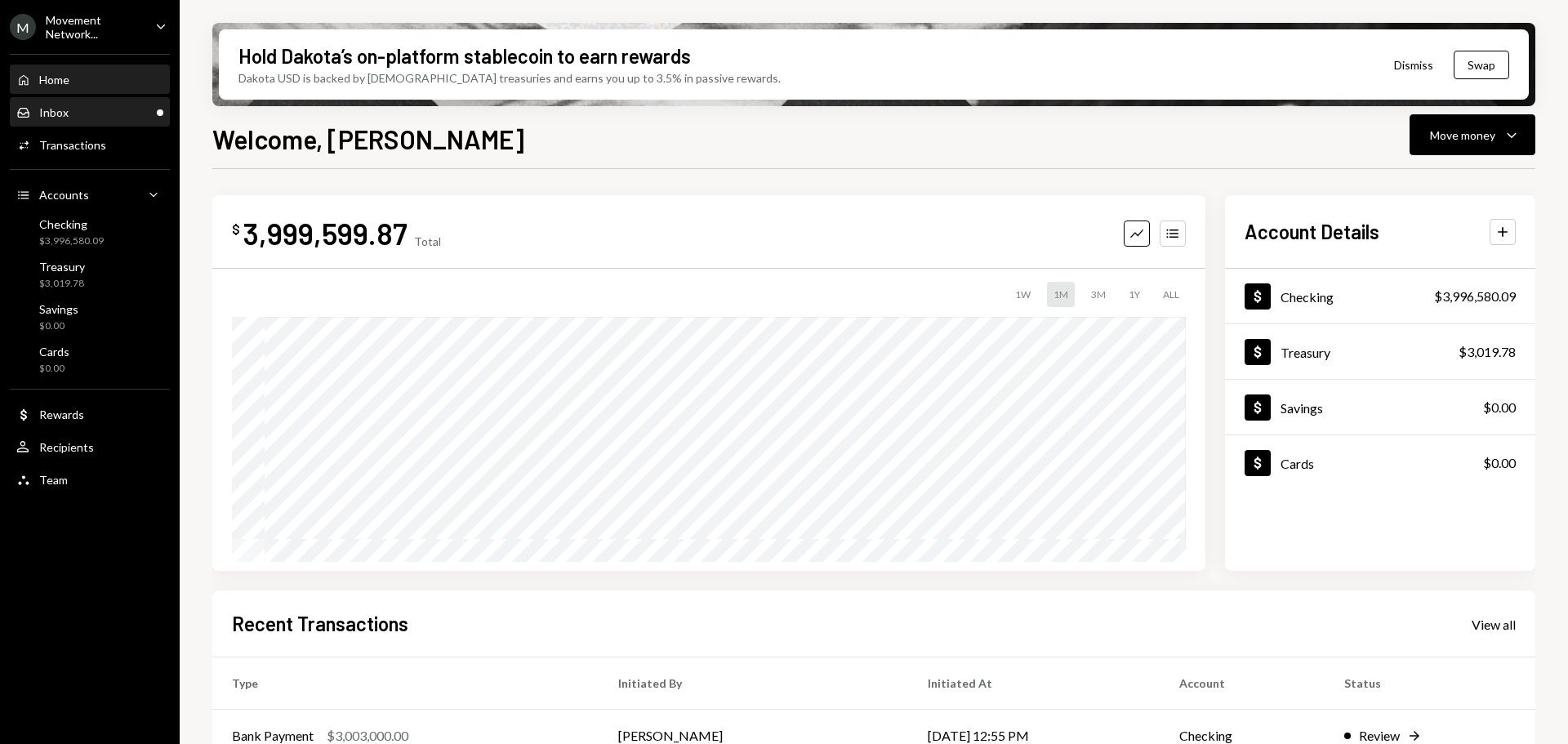
click at [61, 114] on div "Inbox" at bounding box center [54, 112] width 29 height 14
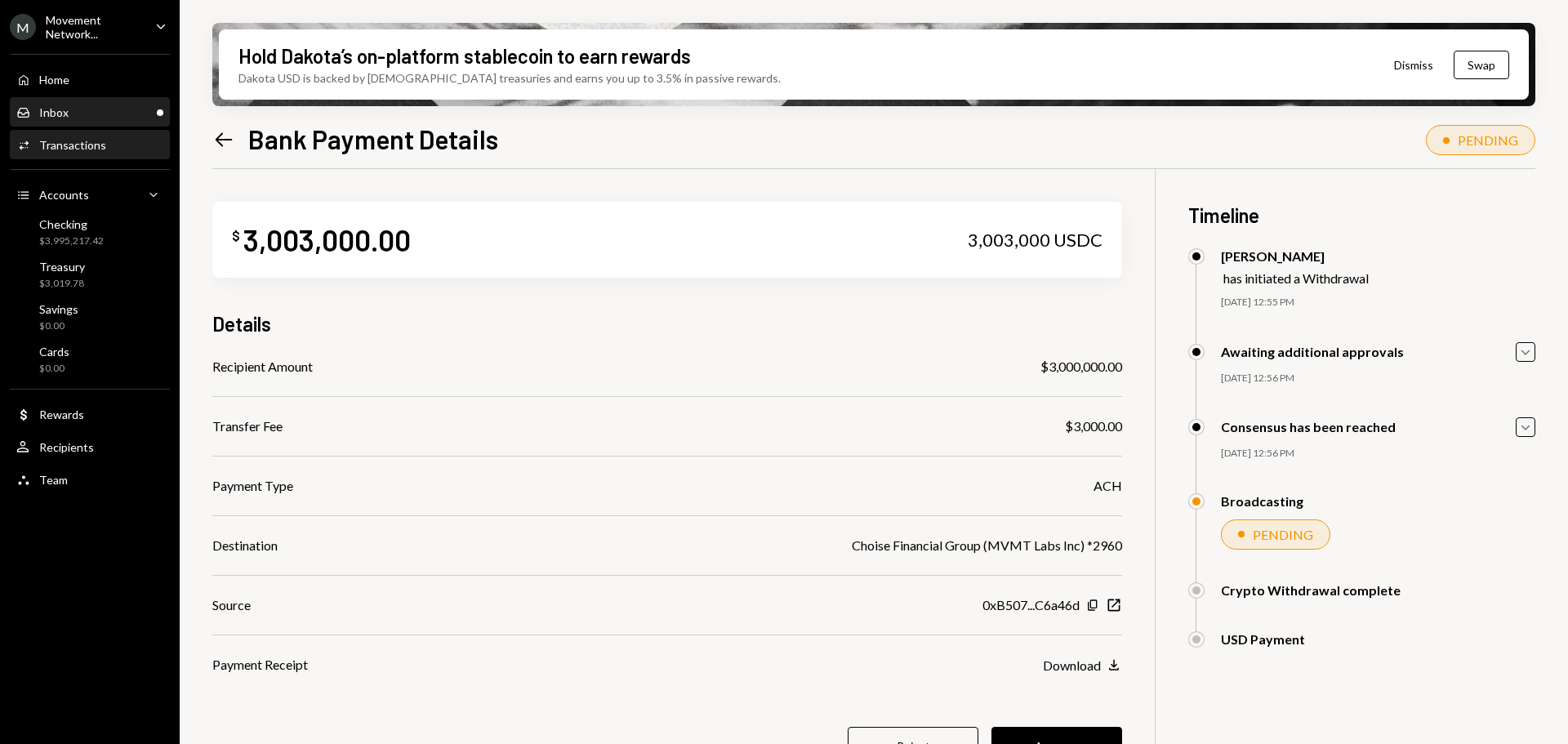
click at [81, 108] on div "Inbox Inbox" at bounding box center [90, 113] width 147 height 15
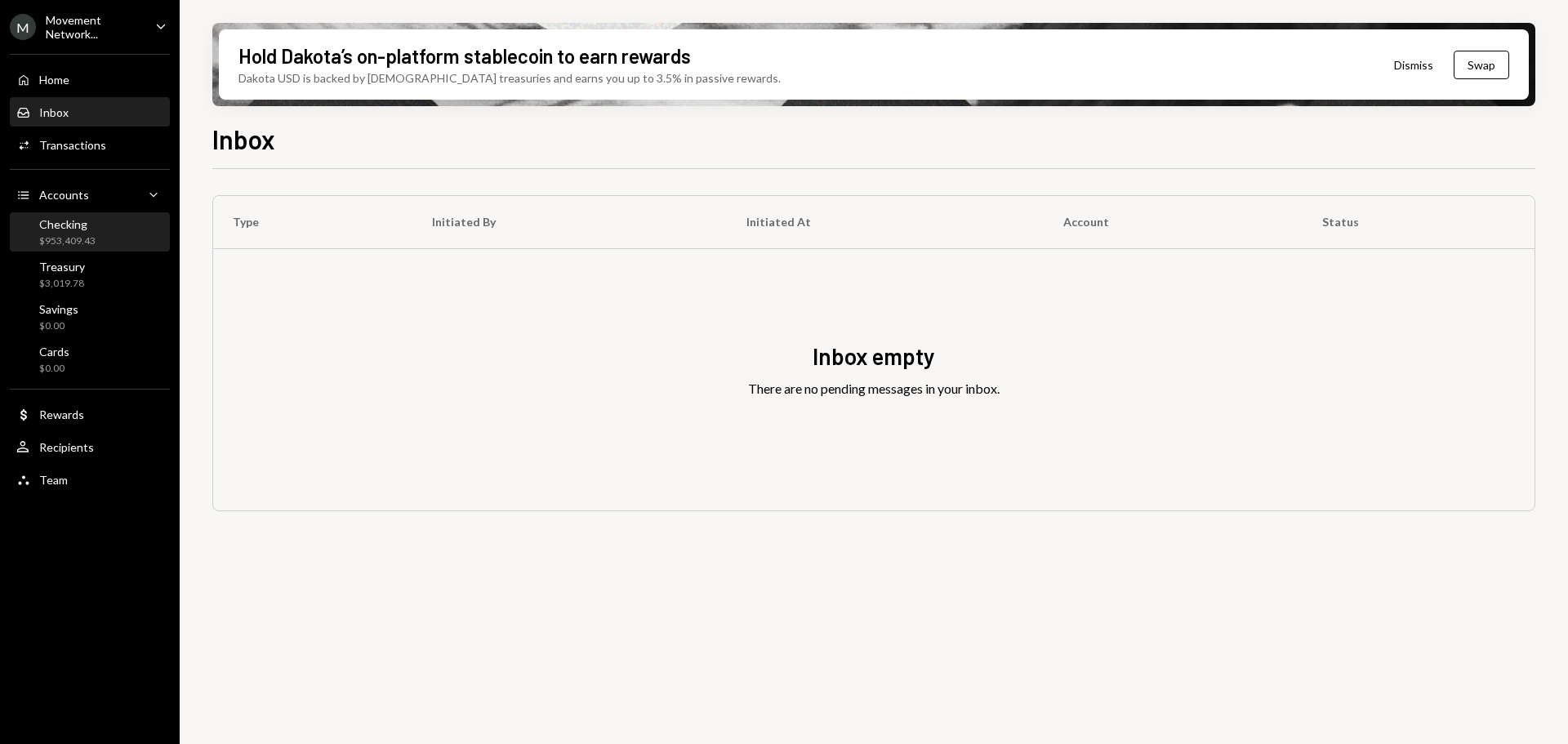
click at [62, 236] on div "$953,409.43" at bounding box center [67, 241] width 56 height 14
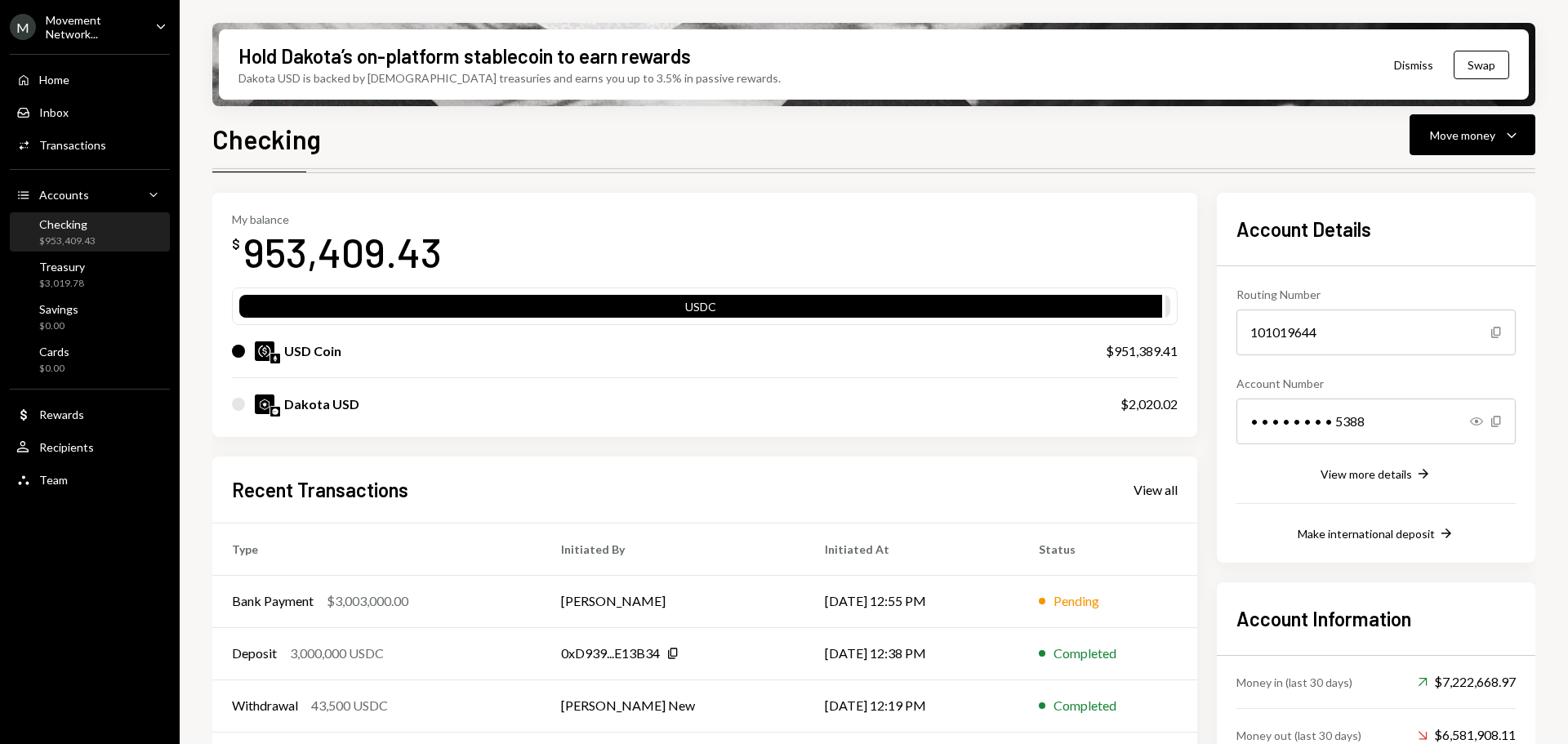
scroll to position [82, 0]
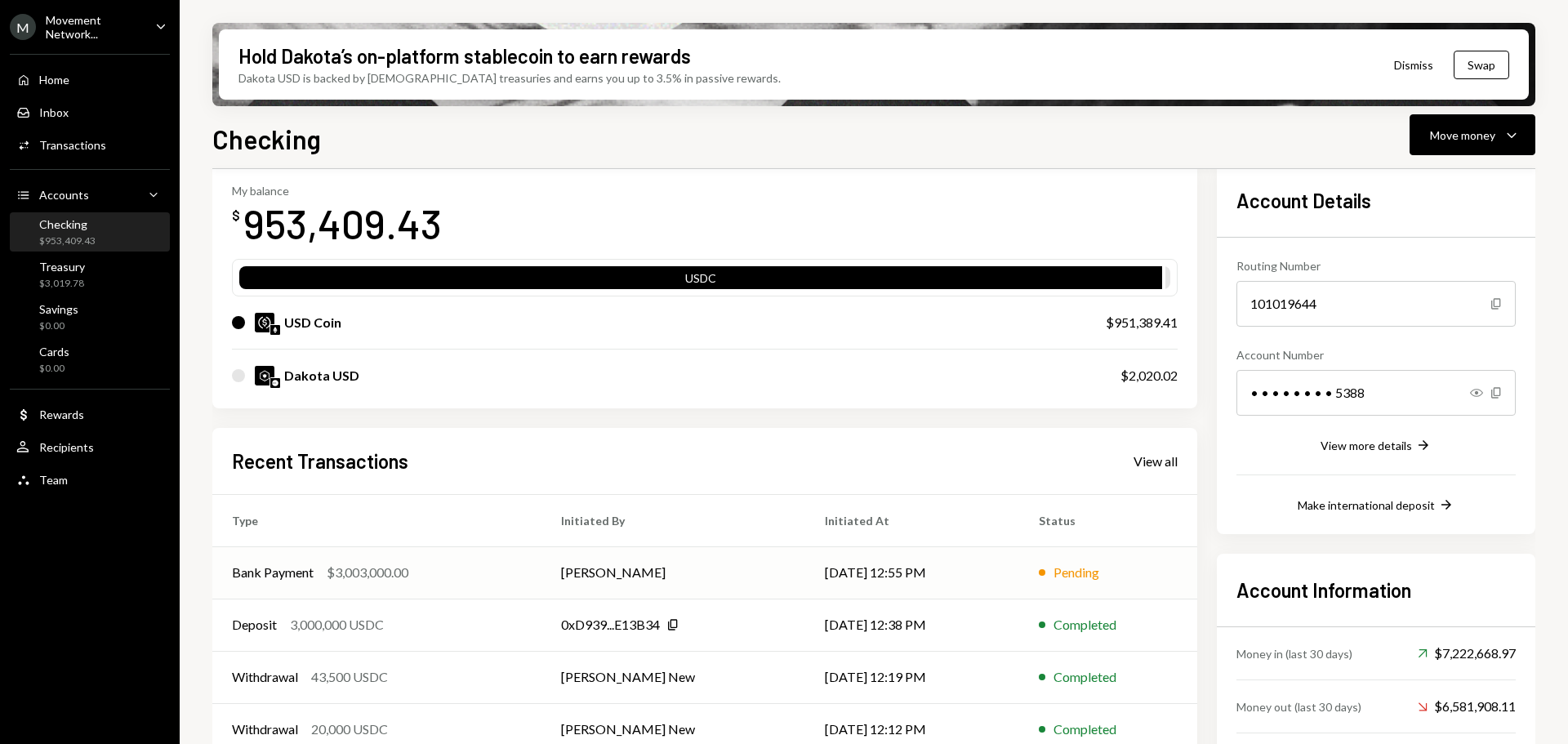
click at [578, 572] on td "[PERSON_NAME]" at bounding box center [673, 572] width 264 height 52
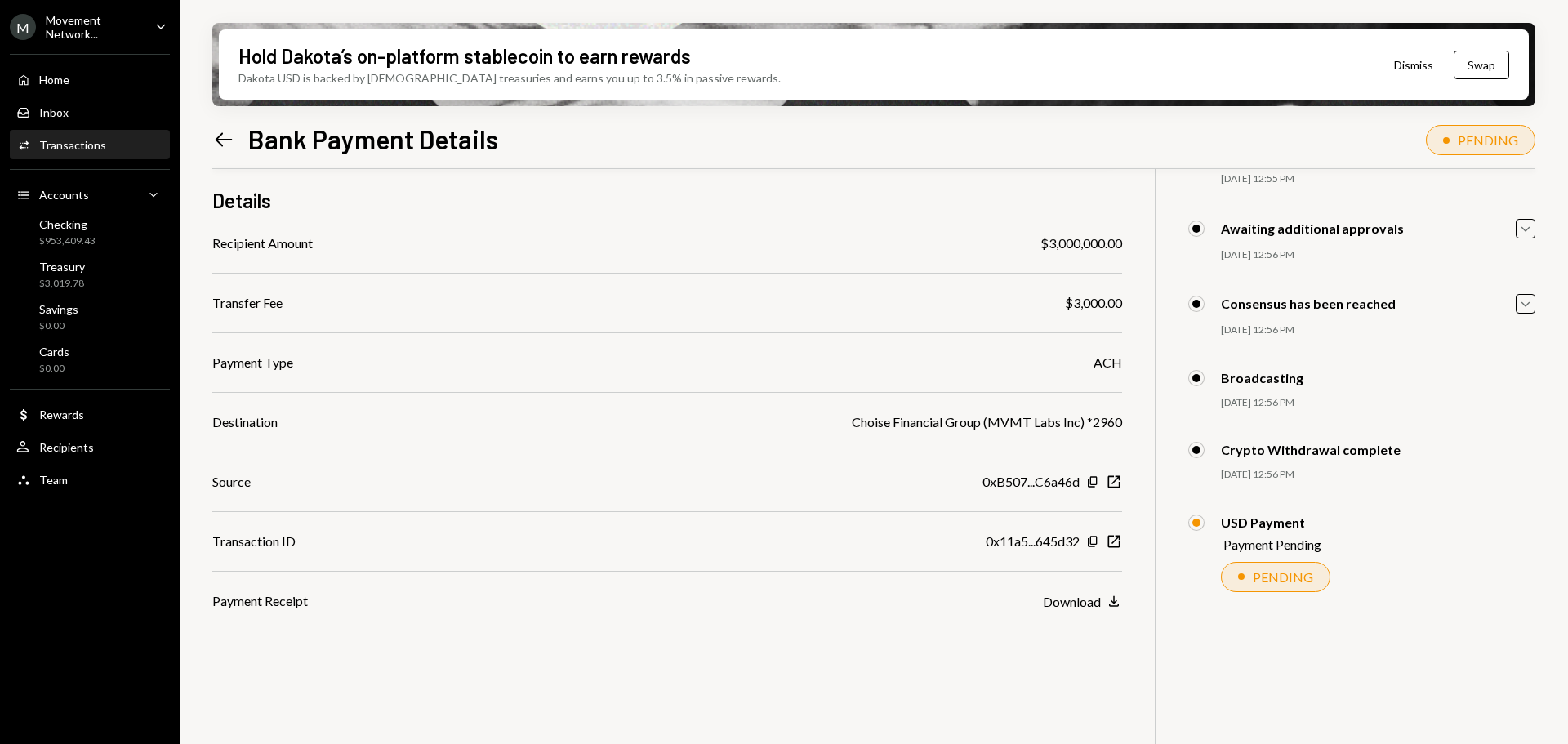
scroll to position [131, 0]
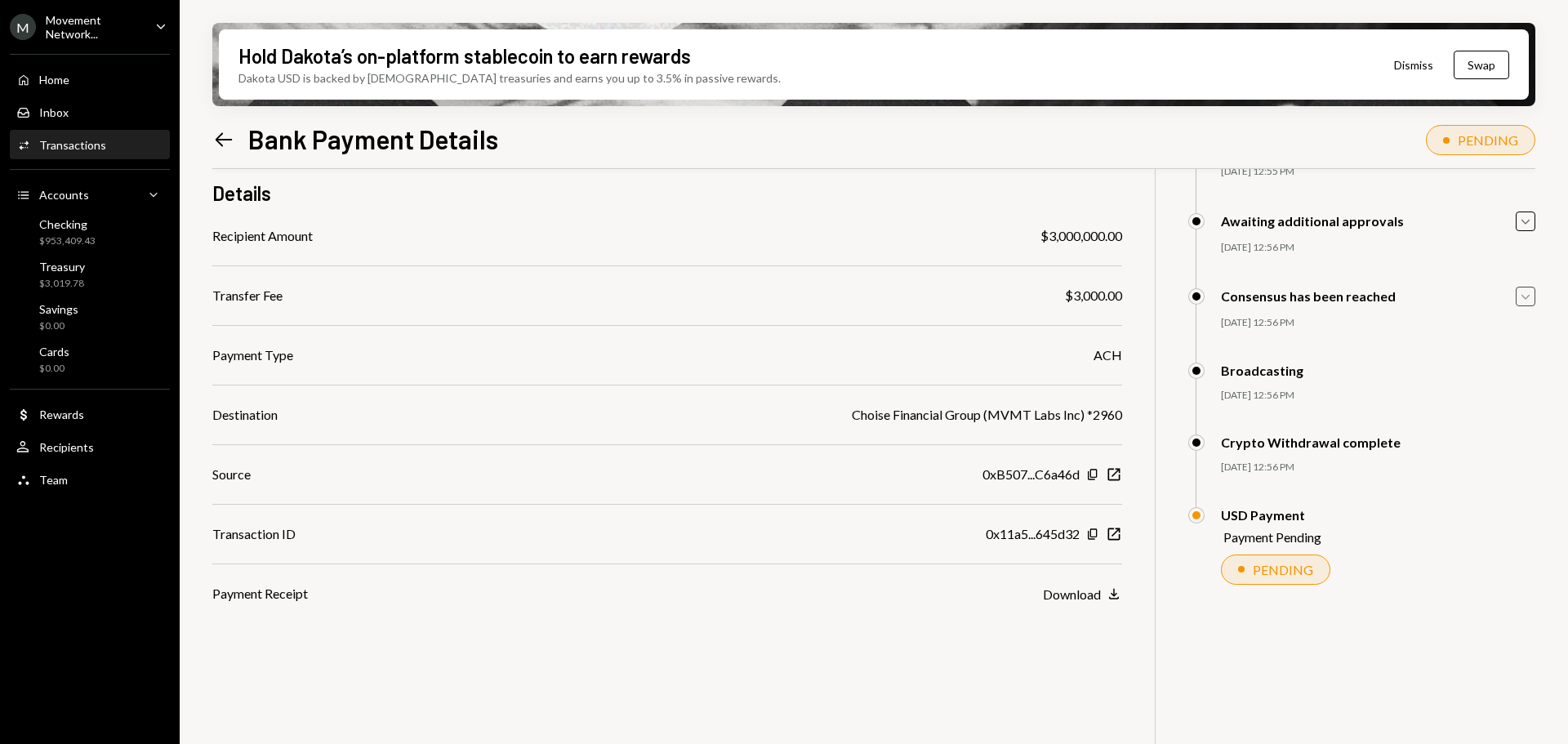
click at [1524, 300] on icon "Caret Down" at bounding box center [1524, 295] width 18 height 18
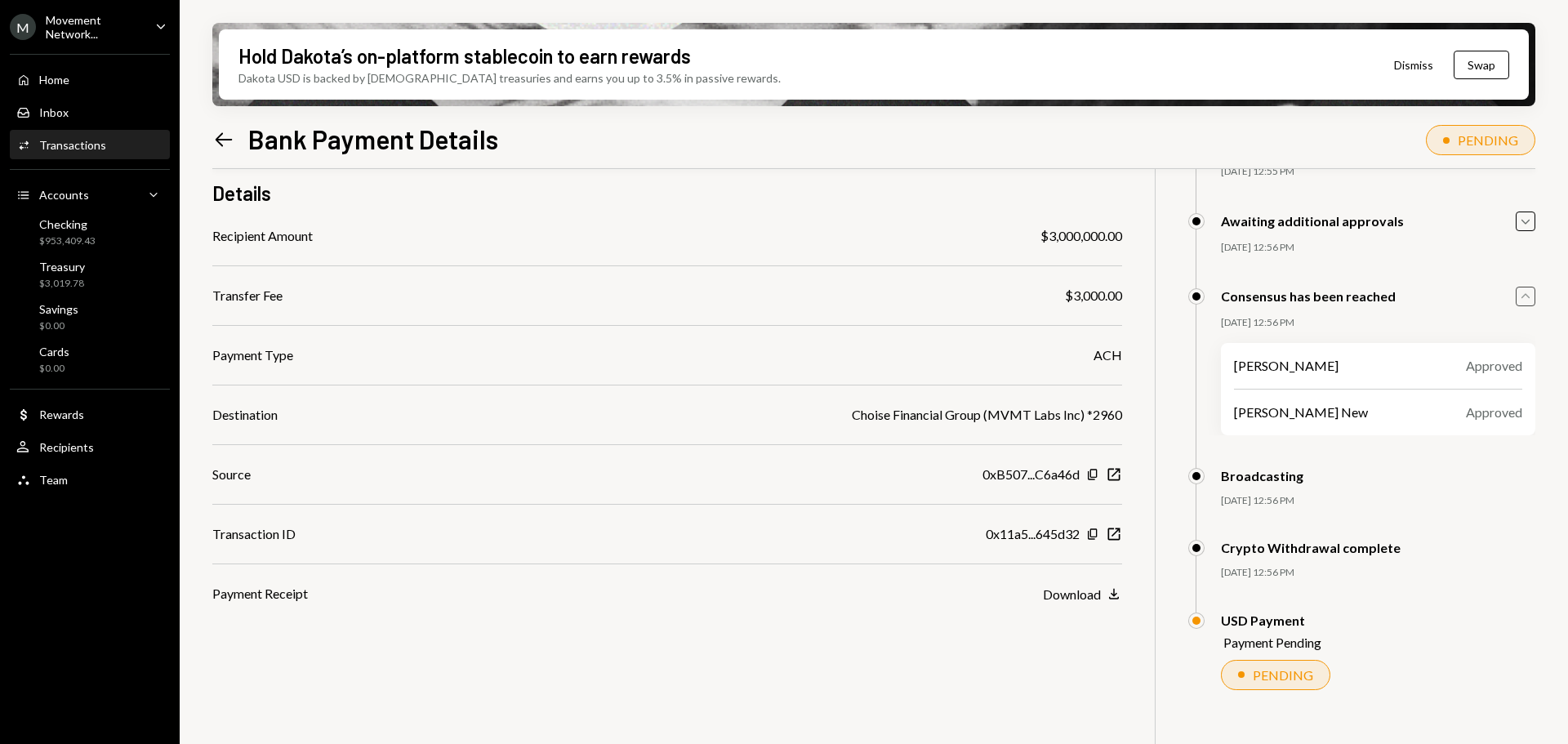
drag, startPoint x: 1528, startPoint y: 296, endPoint x: 1515, endPoint y: 298, distance: 13.2
click at [1528, 296] on icon "button" at bounding box center [1525, 295] width 8 height 5
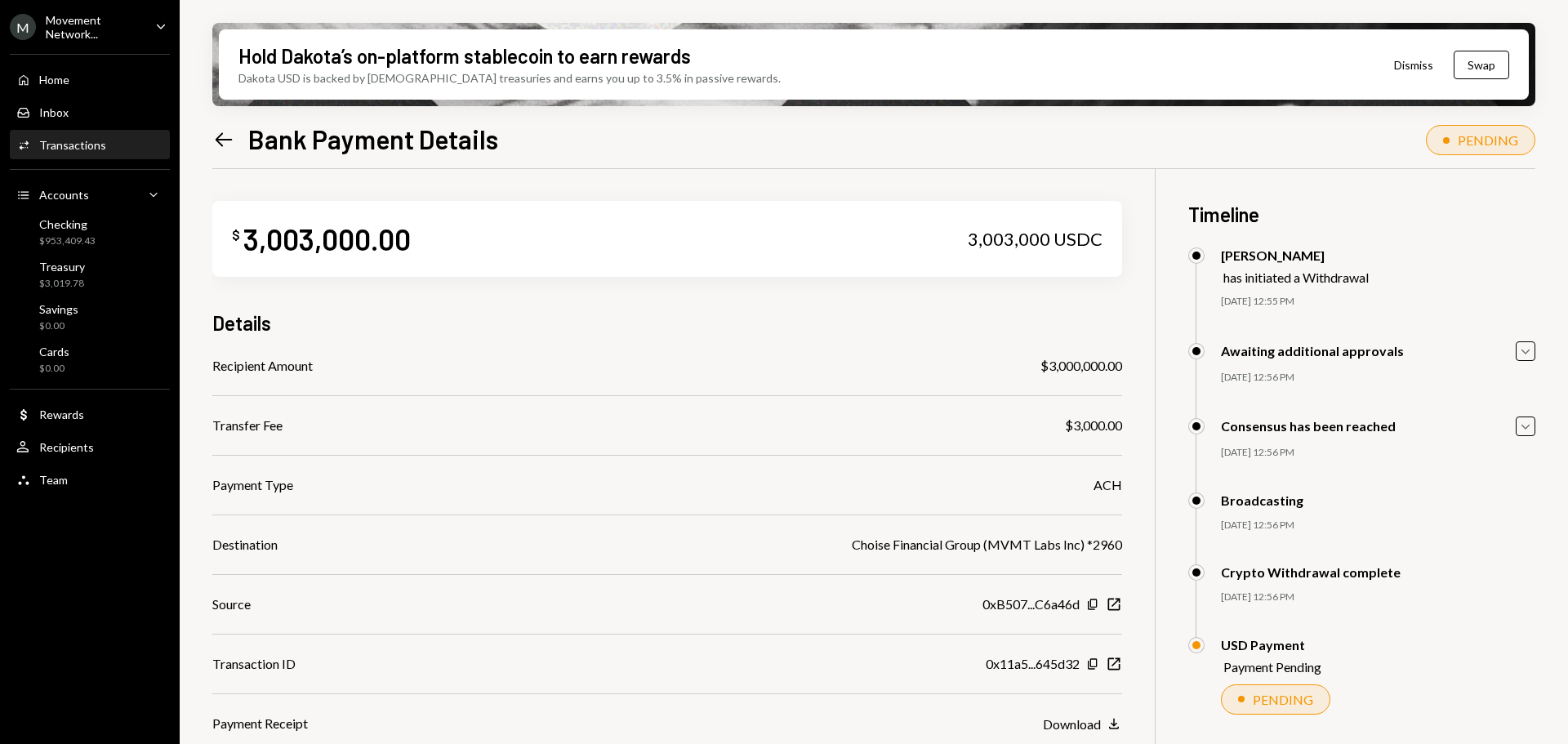
scroll to position [0, 0]
click at [81, 221] on div "Checking" at bounding box center [67, 224] width 56 height 14
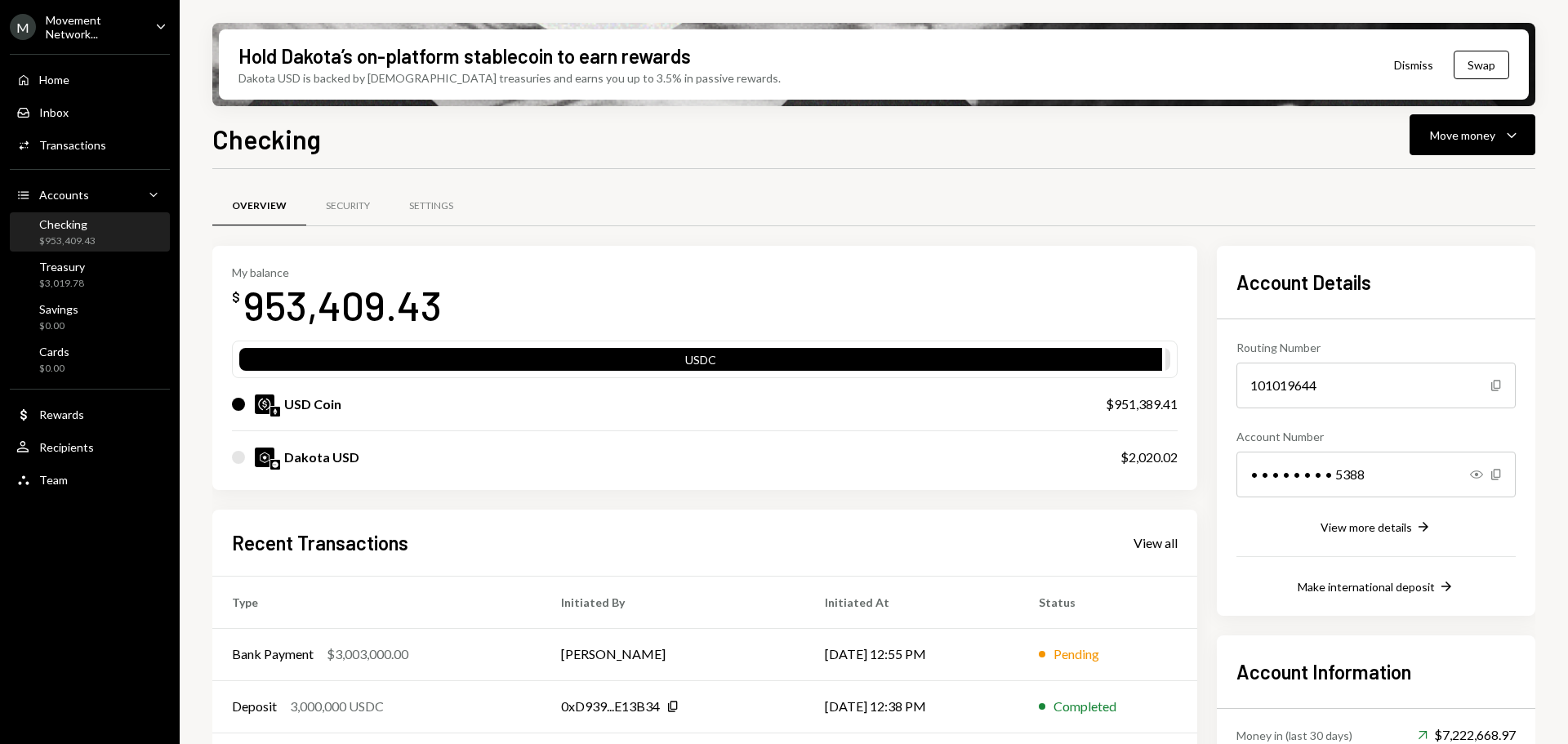
click at [85, 236] on div "$953,409.43" at bounding box center [67, 241] width 56 height 14
click at [74, 233] on div "Checking $953,409.43" at bounding box center [67, 233] width 56 height 31
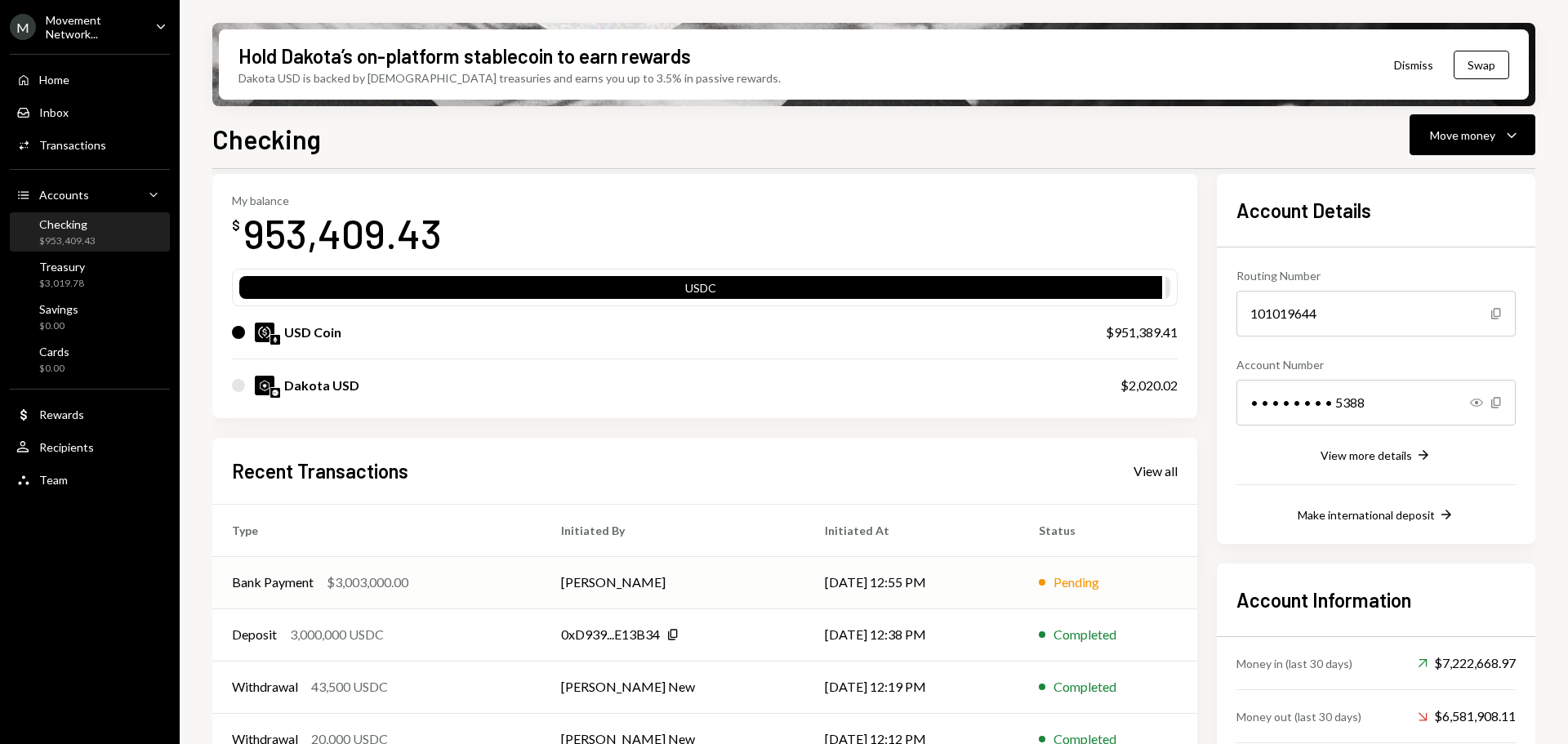
scroll to position [159, 0]
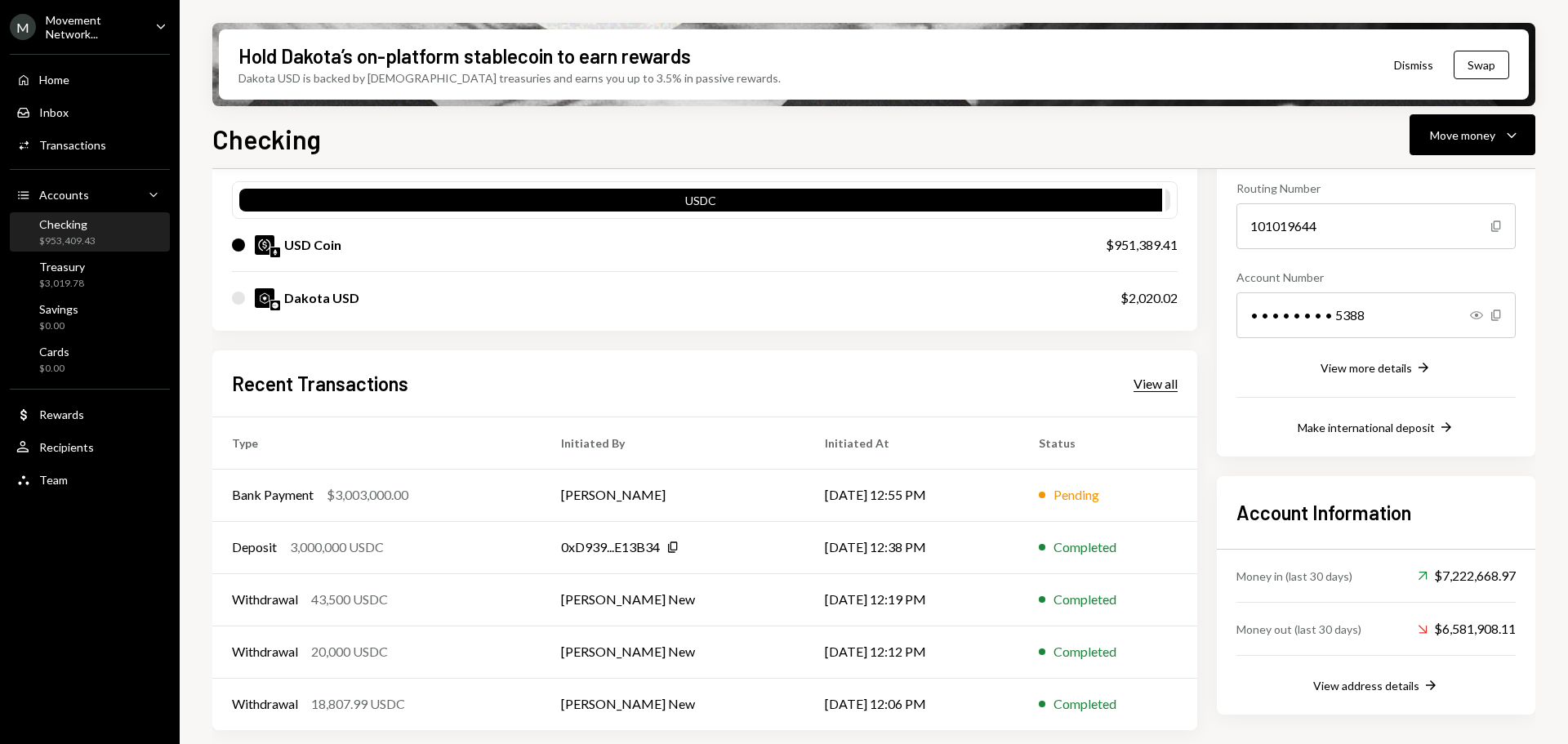
click at [1157, 381] on div "View all" at bounding box center [1155, 384] width 44 height 17
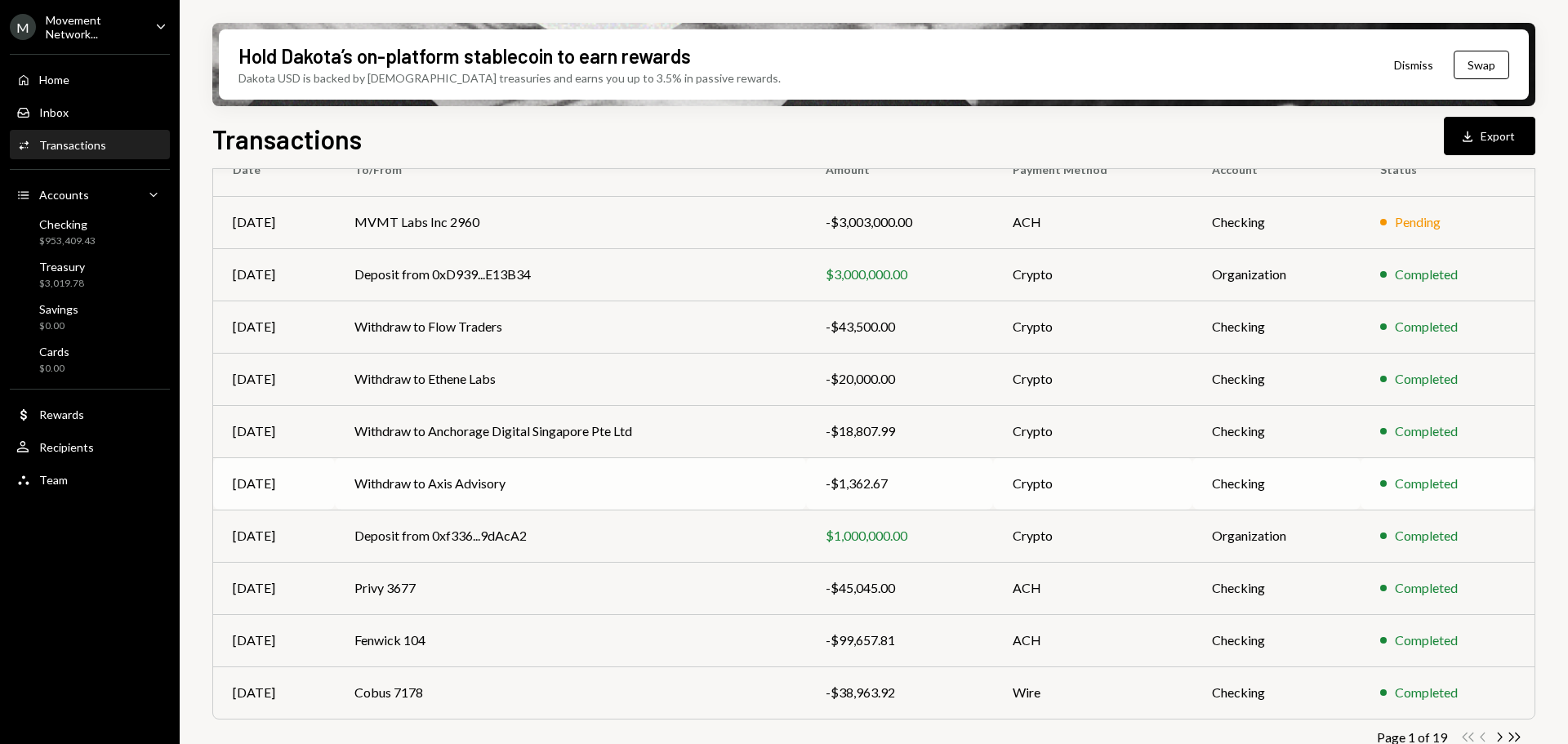
scroll to position [163, 0]
click at [553, 324] on td "Withdraw to Flow Traders" at bounding box center [570, 325] width 471 height 52
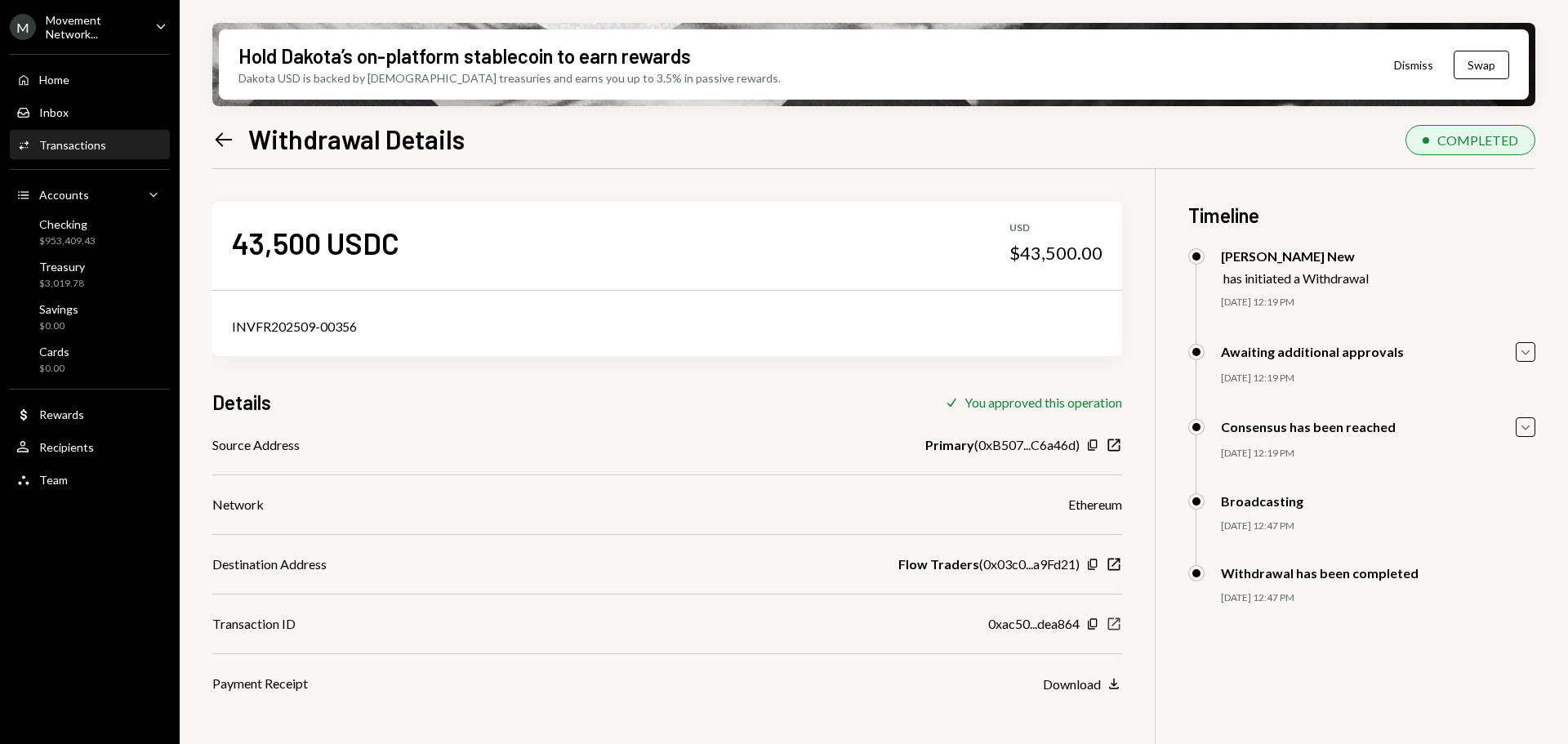
click at [1109, 622] on icon "New Window" at bounding box center [1114, 624] width 17 height 17
click at [85, 226] on div "Checking" at bounding box center [67, 224] width 56 height 14
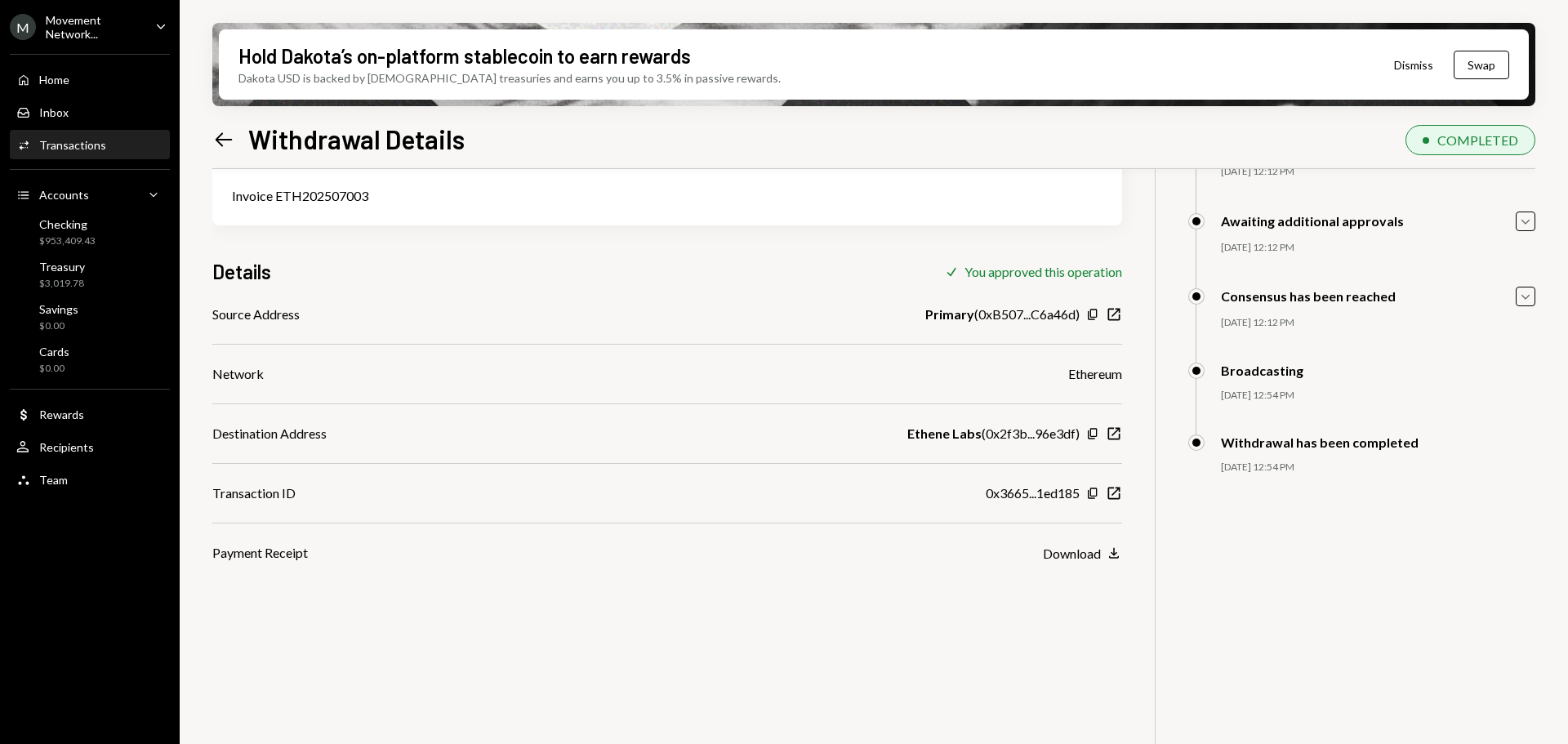
click at [217, 136] on icon "Left Arrow" at bounding box center [223, 139] width 23 height 23
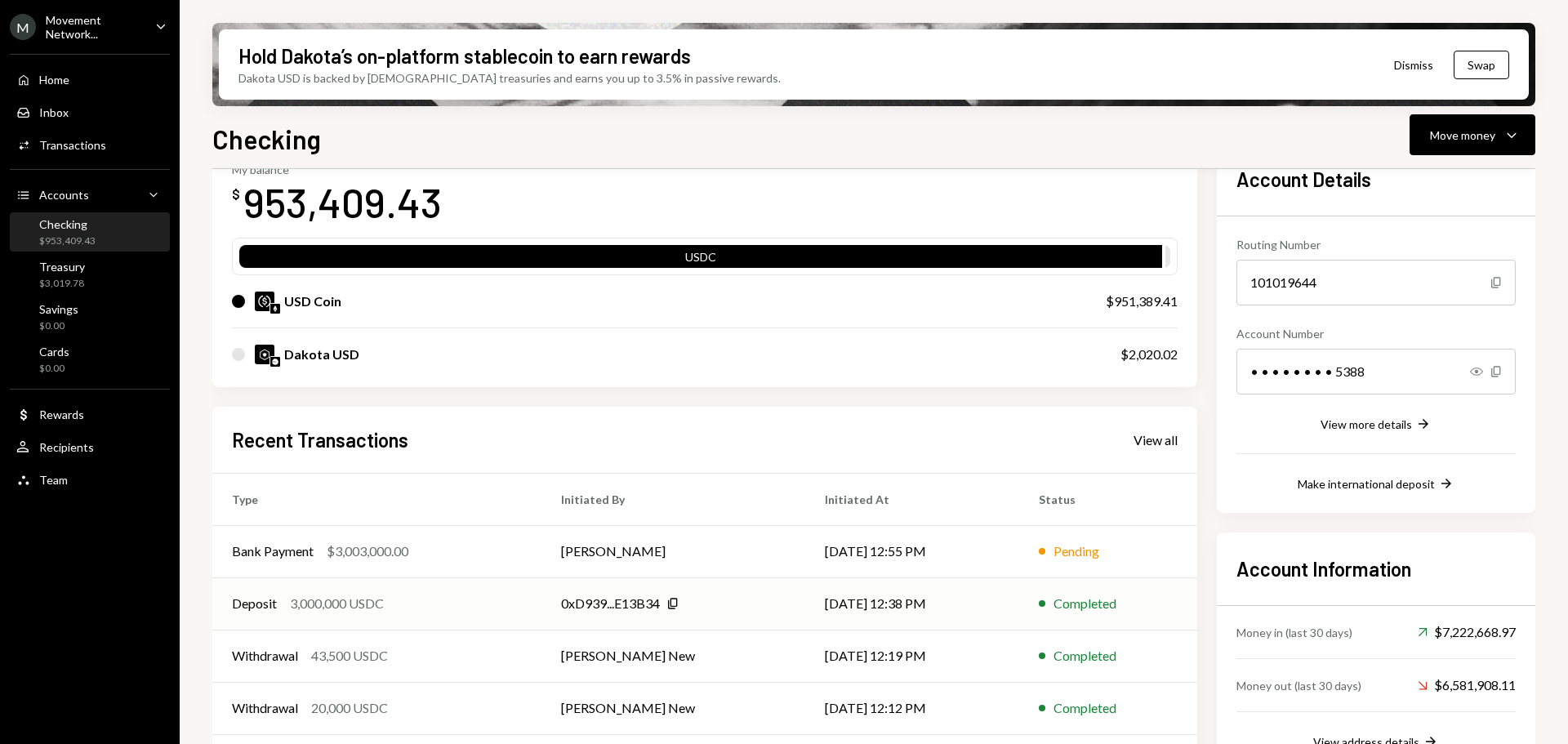
scroll to position [159, 0]
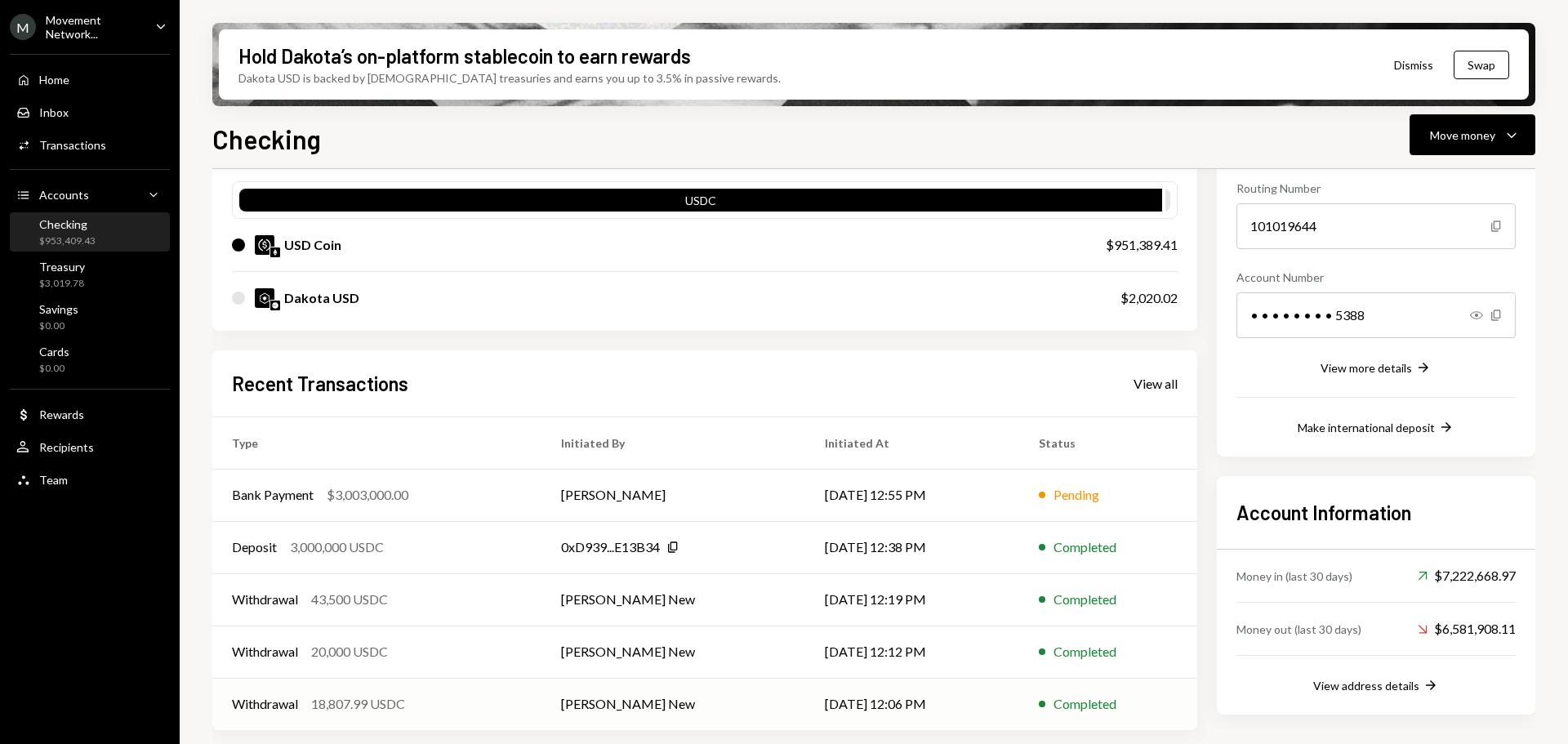
click at [414, 694] on div "Withdrawal 18,807.99 USDC" at bounding box center [377, 703] width 290 height 19
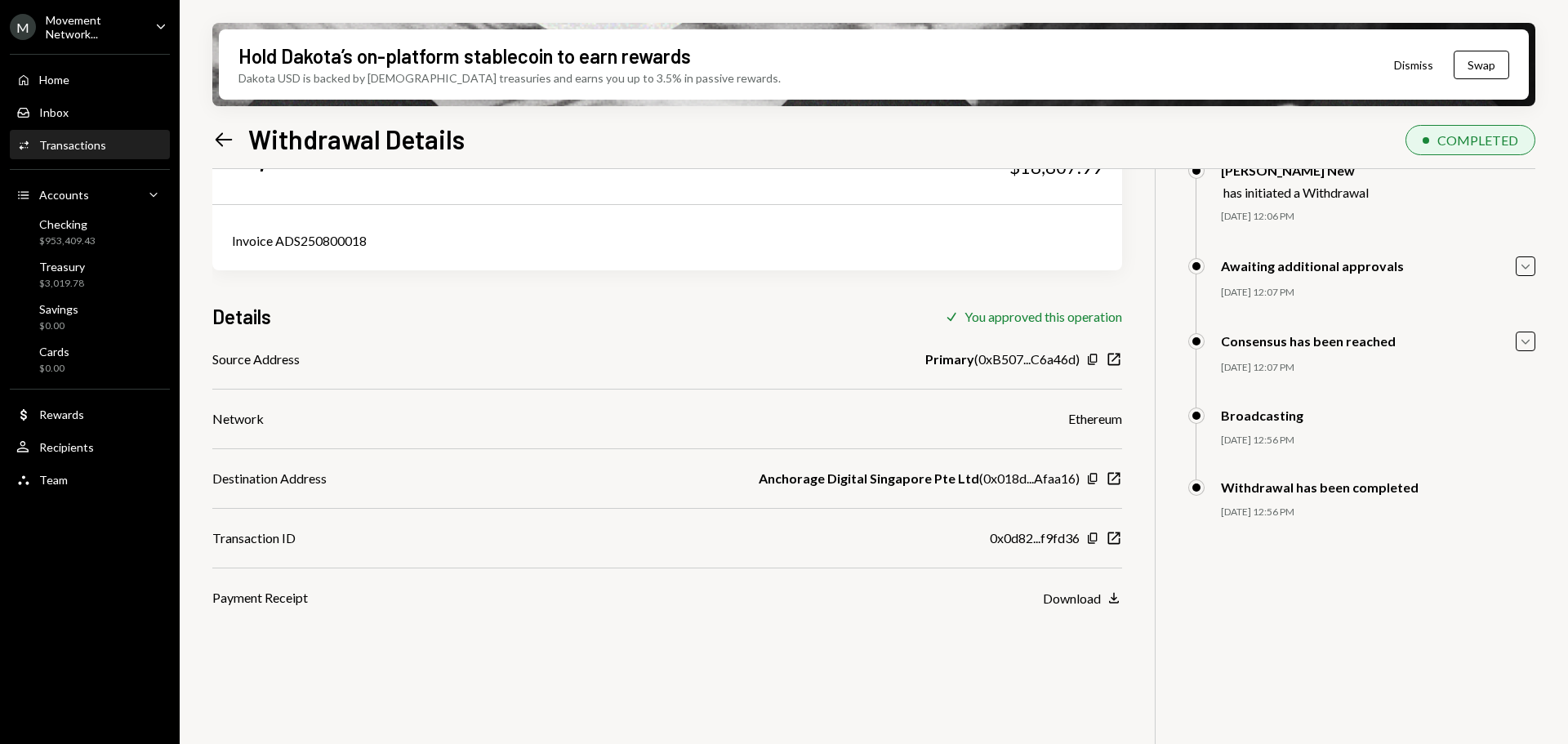
scroll to position [131, 0]
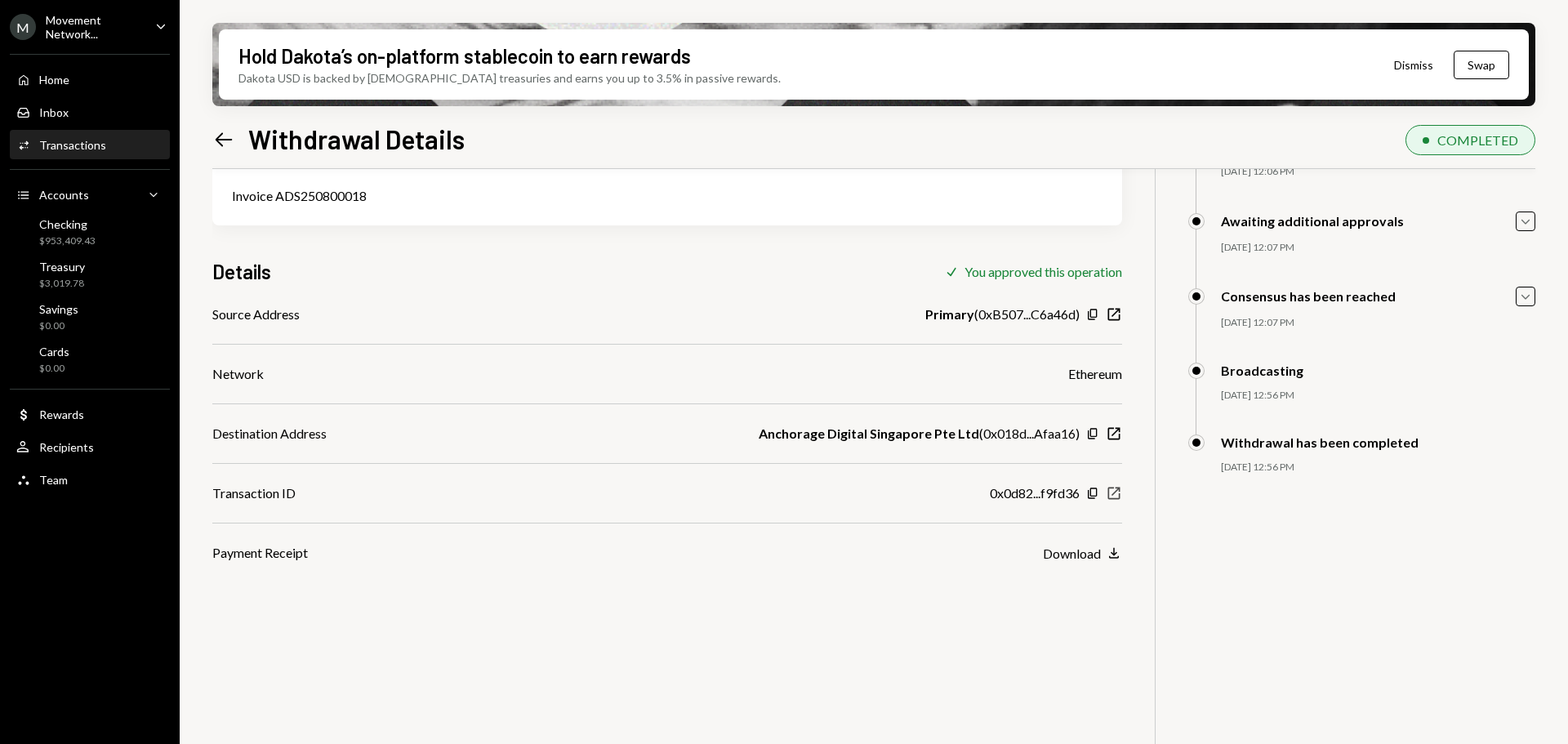
click at [1115, 497] on icon "New Window" at bounding box center [1114, 494] width 17 height 17
click at [210, 135] on div "Hold Dakota’s on-platform stablecoin to earn rewards Dakota USD is backed by U.…" at bounding box center [874, 372] width 1388 height 744
click at [218, 136] on icon "Left Arrow" at bounding box center [223, 139] width 23 height 23
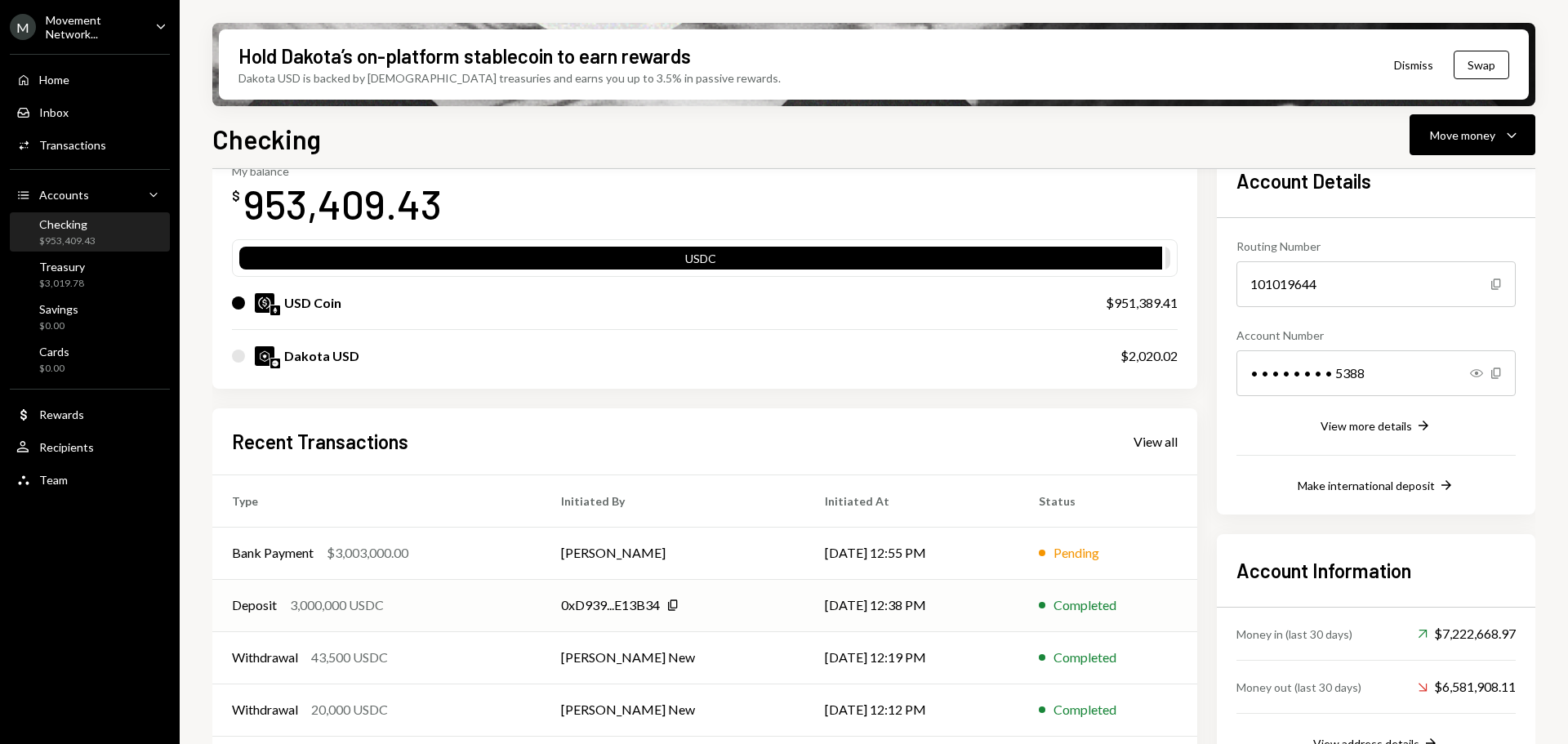
scroll to position [159, 0]
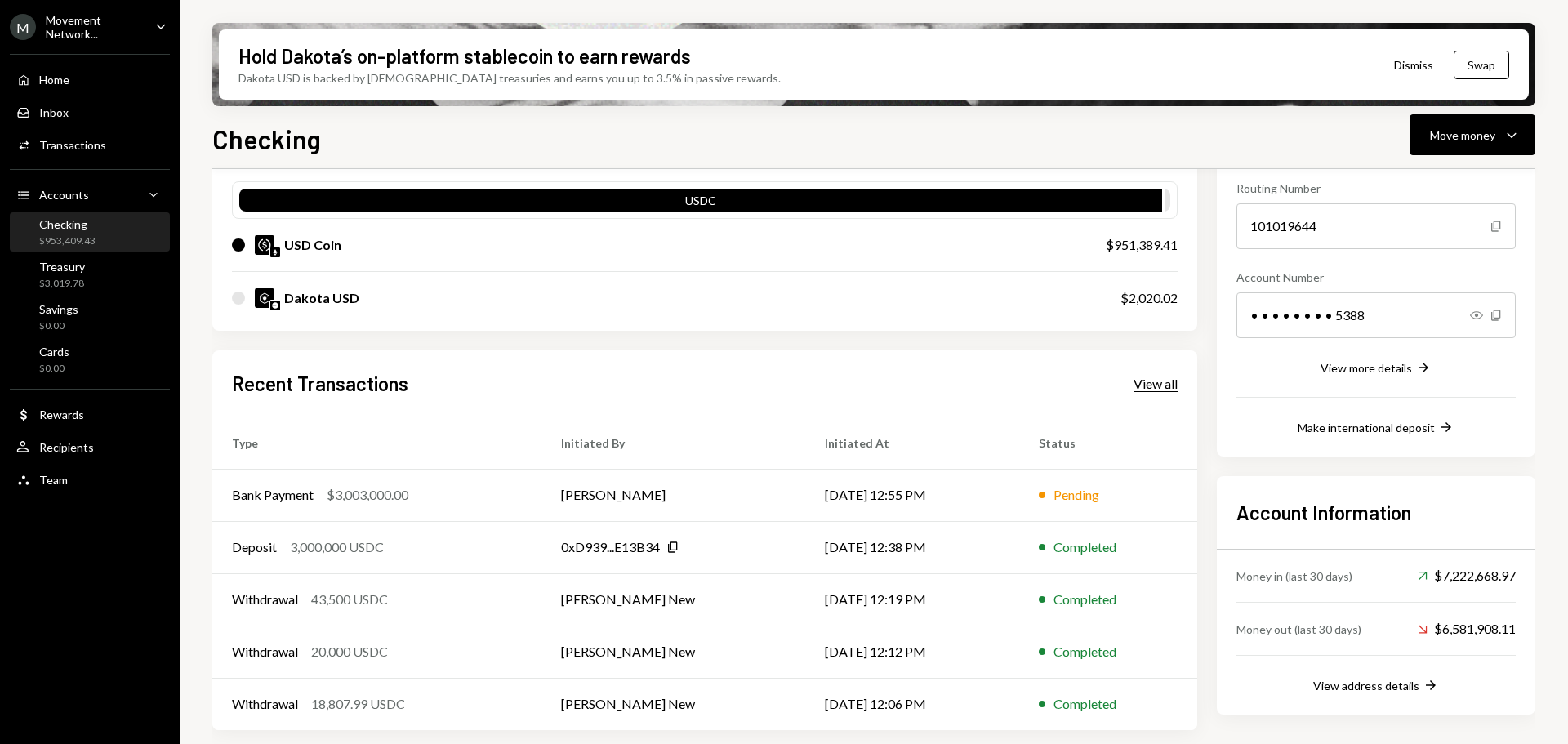
click at [1152, 381] on div "View all" at bounding box center [1155, 384] width 44 height 17
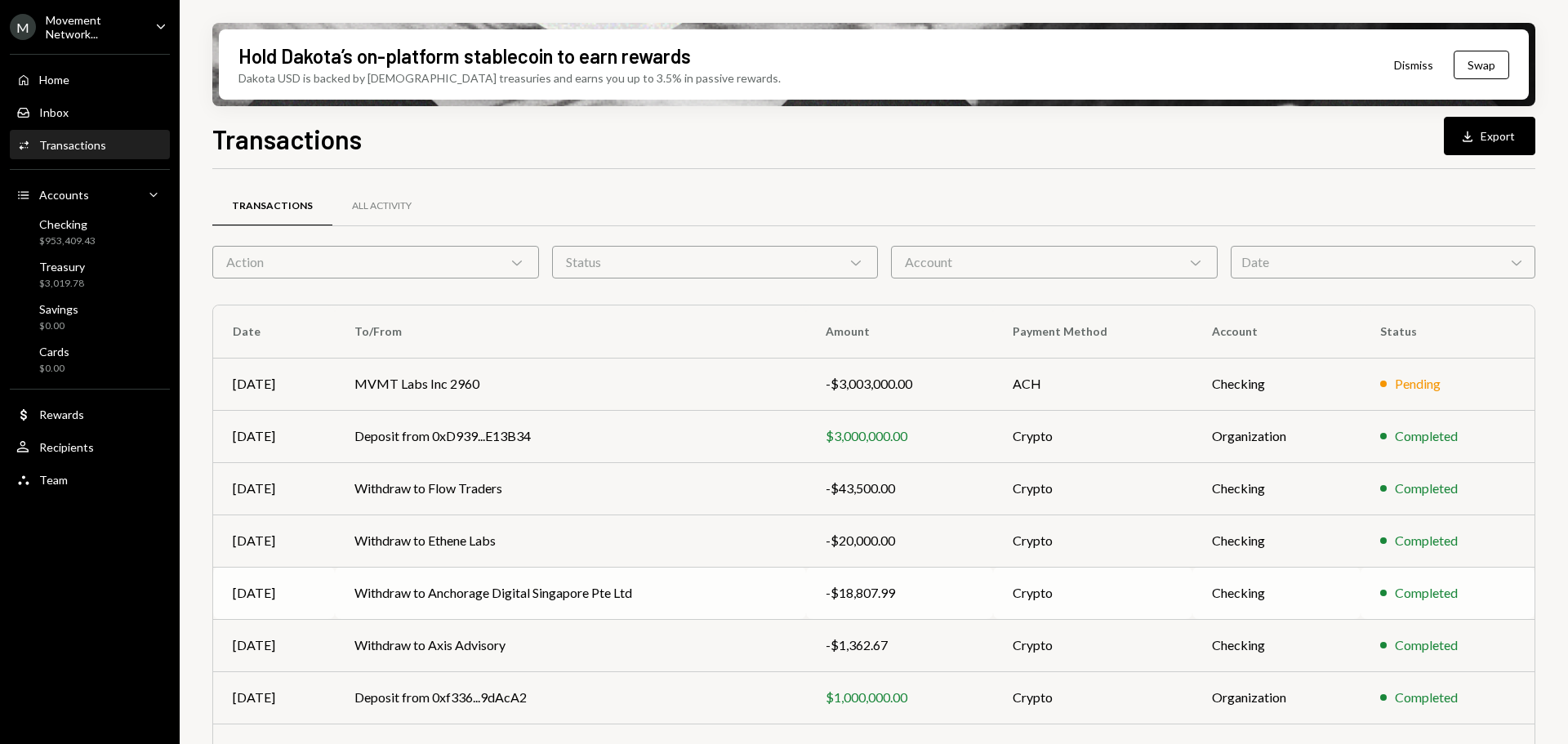
scroll to position [163, 0]
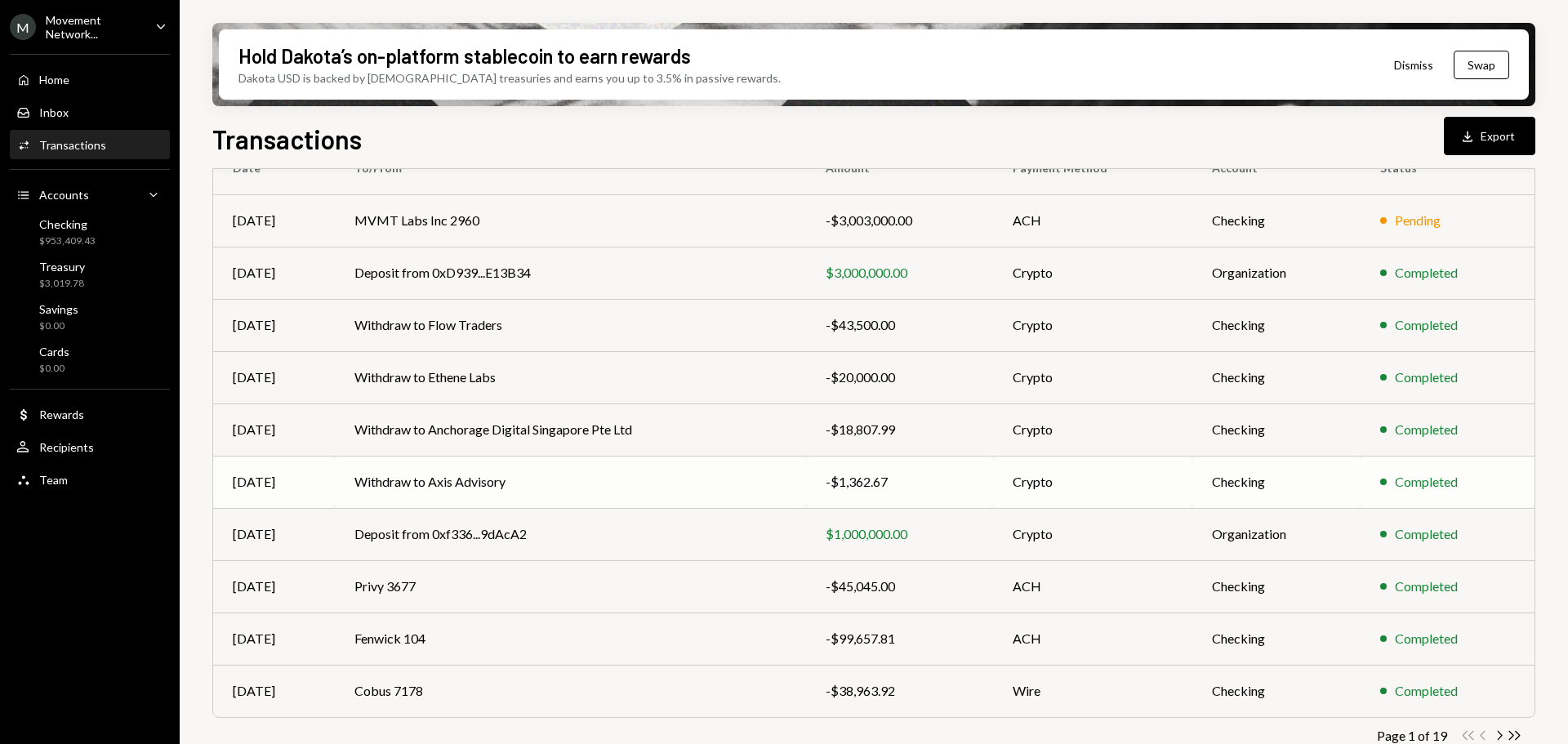
click at [523, 472] on td "Withdraw to Axis Advisory" at bounding box center [570, 482] width 471 height 52
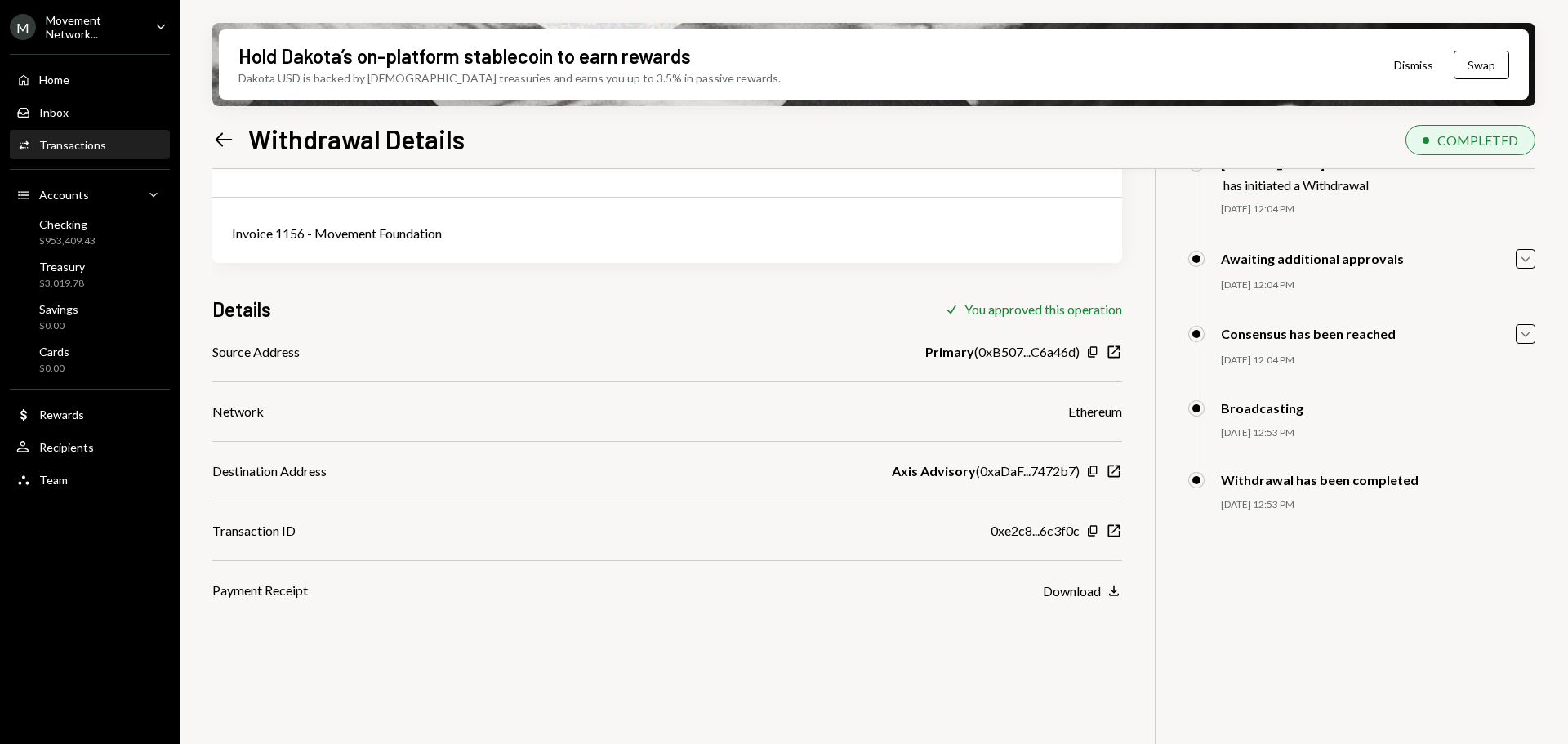
scroll to position [131, 0]
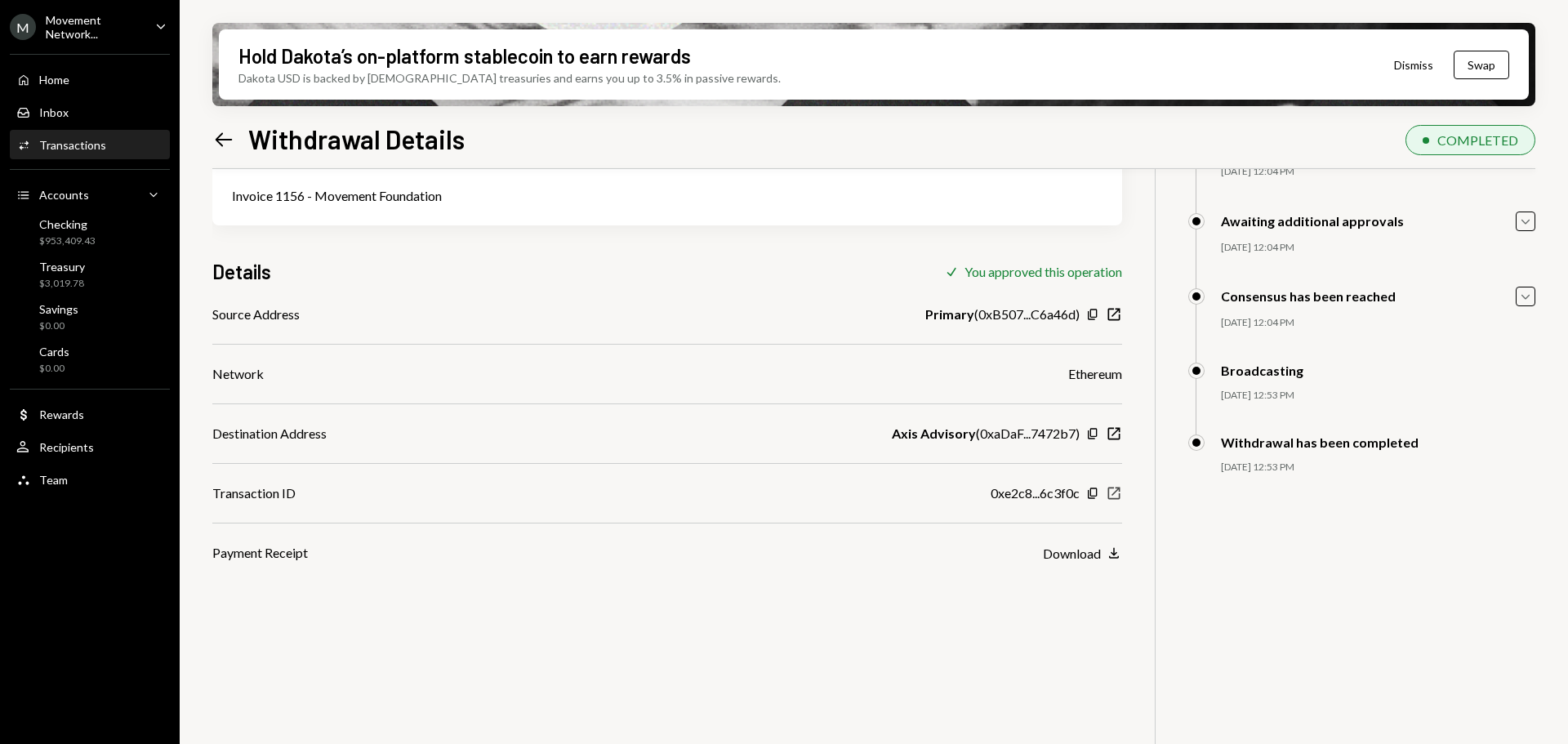
click at [1110, 489] on icon "button" at bounding box center [1114, 494] width 13 height 13
click at [83, 11] on ul "M Movement Network... Caret Down Home Home Inbox Inbox Activities Transactions …" at bounding box center [90, 249] width 180 height 497
click at [83, 18] on div "Movement Network..." at bounding box center [94, 27] width 96 height 28
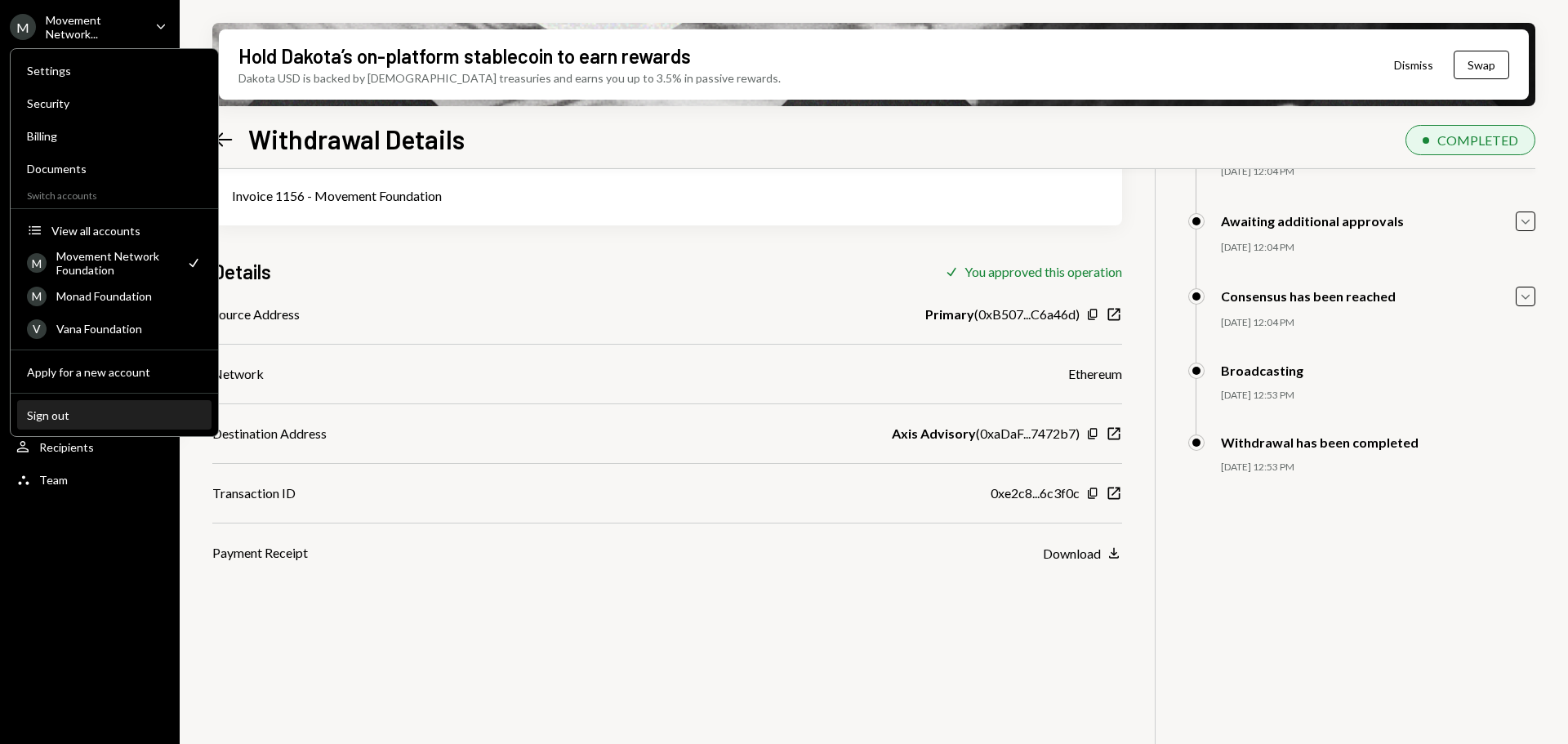
click at [72, 407] on button "Sign out" at bounding box center [114, 415] width 194 height 29
